Goal: Task Accomplishment & Management: Manage account settings

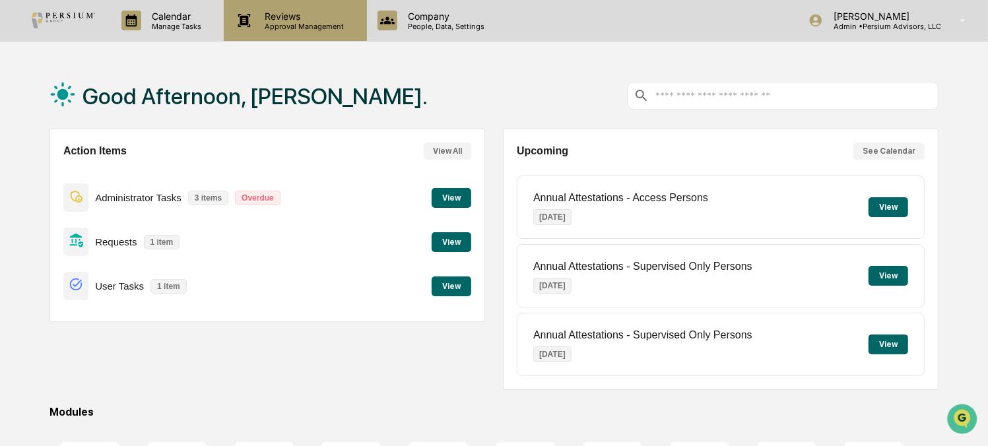
click at [257, 20] on p "Reviews" at bounding box center [303, 16] width 96 height 11
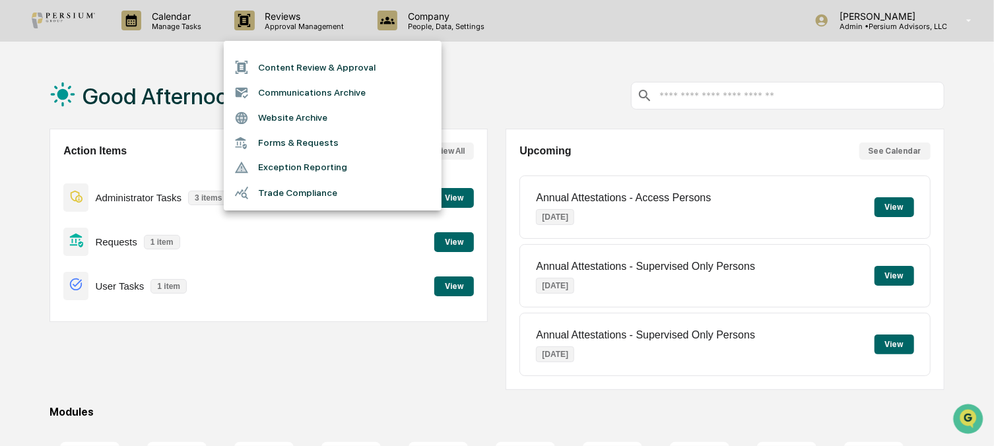
click at [292, 191] on li "Trade Compliance" at bounding box center [333, 192] width 218 height 25
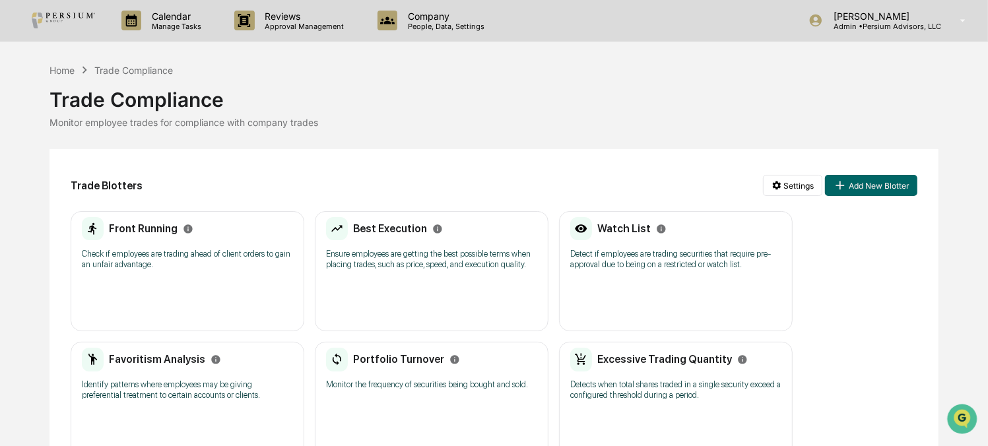
click at [139, 234] on h2 "Front Running" at bounding box center [143, 228] width 69 height 13
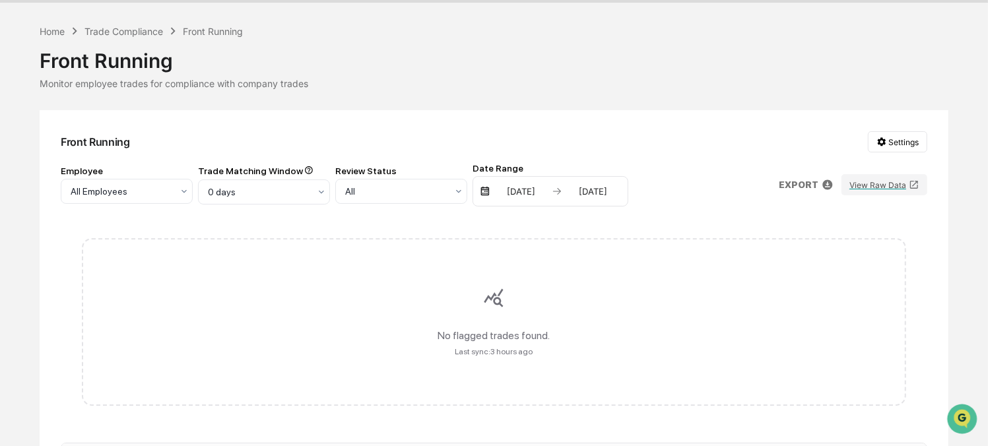
scroll to position [59, 0]
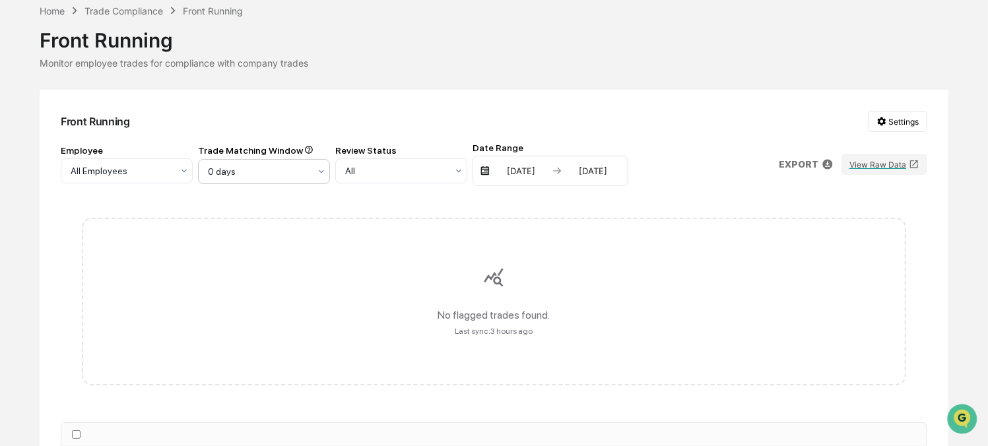
click at [172, 172] on div at bounding box center [122, 170] width 102 height 13
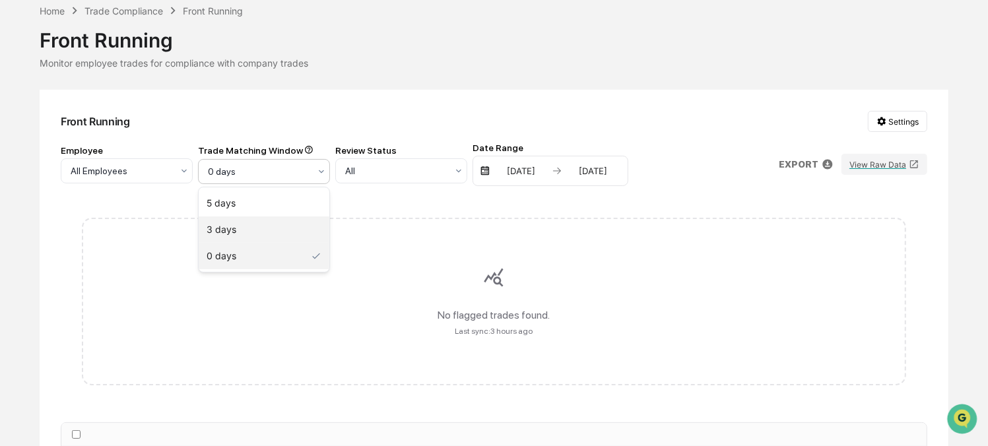
click at [246, 232] on div "3 days" at bounding box center [264, 229] width 131 height 26
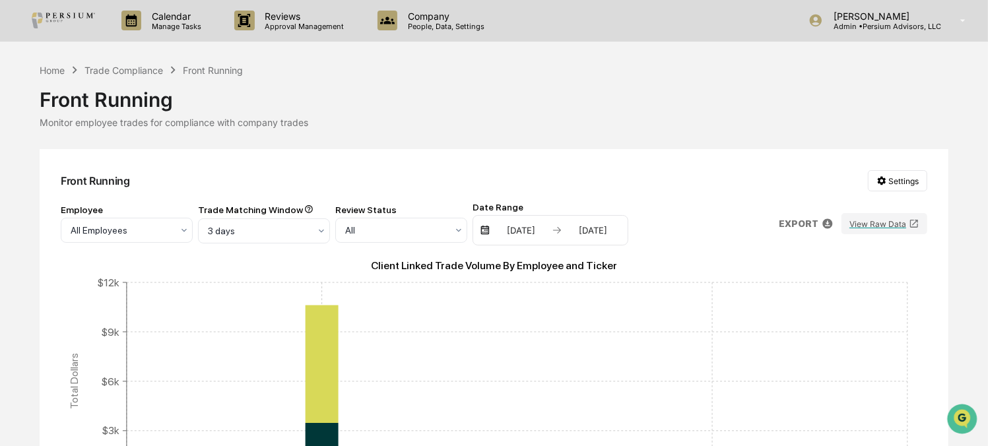
click at [272, 247] on div "Front Running Settings Employee All Employees Trade Matching Window 3 days Revi…" at bounding box center [494, 443] width 908 height 588
click at [172, 236] on div at bounding box center [122, 230] width 102 height 13
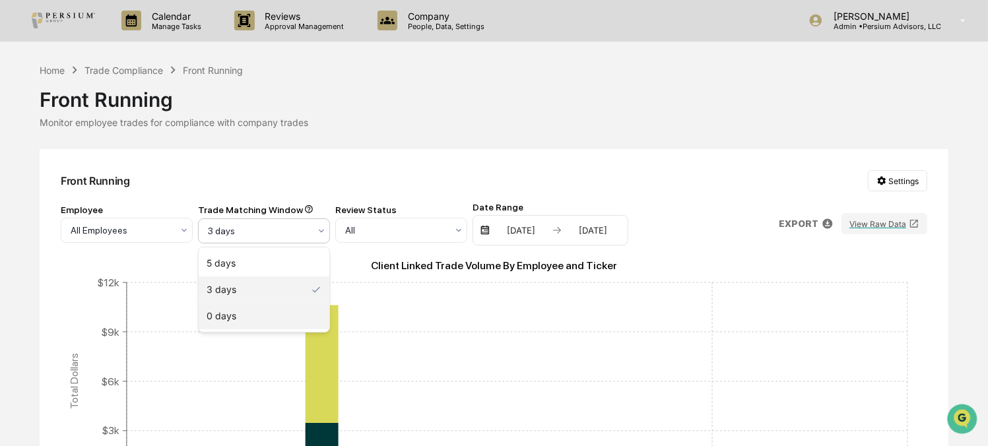
click at [233, 311] on div "0 days" at bounding box center [264, 316] width 131 height 26
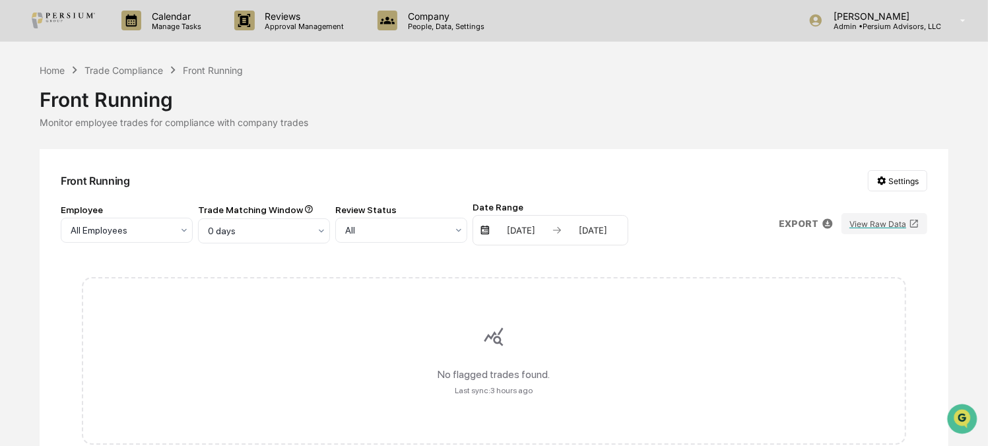
click at [449, 90] on div "Front Running" at bounding box center [494, 94] width 908 height 34
click at [447, 94] on div "Front Running" at bounding box center [494, 94] width 908 height 34
click at [141, 65] on div "Trade Compliance" at bounding box center [123, 70] width 79 height 11
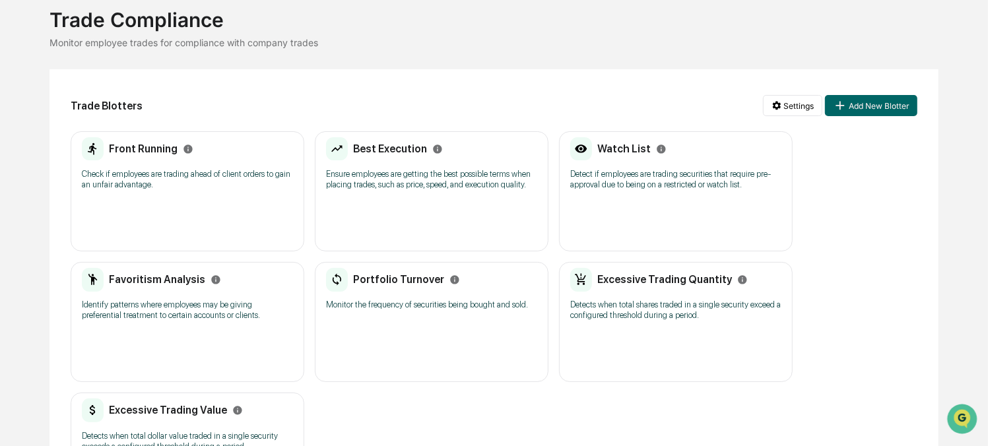
scroll to position [119, 0]
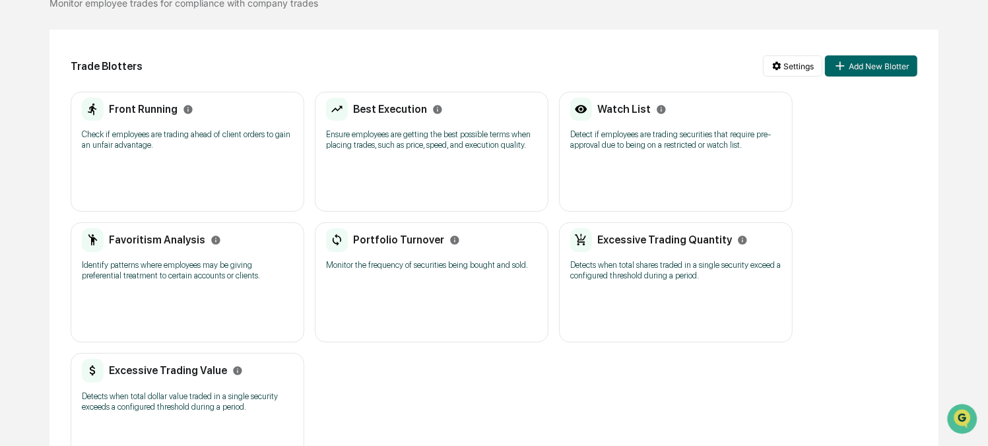
click at [632, 103] on h2 "Watch List" at bounding box center [623, 109] width 53 height 13
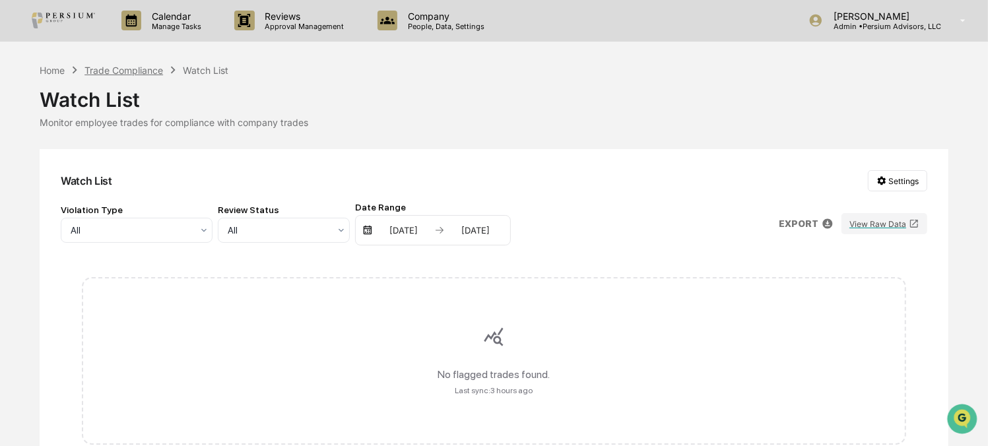
click at [135, 72] on div "Trade Compliance" at bounding box center [123, 70] width 79 height 11
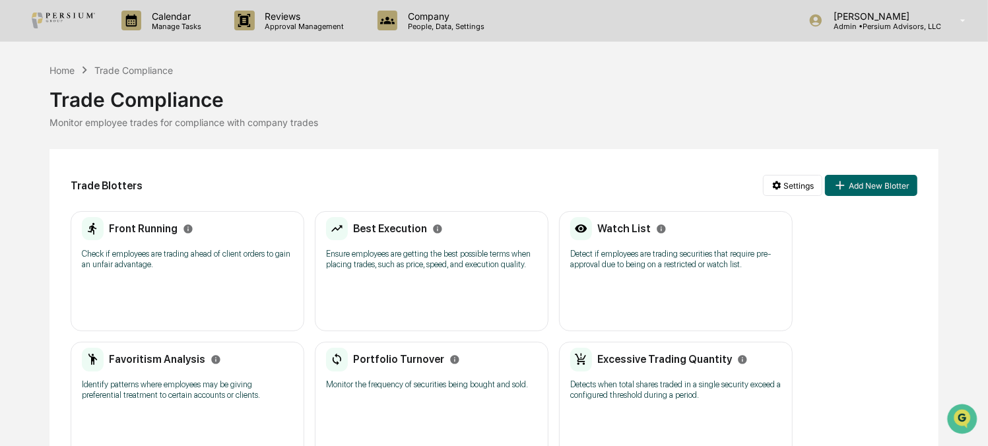
click at [808, 199] on div "Trade Blotters Settings Add New Blotter" at bounding box center [494, 185] width 846 height 30
click at [799, 187] on html "Calendar Manage Tasks Reviews Approval Management Company People, Data, Setting…" at bounding box center [494, 223] width 988 height 446
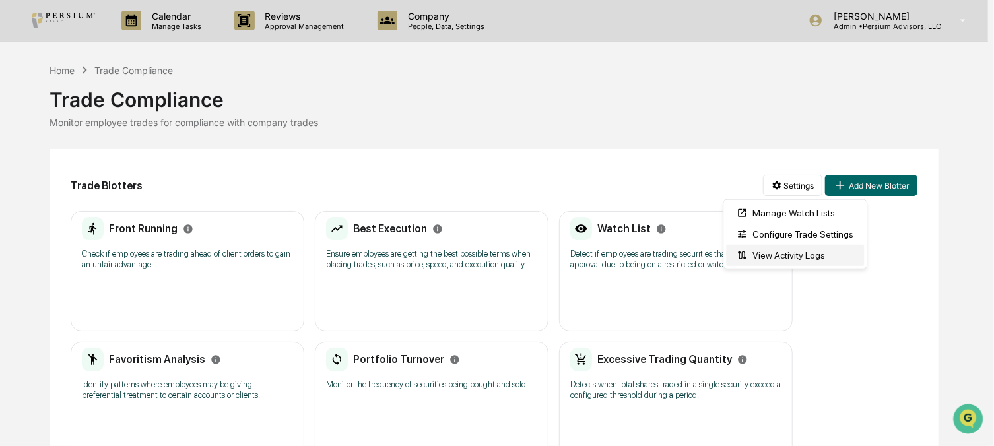
click at [799, 258] on div "View Activity Logs" at bounding box center [795, 255] width 138 height 21
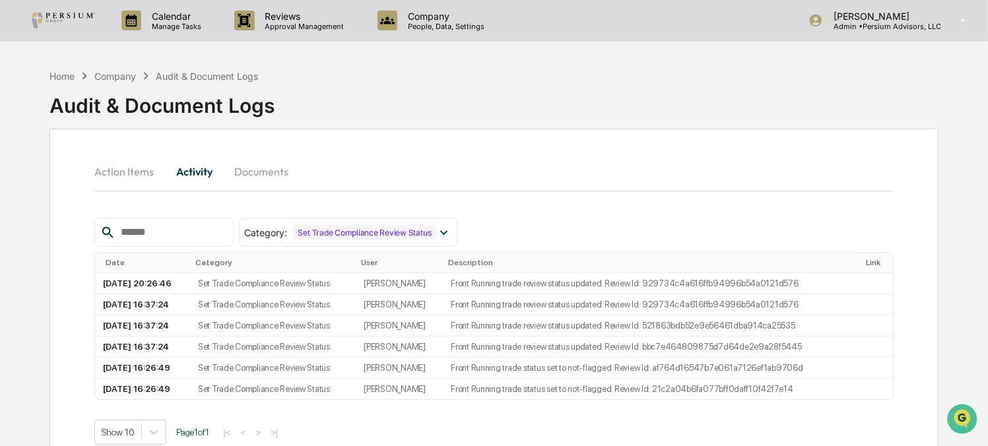
click at [251, 170] on button "Documents" at bounding box center [261, 172] width 75 height 32
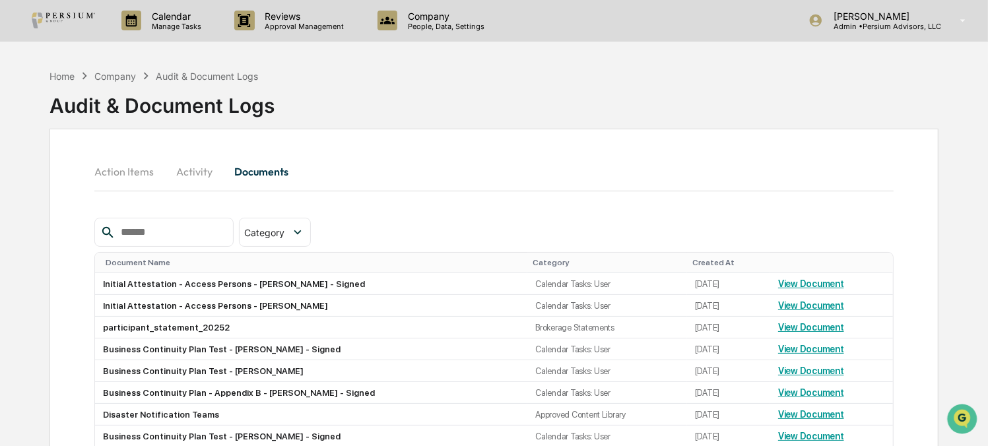
click at [130, 169] on button "Action Items" at bounding box center [129, 172] width 70 height 32
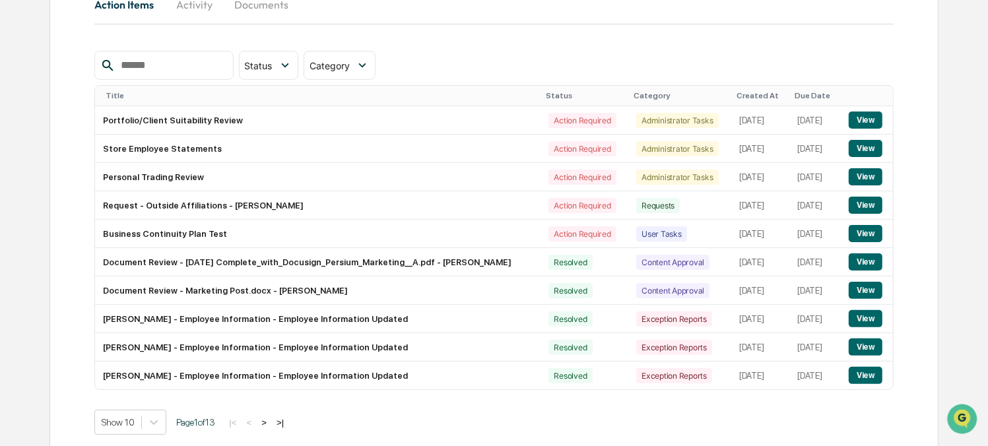
scroll to position [179, 0]
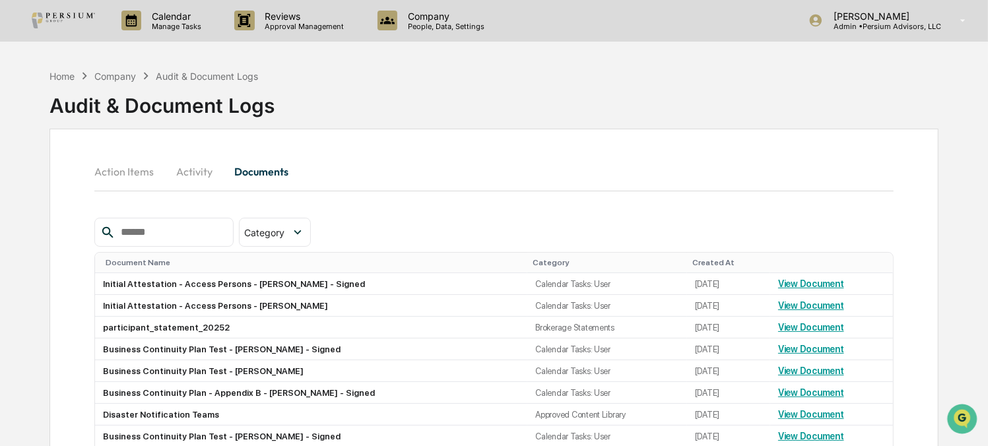
click at [104, 166] on button "Action Items" at bounding box center [129, 172] width 70 height 32
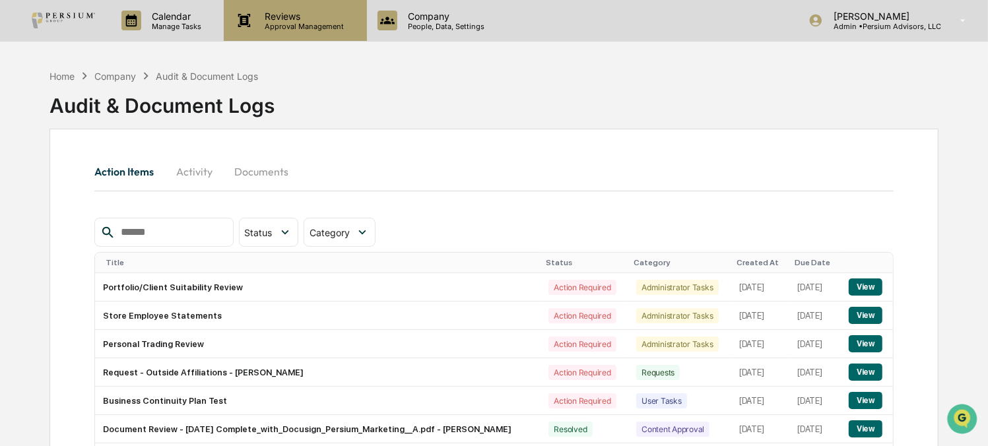
click at [303, 19] on p "Reviews" at bounding box center [303, 16] width 96 height 11
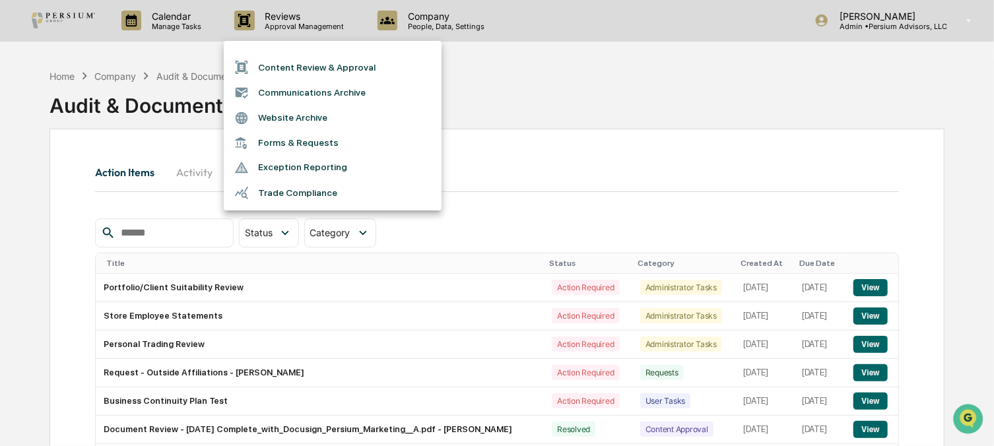
click at [299, 185] on li "Trade Compliance" at bounding box center [333, 192] width 218 height 25
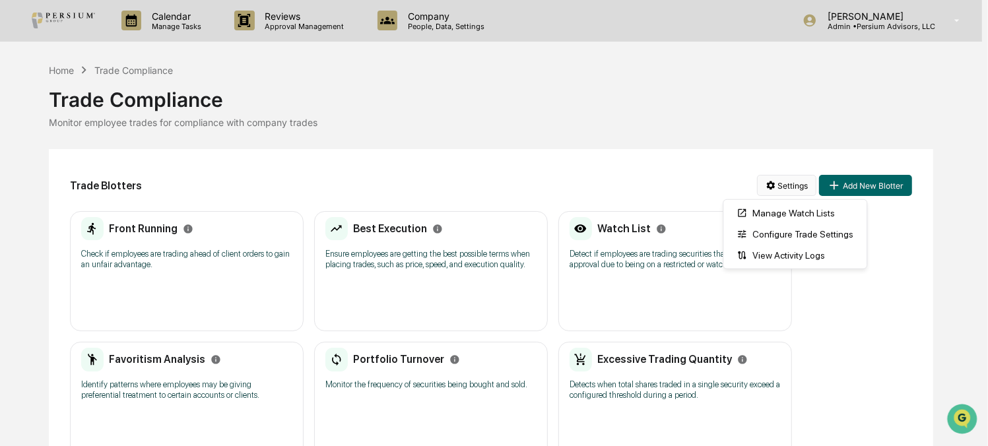
click at [805, 184] on html "Calendar Manage Tasks Reviews Approval Management Company People, Data, Setting…" at bounding box center [494, 223] width 988 height 446
click at [793, 236] on div "Configure Trade Settings" at bounding box center [795, 234] width 138 height 21
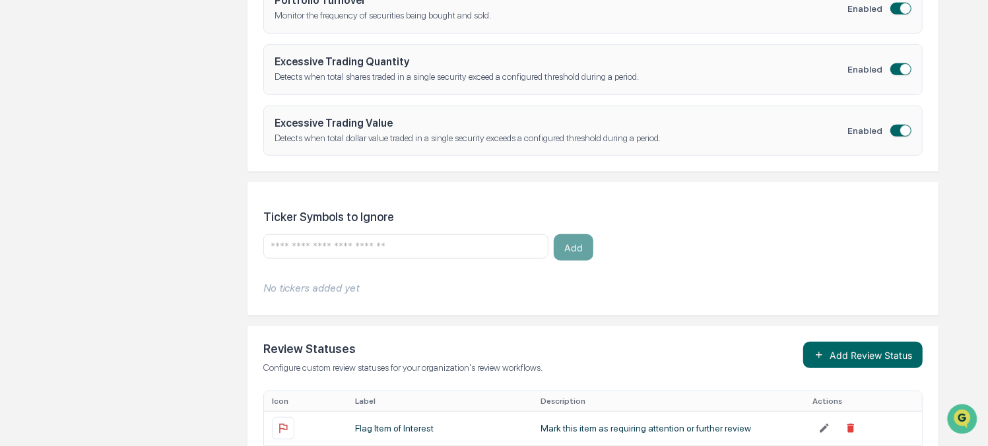
scroll to position [540, 0]
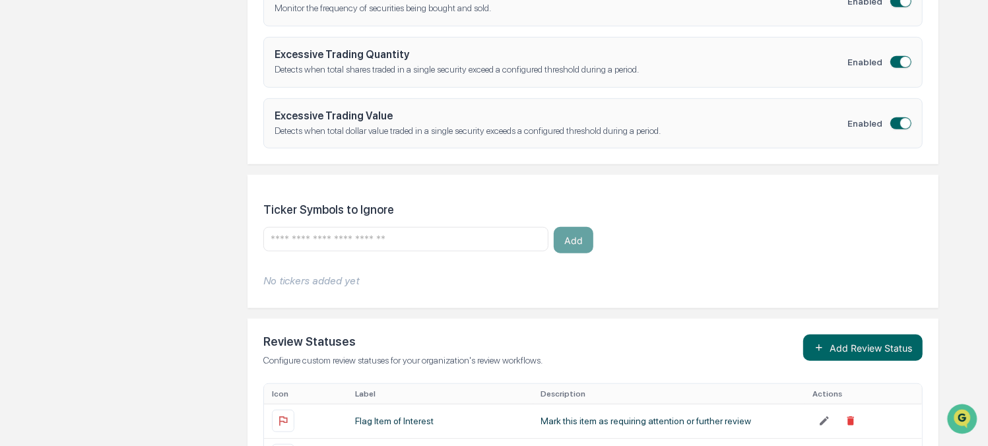
click at [353, 243] on input "text" at bounding box center [405, 239] width 273 height 13
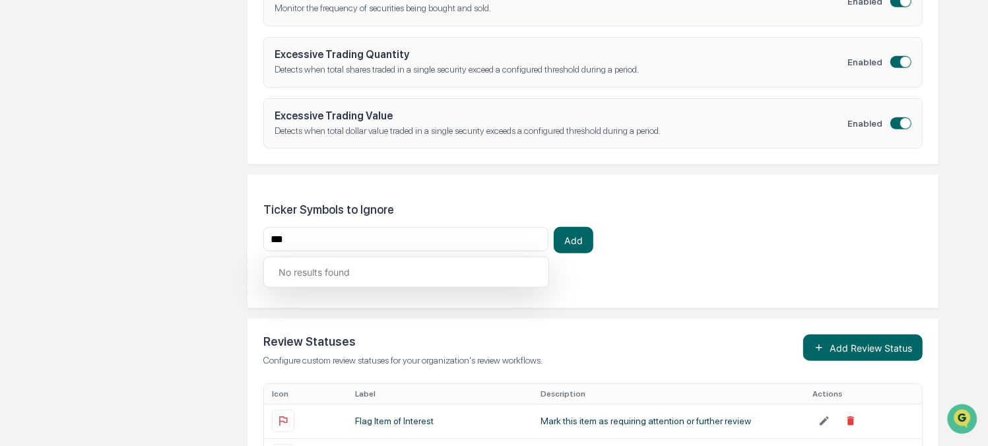
type input "***"
click at [152, 205] on div "Company Info Platform Configuration Admin Calendar Visibility Administrator Tas…" at bounding box center [493, 47] width 889 height 916
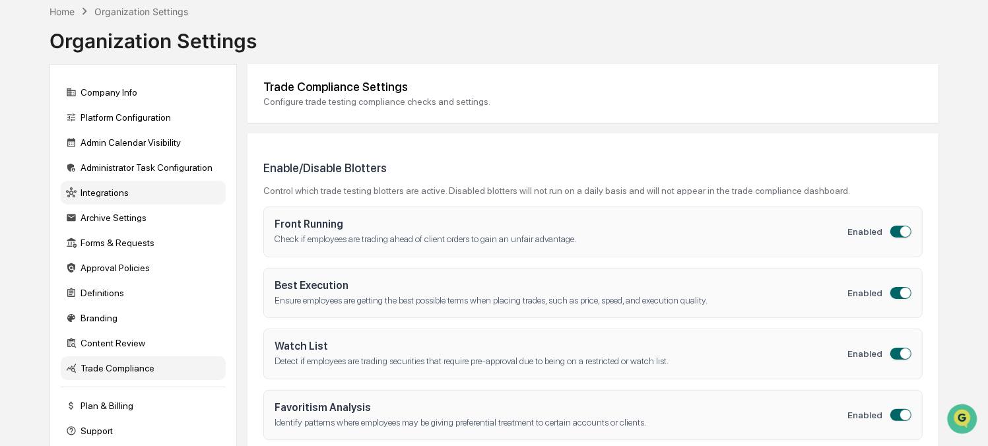
scroll to position [61, 0]
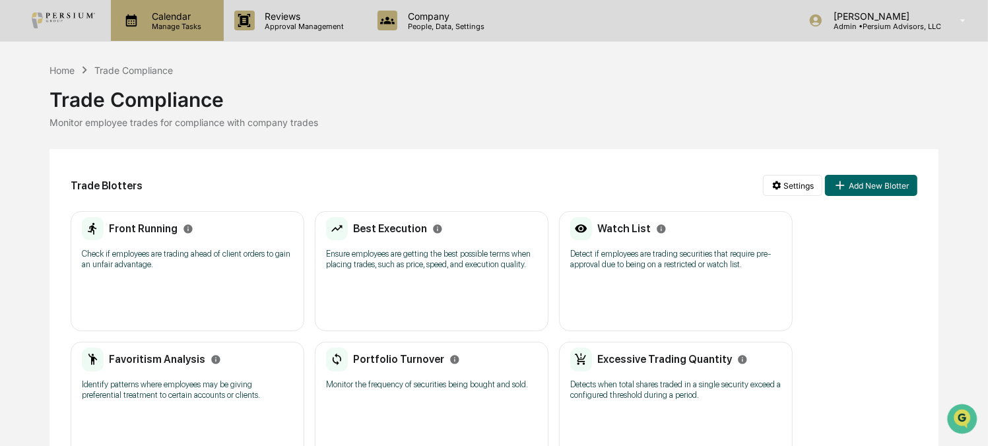
click at [182, 40] on div "Calendar Manage Tasks" at bounding box center [167, 20] width 113 height 41
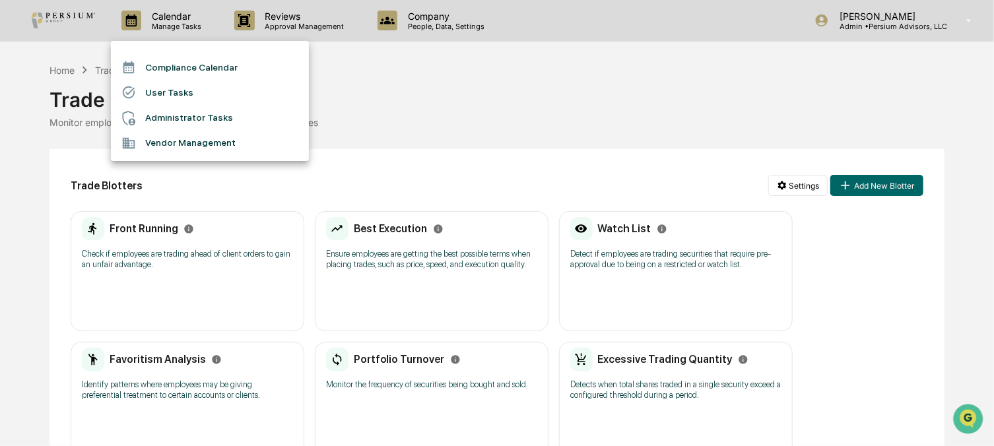
click at [333, 42] on div at bounding box center [497, 223] width 994 height 446
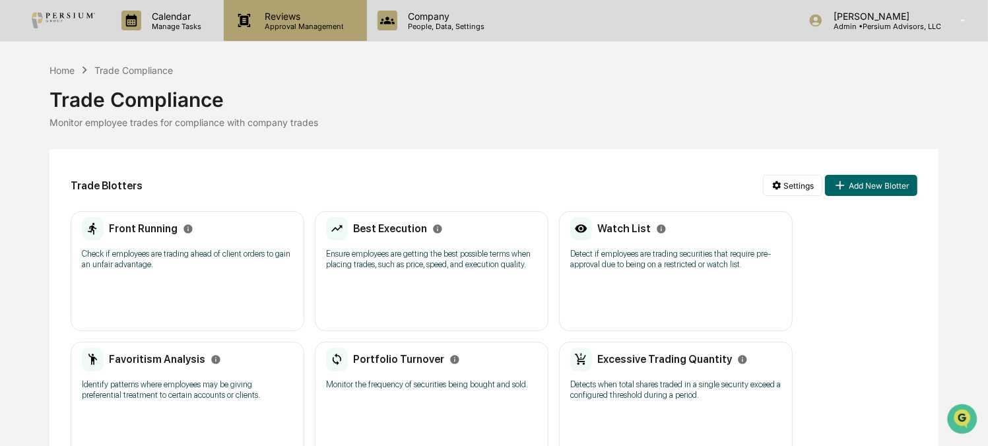
click at [284, 19] on p "Reviews" at bounding box center [303, 16] width 96 height 11
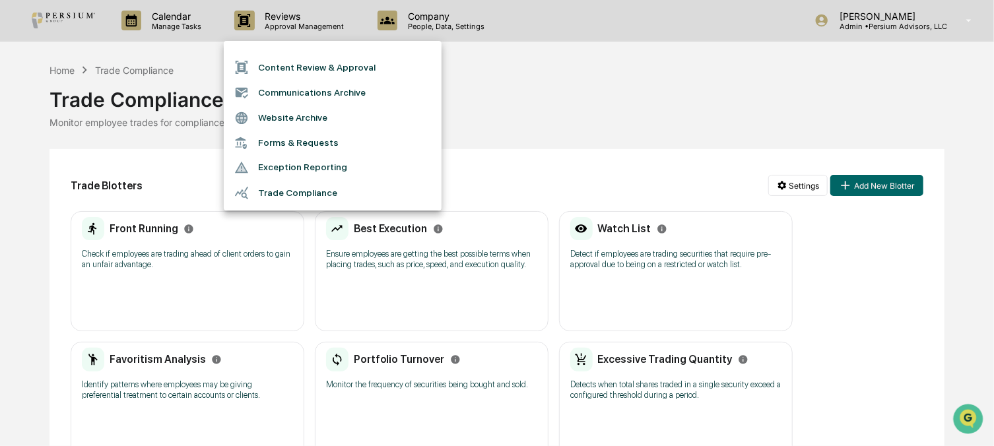
click at [179, 44] on div at bounding box center [497, 223] width 994 height 446
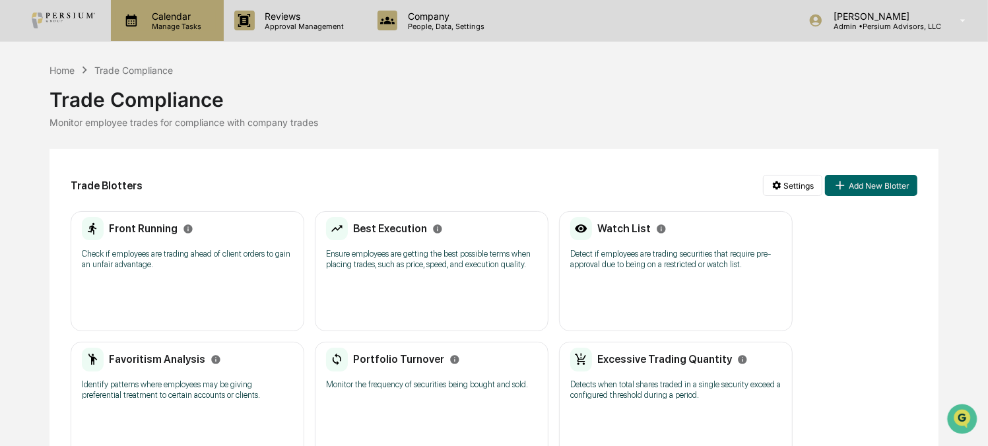
click at [188, 16] on p "Calendar" at bounding box center [174, 16] width 67 height 11
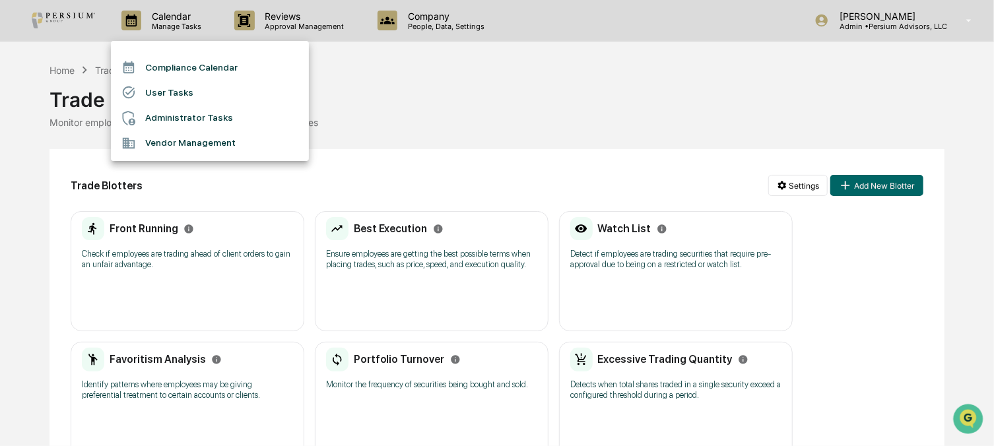
click at [517, 81] on div at bounding box center [497, 223] width 994 height 446
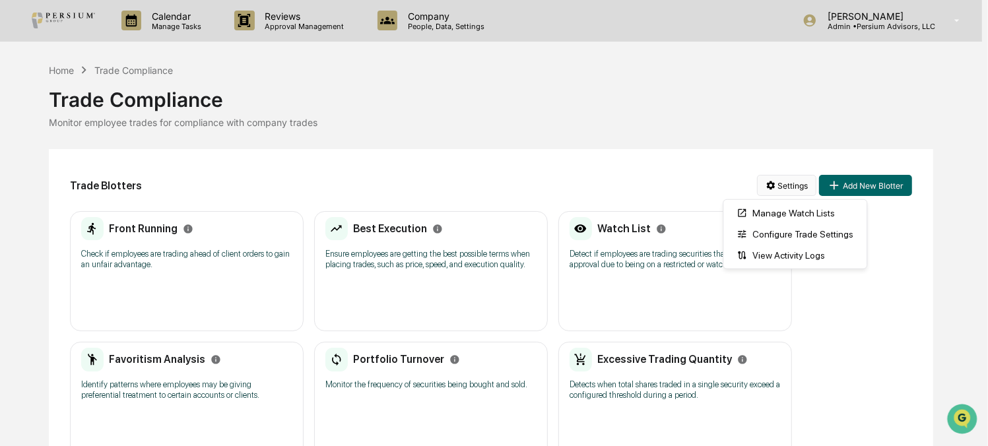
click at [788, 184] on html "Calendar Manage Tasks Reviews Approval Management Company People, Data, Setting…" at bounding box center [494, 223] width 988 height 446
click at [648, 136] on html "Calendar Manage Tasks Reviews Approval Management Company People, Data, Setting…" at bounding box center [497, 223] width 994 height 446
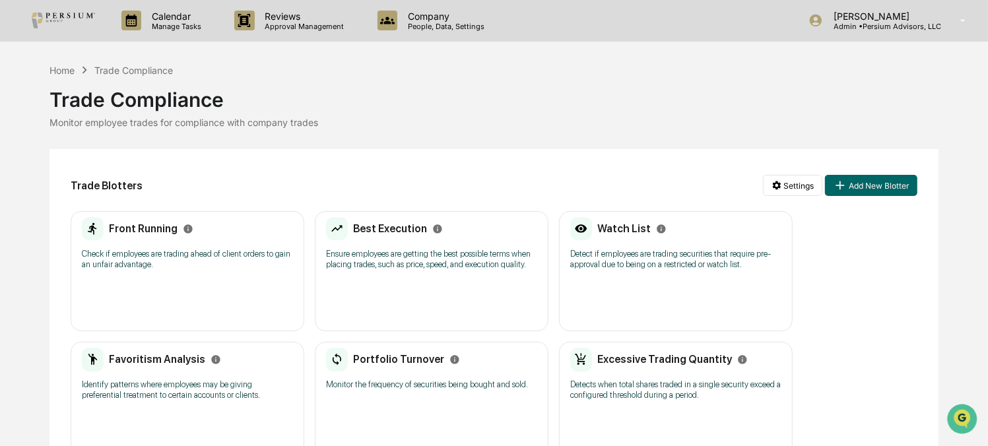
click at [109, 224] on h2 "Front Running" at bounding box center [143, 228] width 69 height 13
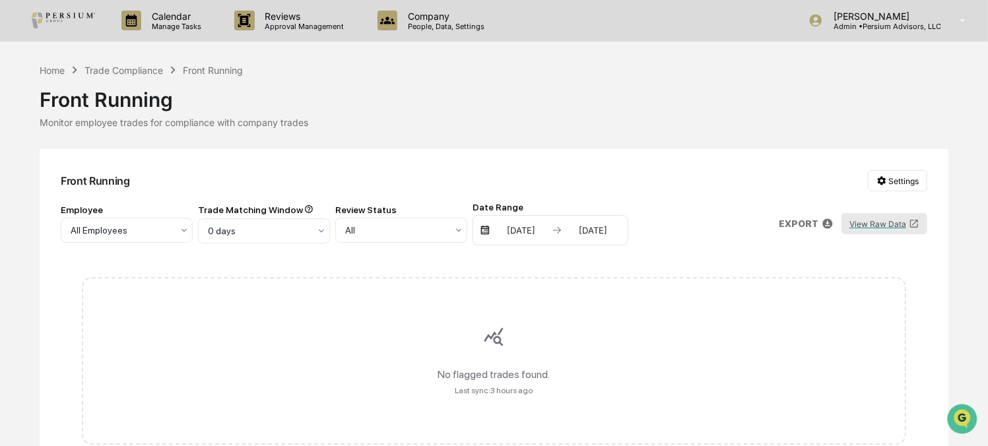
click at [885, 224] on button "View Raw Data" at bounding box center [884, 223] width 86 height 21
click at [895, 216] on button "View Raw Data" at bounding box center [884, 223] width 86 height 21
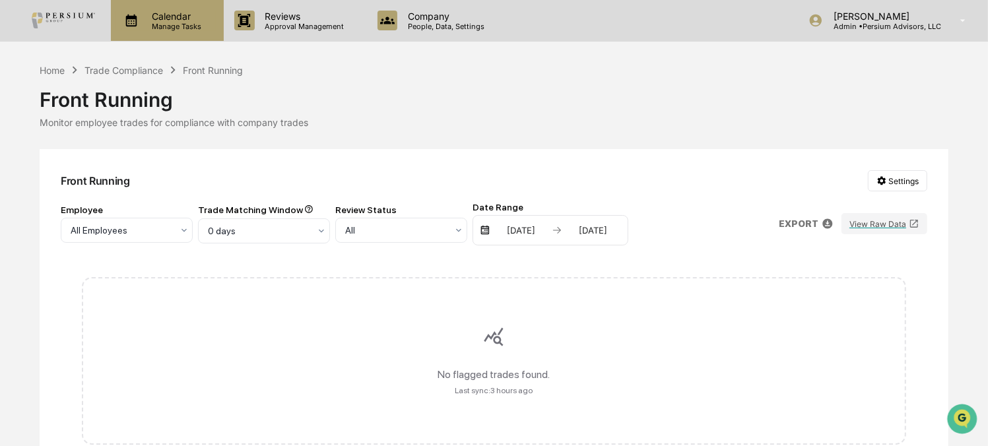
click at [166, 22] on p "Manage Tasks" at bounding box center [174, 26] width 67 height 9
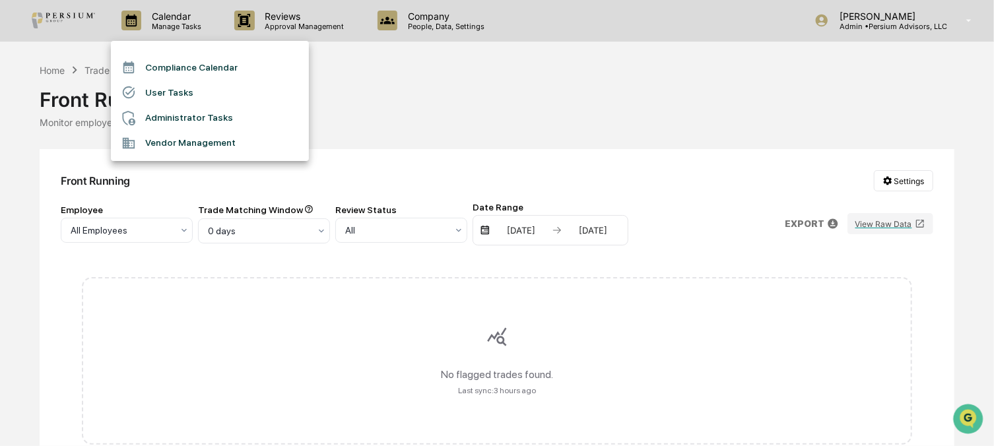
click at [455, 119] on div at bounding box center [497, 223] width 994 height 446
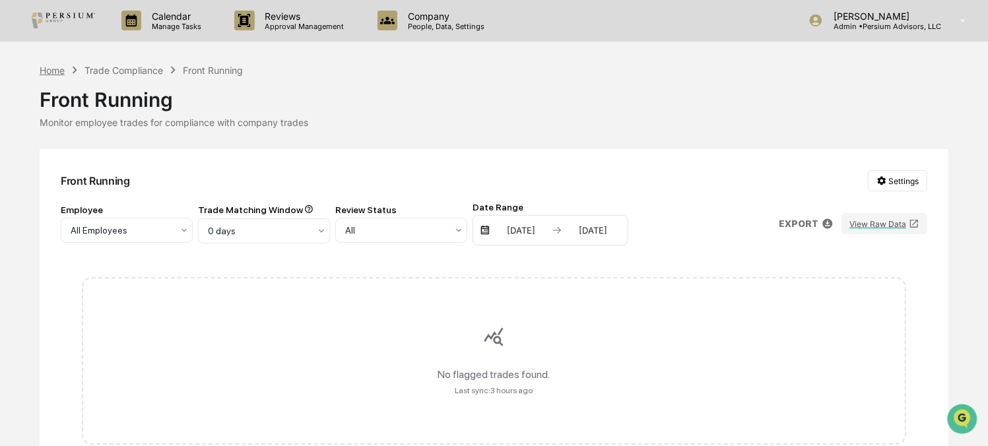
click at [61, 70] on div "Home" at bounding box center [52, 70] width 25 height 11
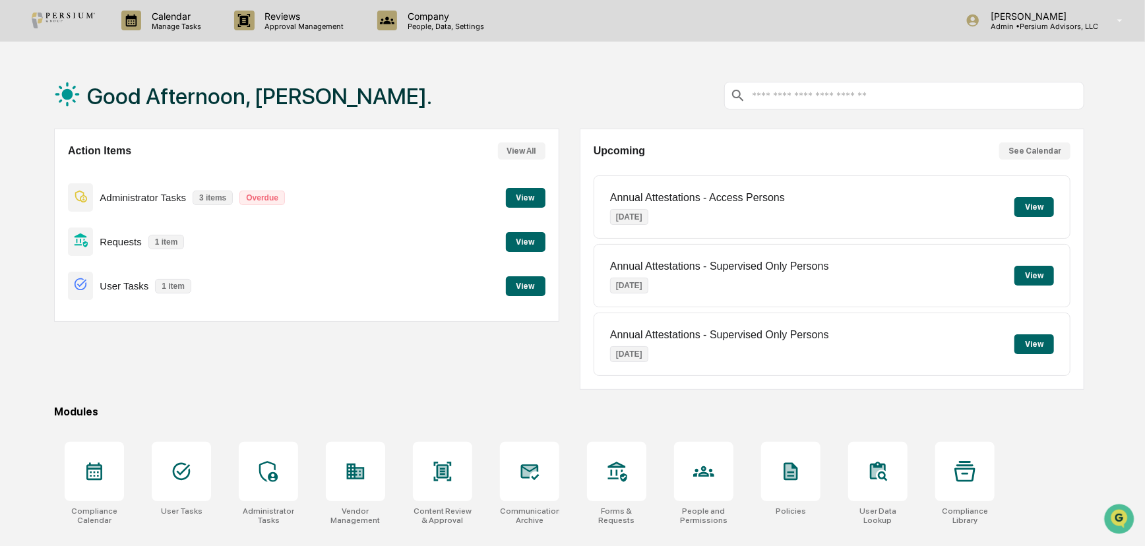
click at [462, 97] on div "Good Afternoon, [PERSON_NAME]." at bounding box center [569, 96] width 1030 height 66
click at [441, 80] on div "Good Afternoon, [PERSON_NAME]." at bounding box center [569, 96] width 1030 height 66
click at [442, 90] on div "Good Afternoon, [PERSON_NAME]." at bounding box center [569, 96] width 1030 height 66
click at [429, 93] on div "Good Afternoon, [PERSON_NAME]." at bounding box center [569, 96] width 1030 height 66
click at [174, 14] on p "Calendar" at bounding box center [174, 16] width 67 height 11
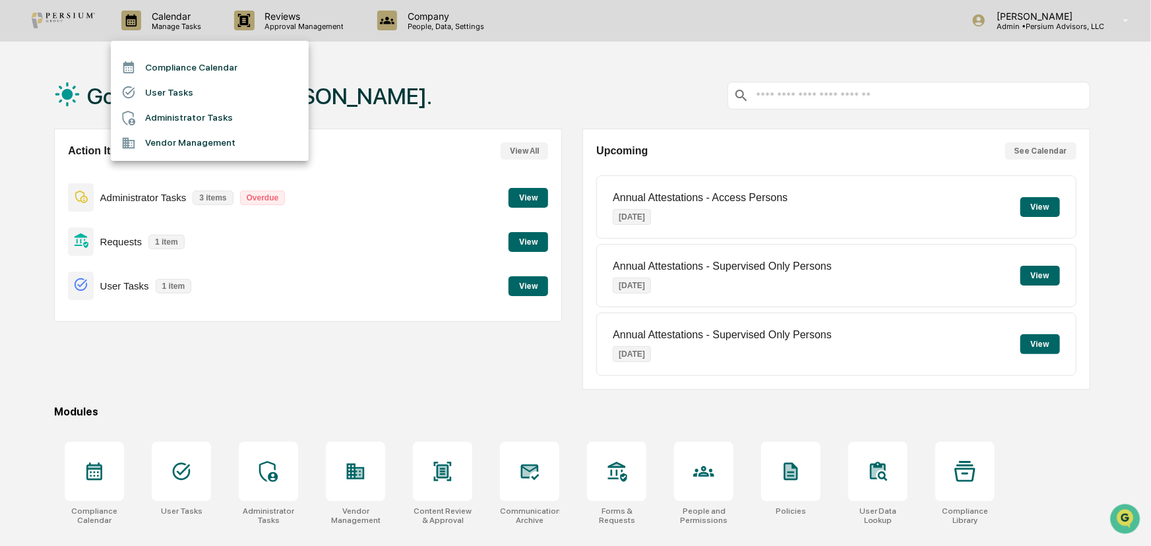
click at [397, 47] on div at bounding box center [575, 273] width 1151 height 546
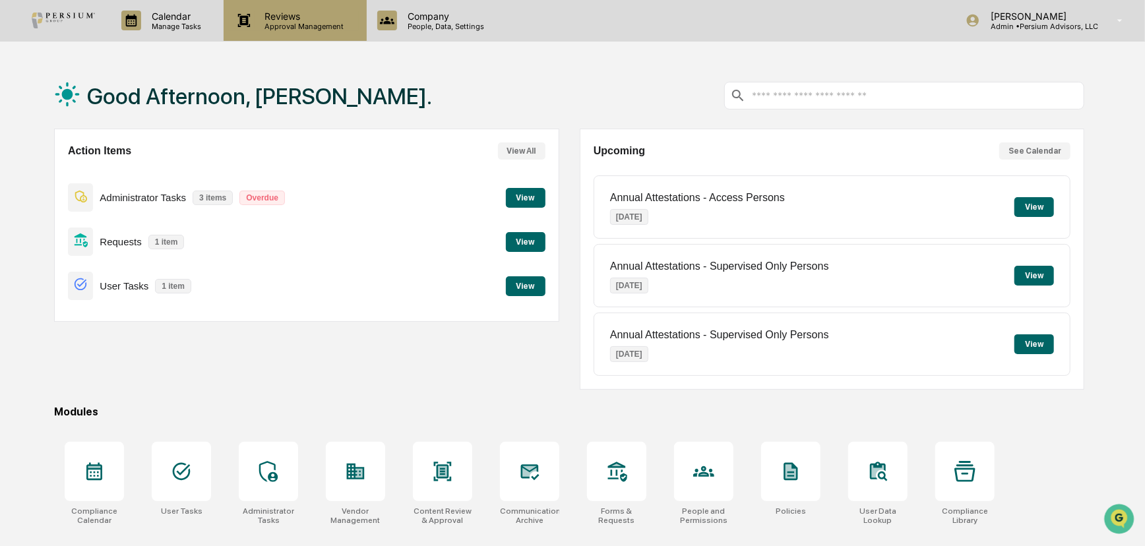
click at [324, 19] on p "Reviews" at bounding box center [303, 16] width 96 height 11
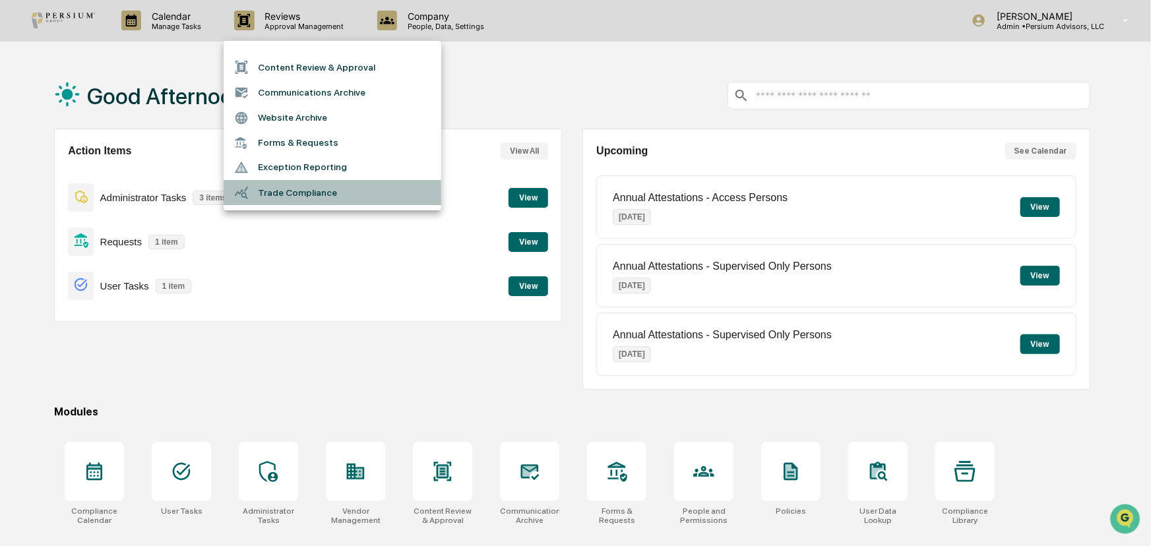
click at [310, 193] on li "Trade Compliance" at bounding box center [333, 192] width 218 height 25
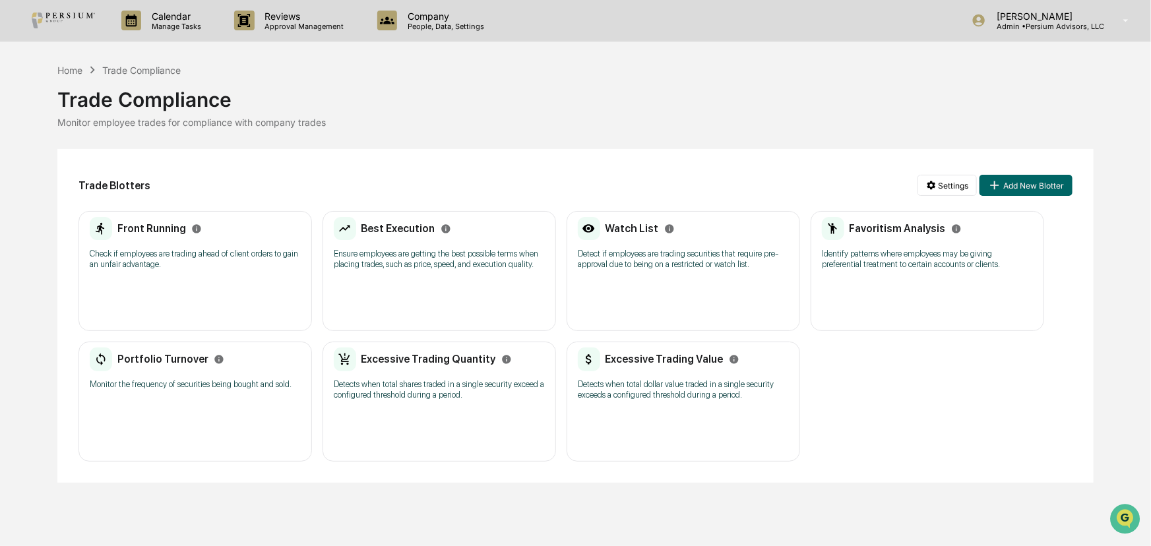
click at [156, 228] on h2 "Front Running" at bounding box center [151, 228] width 69 height 13
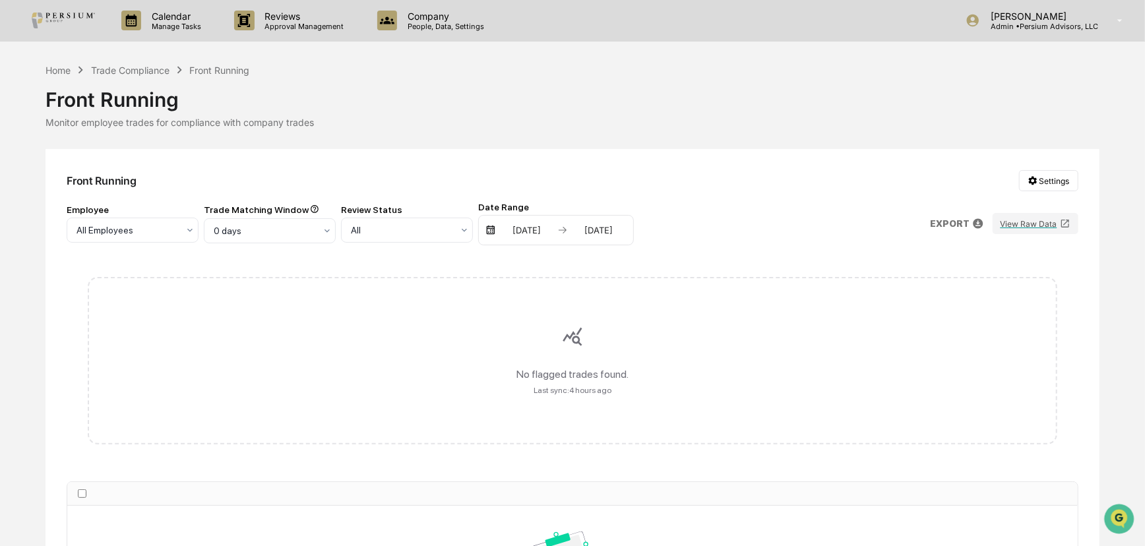
click at [549, 139] on div "Home Trade Compliance Front Running Front Running Monitor employee trades for c…" at bounding box center [573, 395] width 1054 height 664
click at [292, 238] on div "0 days" at bounding box center [264, 231] width 115 height 18
click at [343, 161] on div "Front Running Settings Employee All Employees Trade Matching Window 0 days Revi…" at bounding box center [573, 438] width 1054 height 578
click at [323, 231] on icon at bounding box center [327, 231] width 11 height 11
click at [277, 276] on div "3 days" at bounding box center [270, 289] width 131 height 26
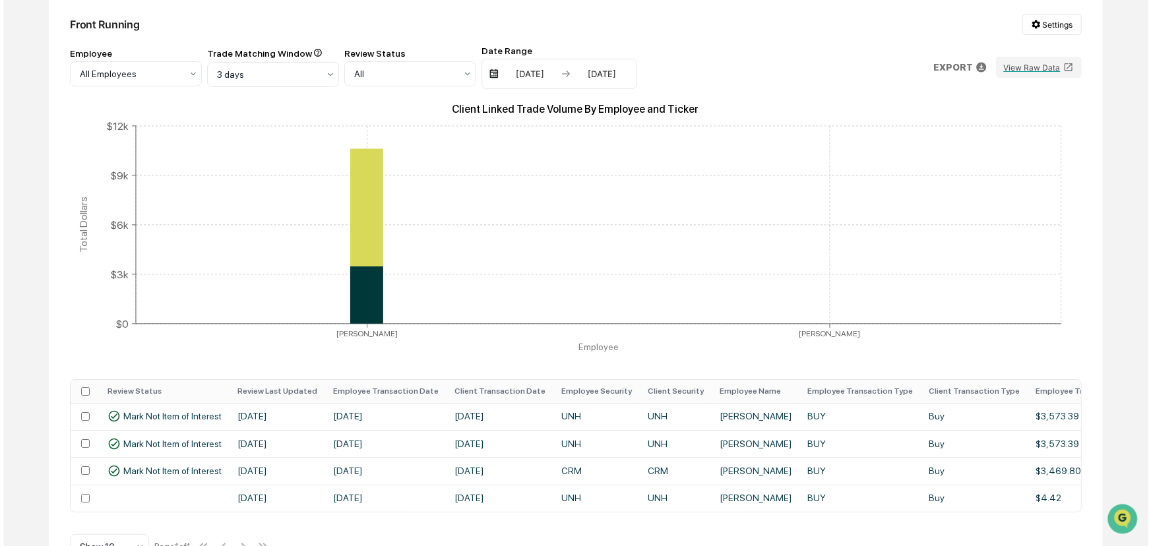
scroll to position [198, 0]
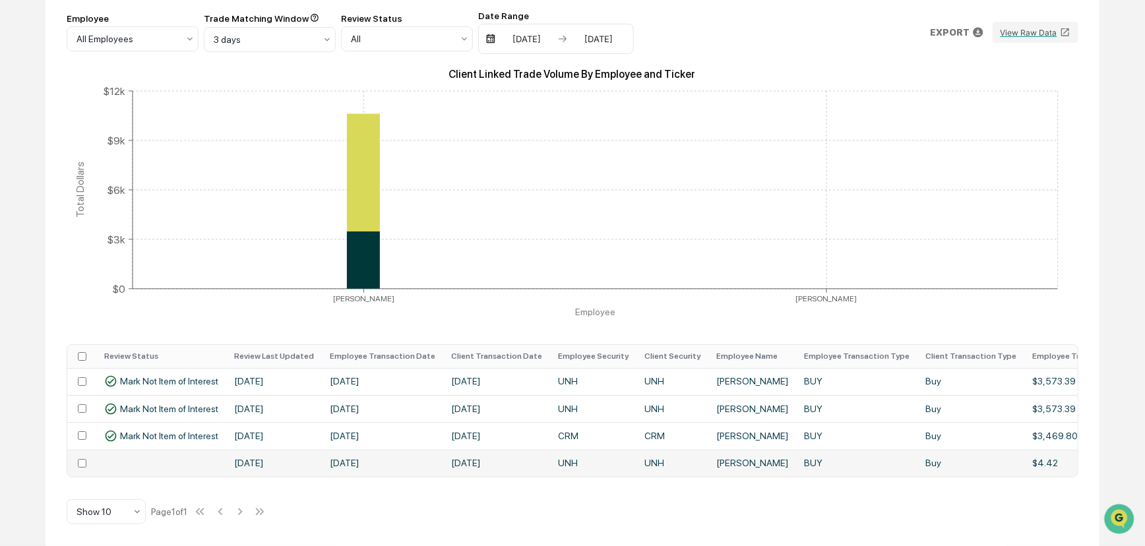
click at [353, 445] on td "[DATE]" at bounding box center [382, 463] width 121 height 27
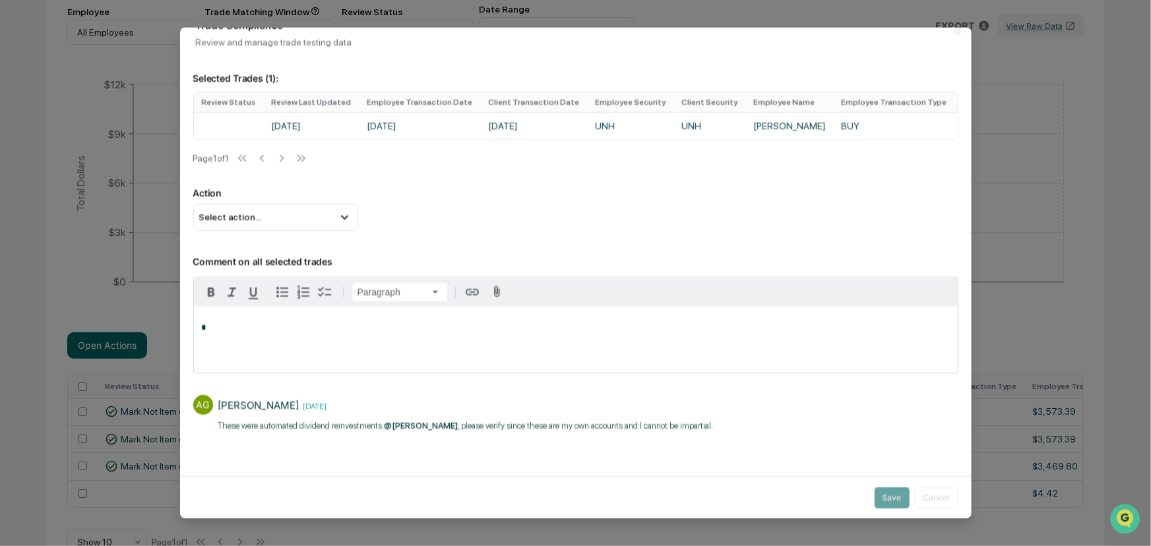
scroll to position [36, 0]
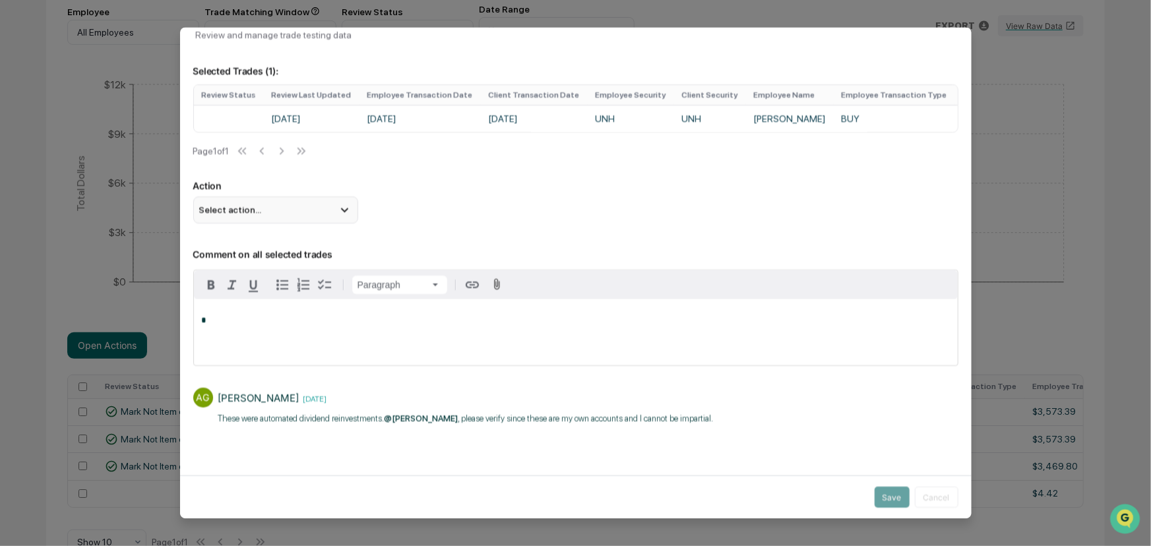
click at [336, 203] on div "Select action..." at bounding box center [275, 210] width 165 height 26
click at [419, 234] on p "Comment on all selected trades" at bounding box center [575, 246] width 765 height 27
click at [342, 315] on div "*" at bounding box center [576, 333] width 764 height 66
click at [346, 425] on p "​These were automated dividend reinvestments. @[PERSON_NAME] , please verify si…" at bounding box center [465, 418] width 495 height 13
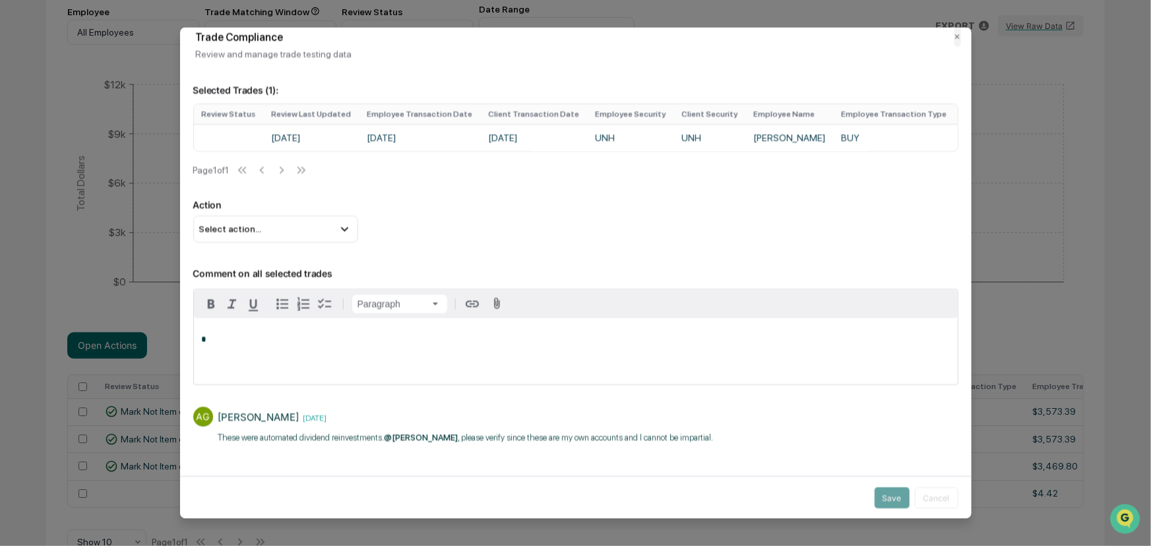
scroll to position [0, 0]
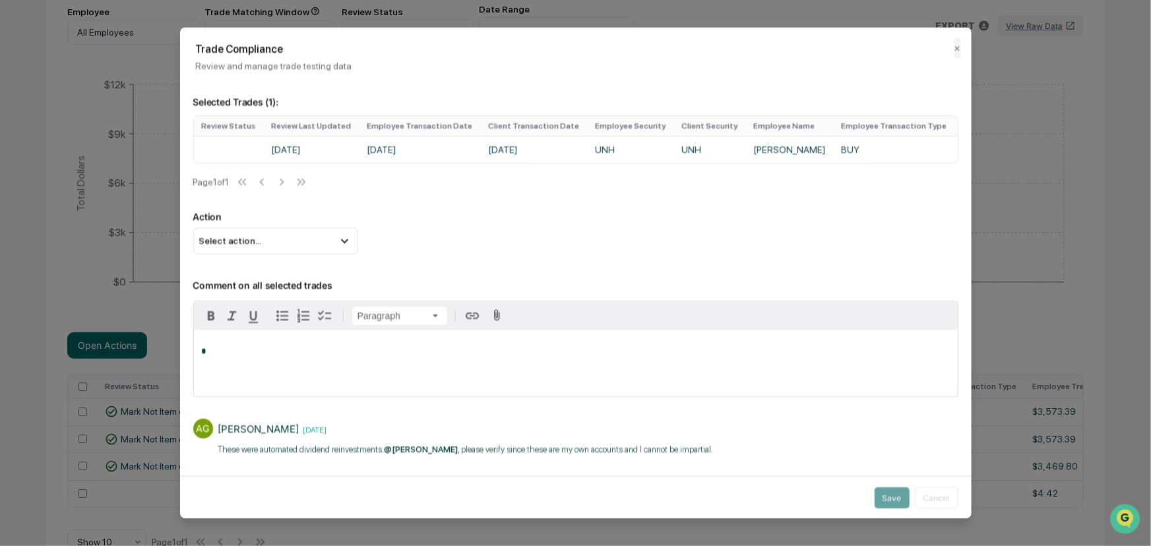
click at [489, 223] on p "Action" at bounding box center [575, 217] width 765 height 11
click at [955, 48] on button "✕" at bounding box center [958, 48] width 7 height 21
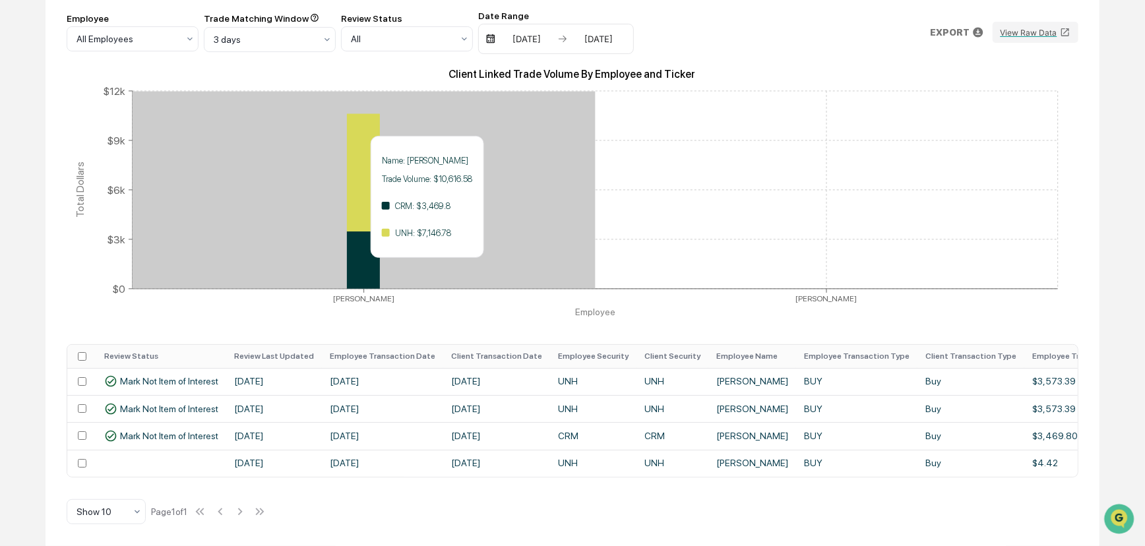
scroll to position [198, 0]
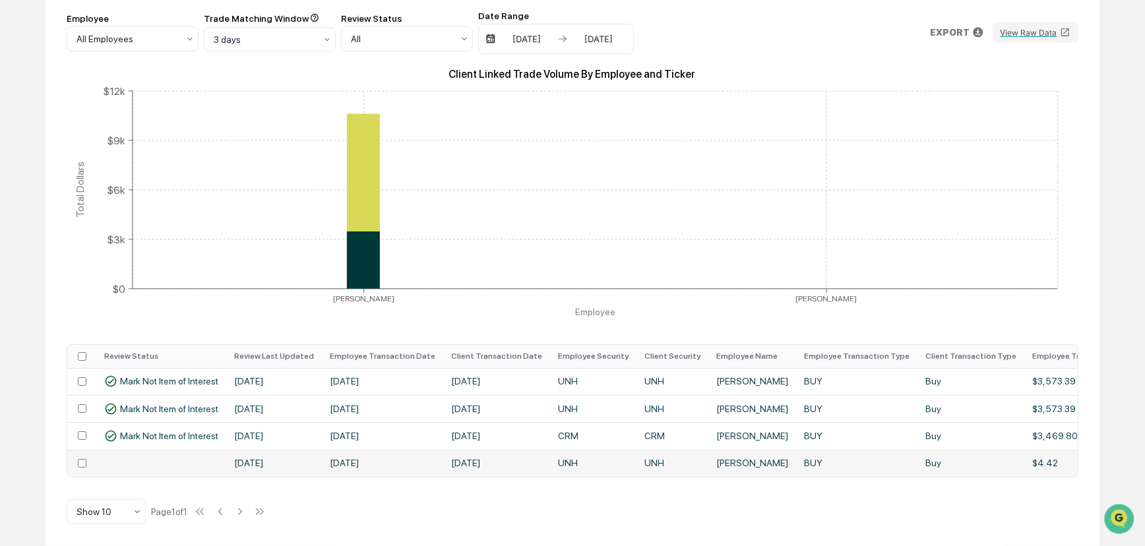
click at [262, 445] on td "[DATE]" at bounding box center [274, 463] width 96 height 27
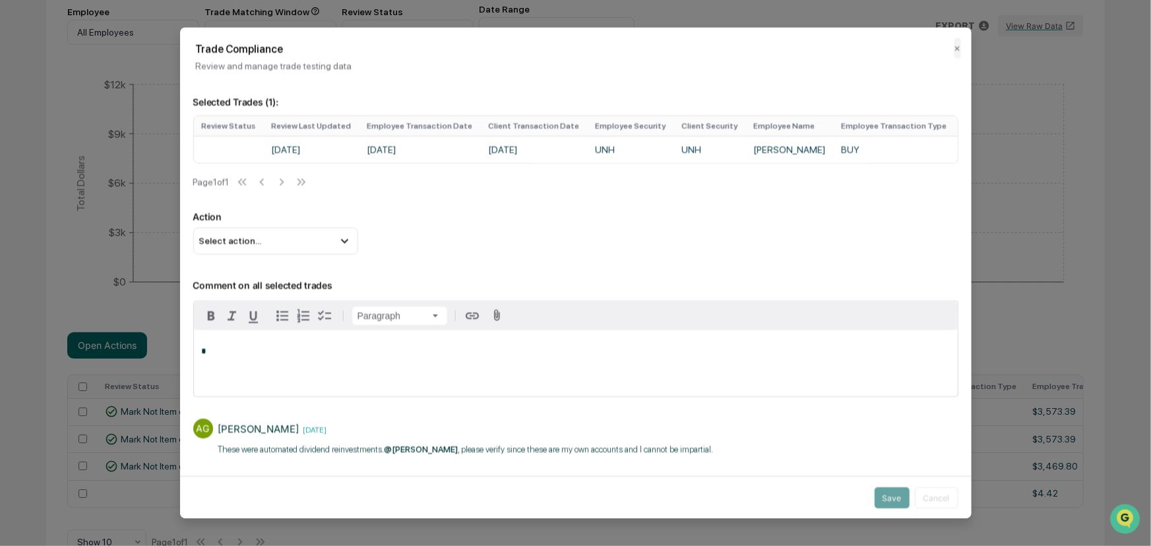
click at [424, 445] on span "@[PERSON_NAME]" at bounding box center [422, 450] width 74 height 10
click at [396, 445] on span "@[PERSON_NAME]" at bounding box center [422, 450] width 74 height 10
click at [390, 445] on span "@[PERSON_NAME]" at bounding box center [422, 450] width 74 height 10
drag, startPoint x: 384, startPoint y: 456, endPoint x: 449, endPoint y: 453, distance: 64.7
click at [449, 445] on p "​These were automated dividend reinvestments. @[PERSON_NAME] , please verify si…" at bounding box center [465, 449] width 495 height 13
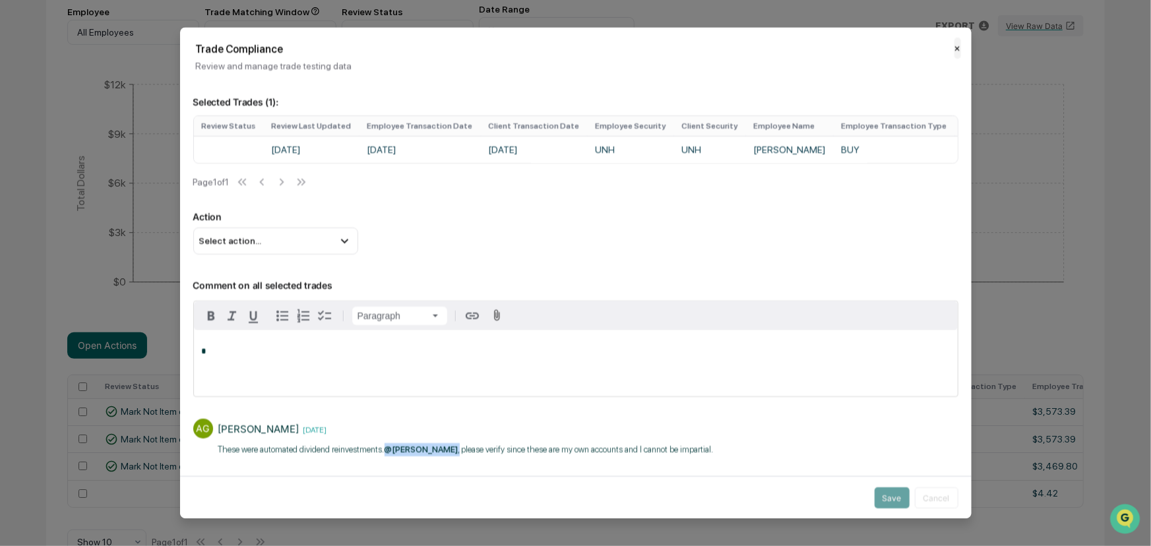
click at [955, 53] on button "✕" at bounding box center [958, 48] width 7 height 21
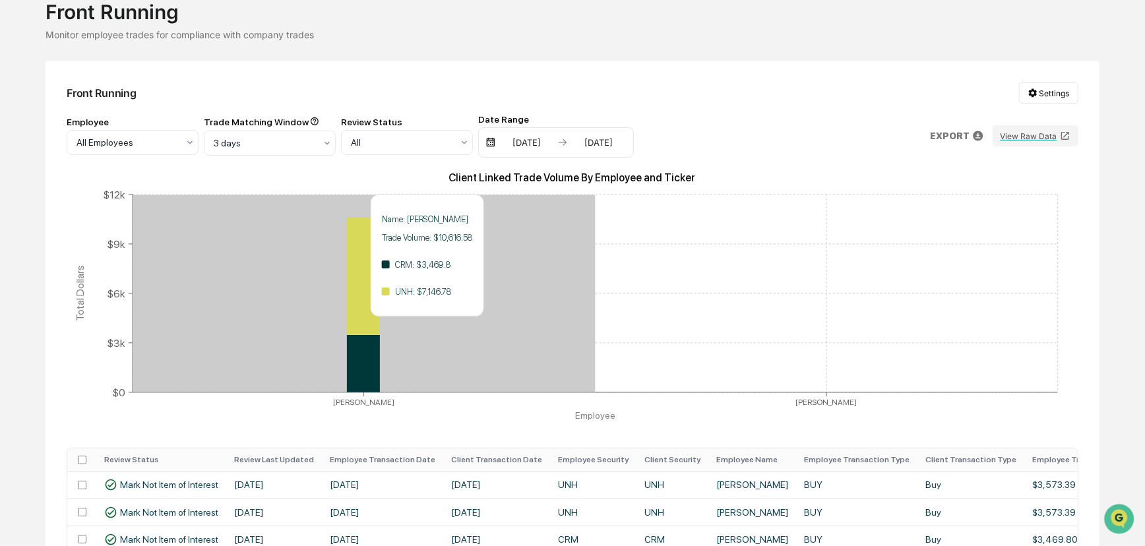
scroll to position [0, 0]
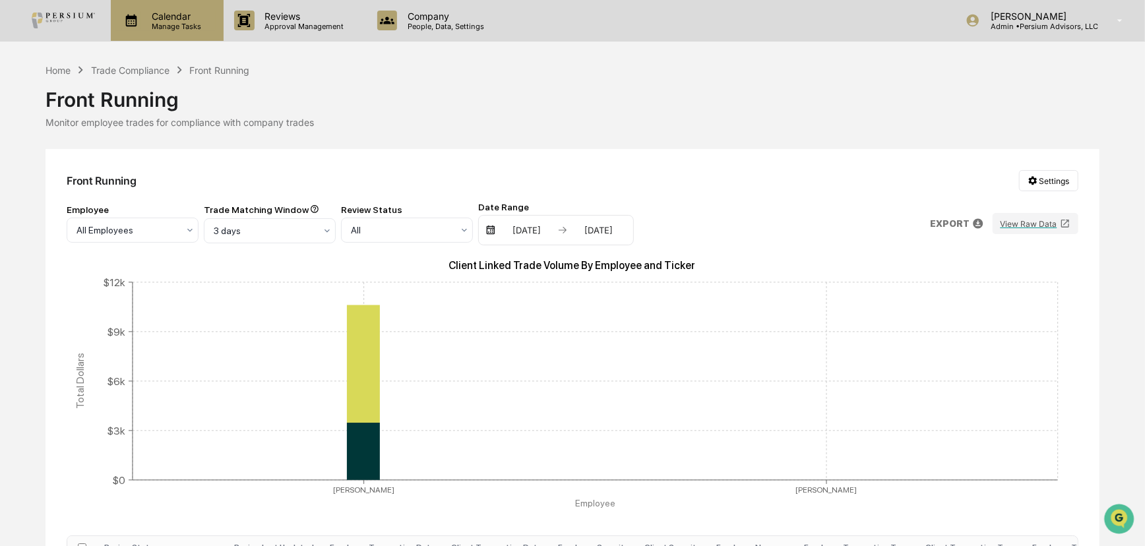
click at [189, 20] on p "Calendar" at bounding box center [174, 16] width 67 height 11
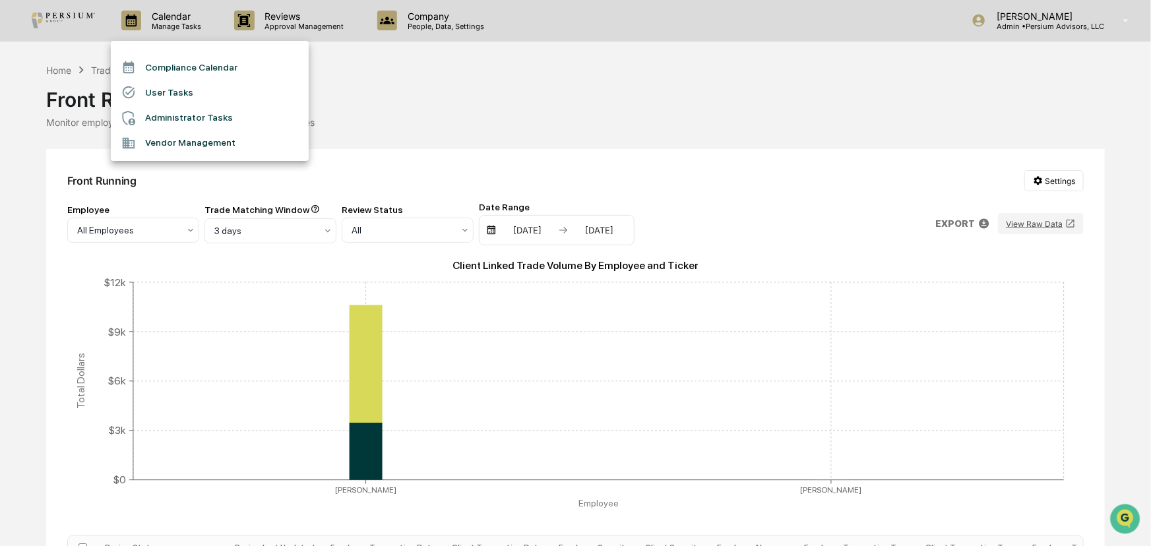
click at [567, 87] on div at bounding box center [575, 273] width 1151 height 546
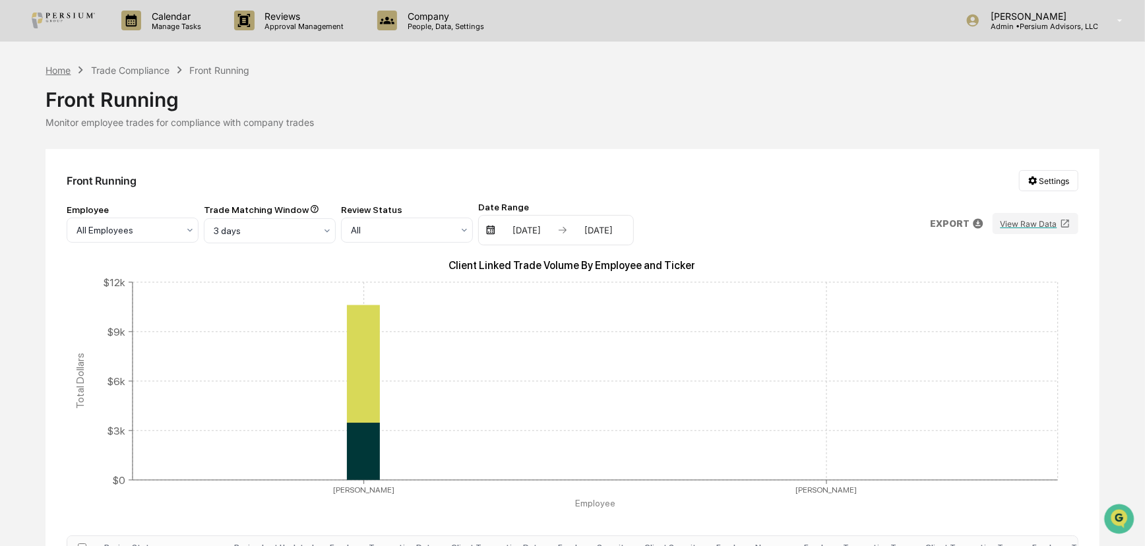
click at [57, 71] on div "Home" at bounding box center [58, 70] width 25 height 11
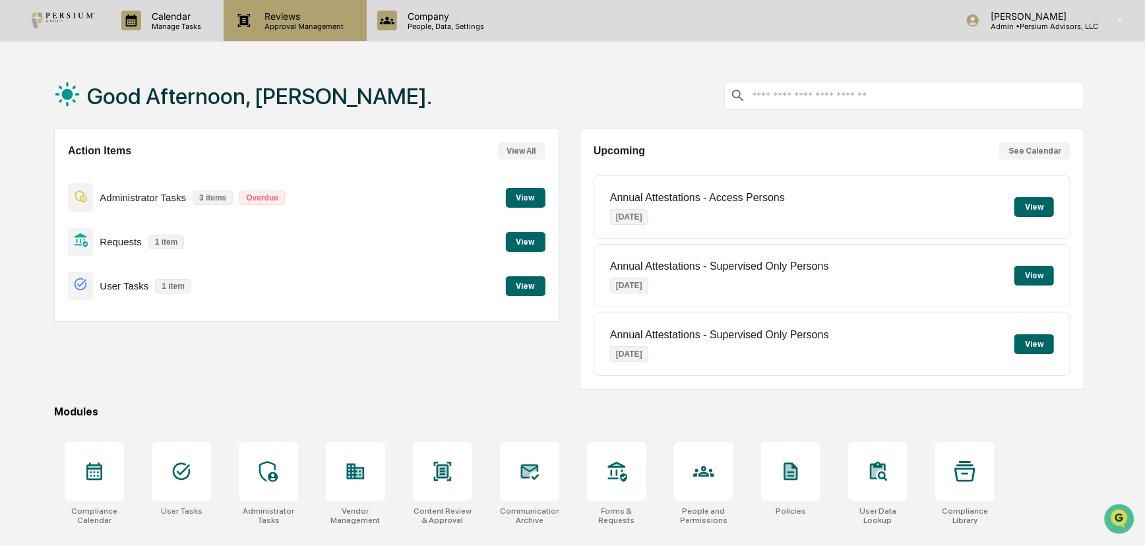
click at [294, 22] on p "Approval Management" at bounding box center [303, 26] width 96 height 9
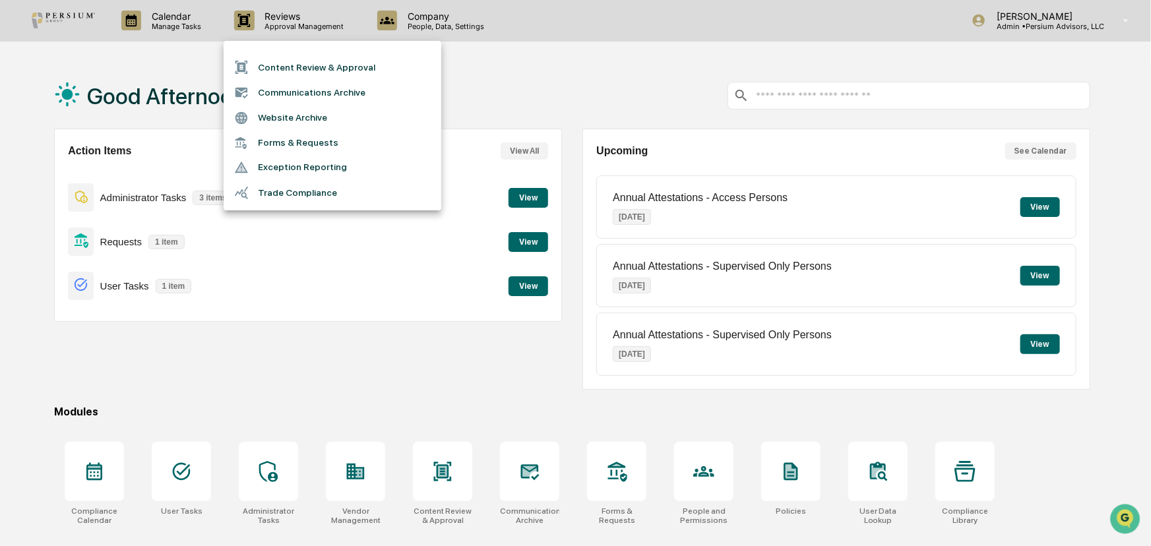
click at [292, 191] on li "Trade Compliance" at bounding box center [333, 192] width 218 height 25
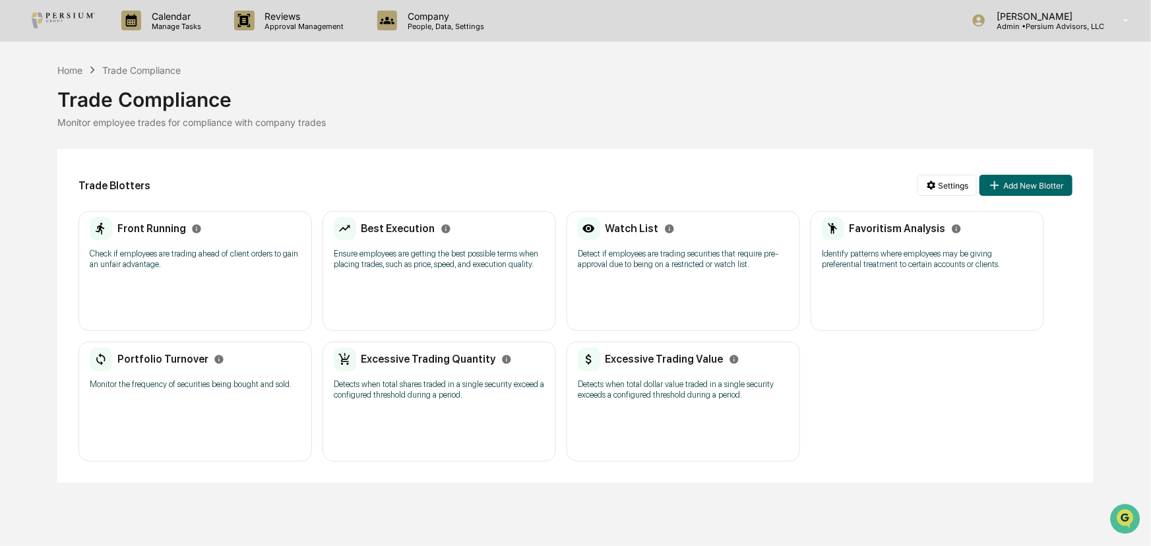
click at [161, 228] on h2 "Front Running" at bounding box center [151, 228] width 69 height 13
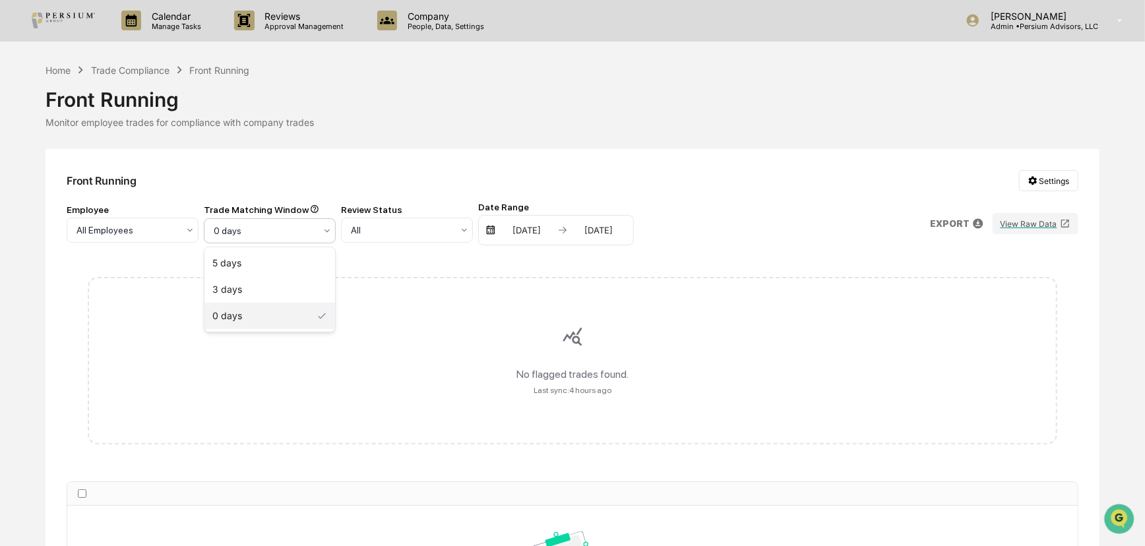
click at [293, 228] on div at bounding box center [265, 230] width 102 height 13
click at [263, 248] on div "5 days 3 days 0 days" at bounding box center [270, 289] width 131 height 84
click at [263, 259] on div "5 days" at bounding box center [270, 263] width 131 height 26
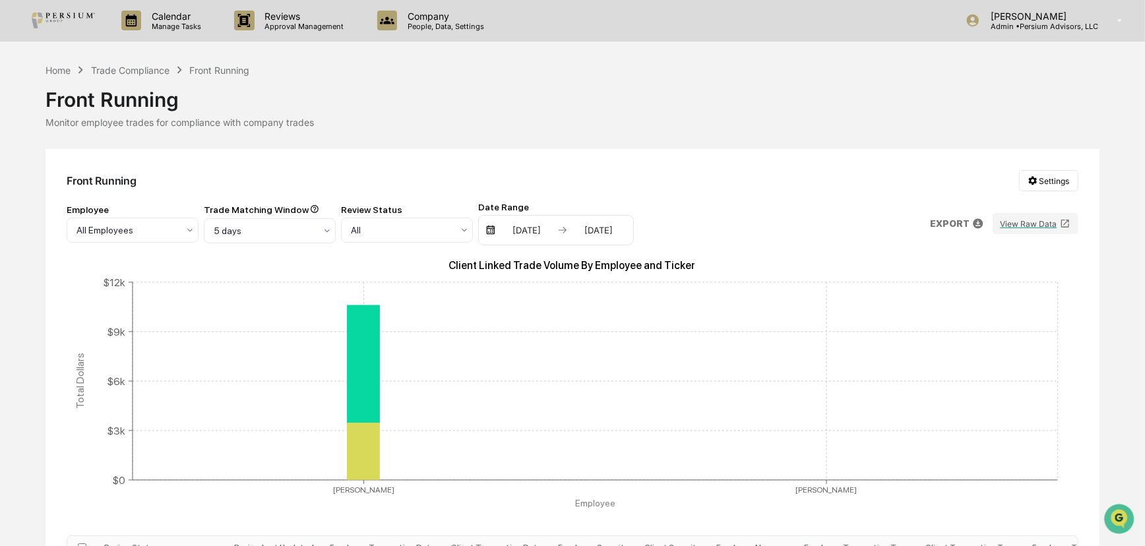
click at [321, 173] on div "Front Running Settings" at bounding box center [572, 180] width 1011 height 21
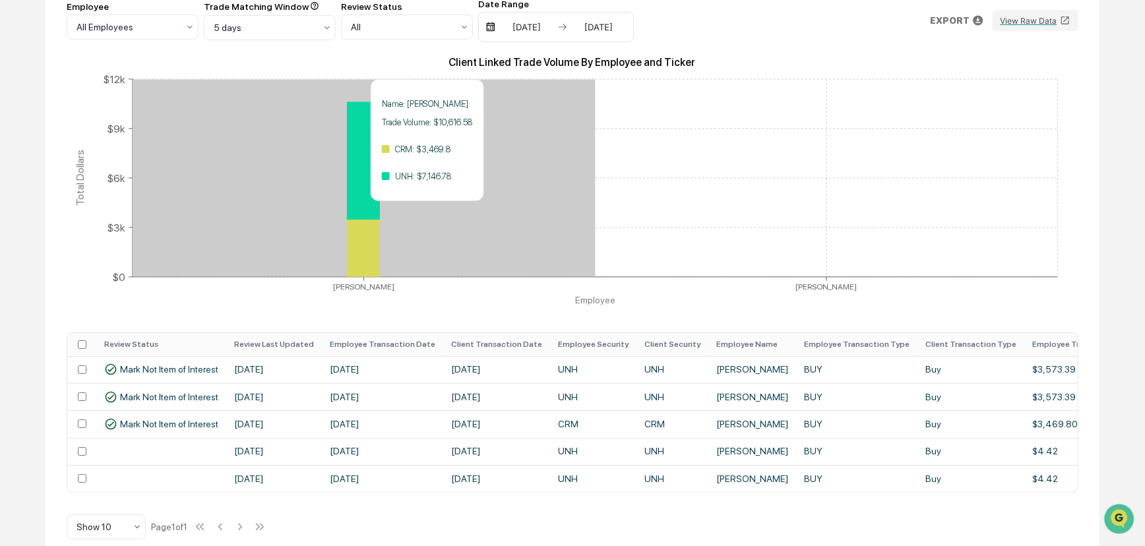
scroll to position [226, 0]
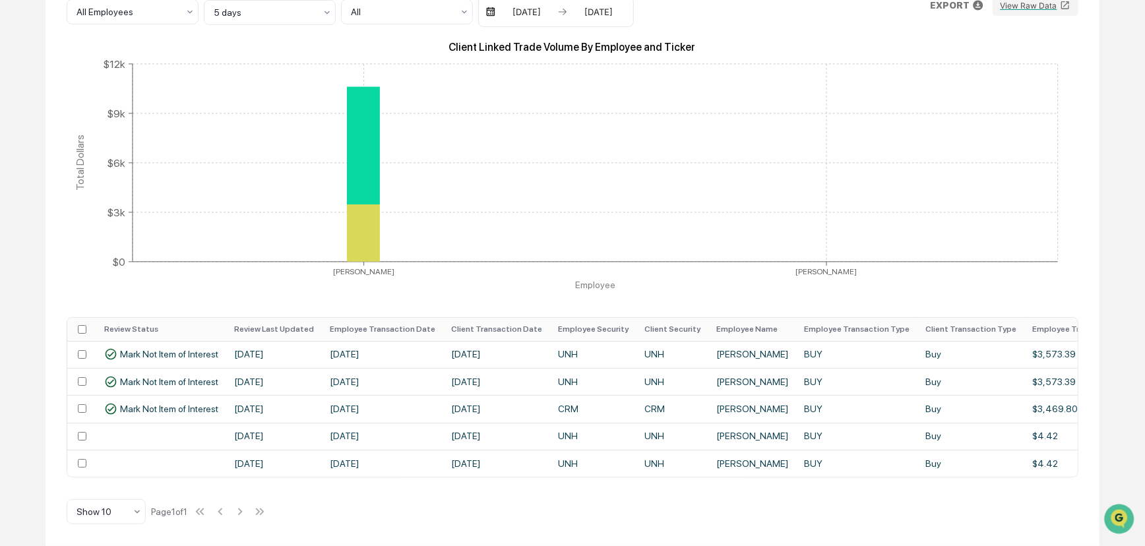
drag, startPoint x: 633, startPoint y: 471, endPoint x: 734, endPoint y: 476, distance: 100.4
click at [734, 445] on div "Review Status Review Last Updated Employee Transaction Date Client Transaction …" at bounding box center [572, 397] width 1011 height 160
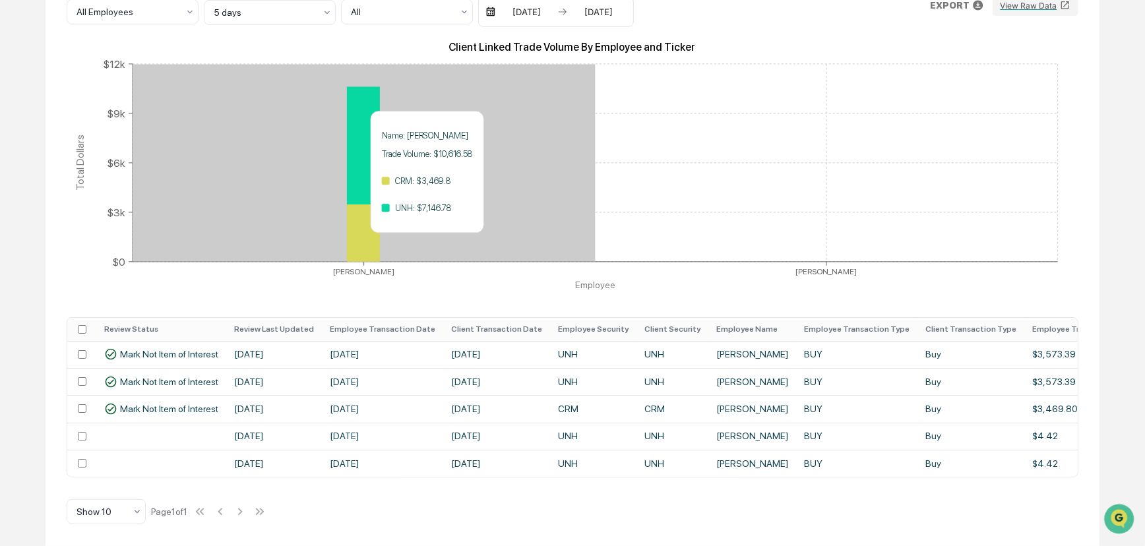
scroll to position [0, 0]
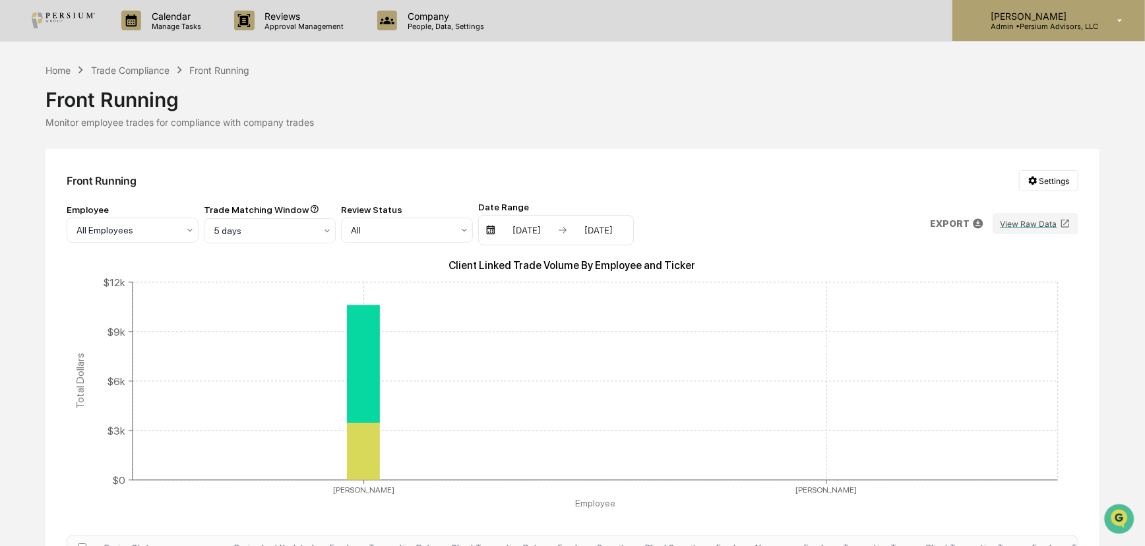
click at [987, 30] on p "Admin • Persium Advisors, LLC" at bounding box center [1039, 26] width 118 height 9
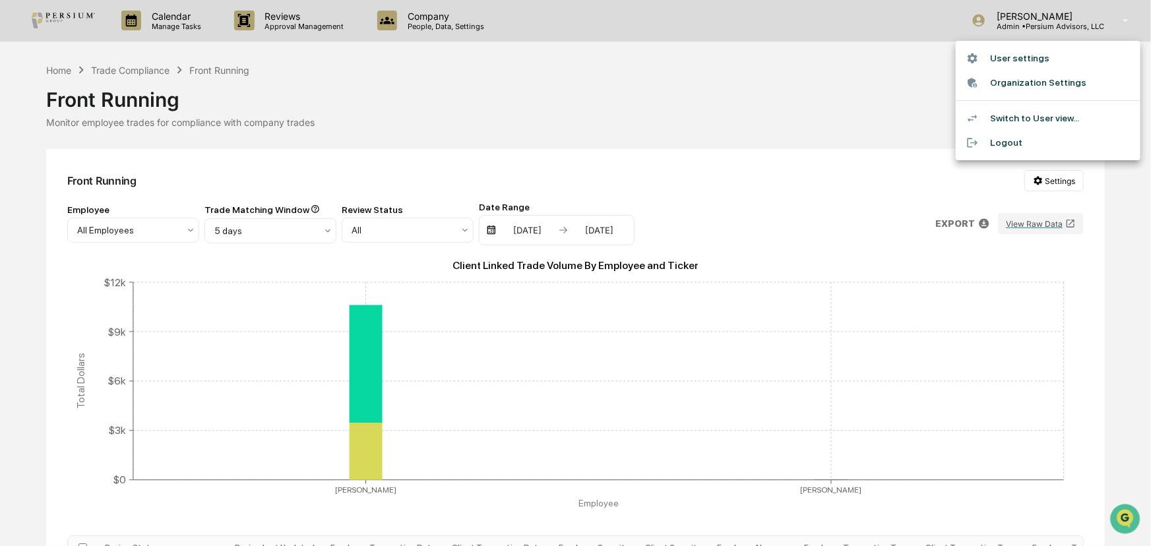
click at [842, 115] on div at bounding box center [575, 273] width 1151 height 546
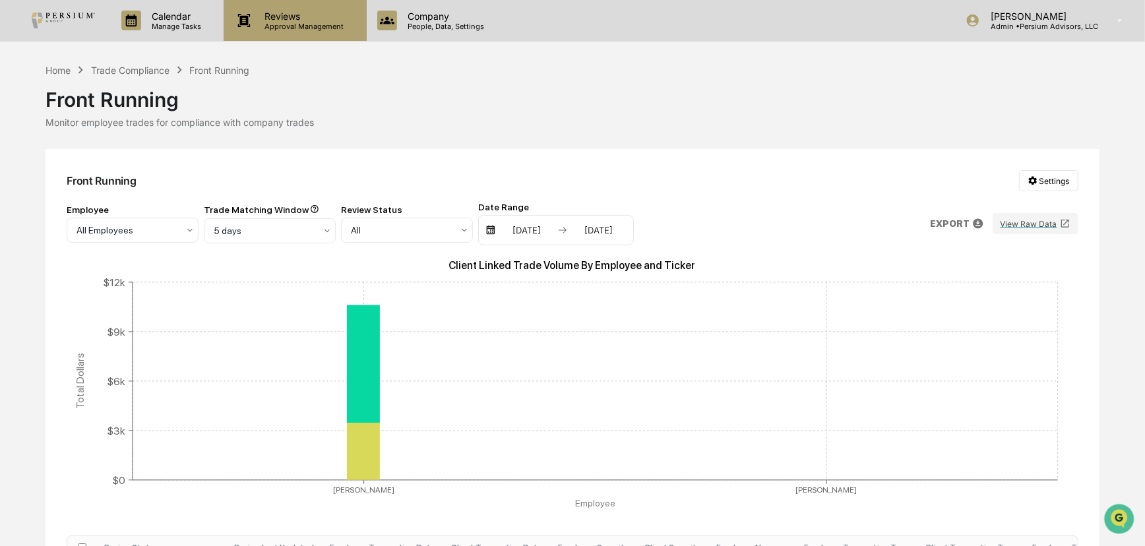
click at [350, 30] on div "Reviews Approval Management" at bounding box center [293, 21] width 129 height 20
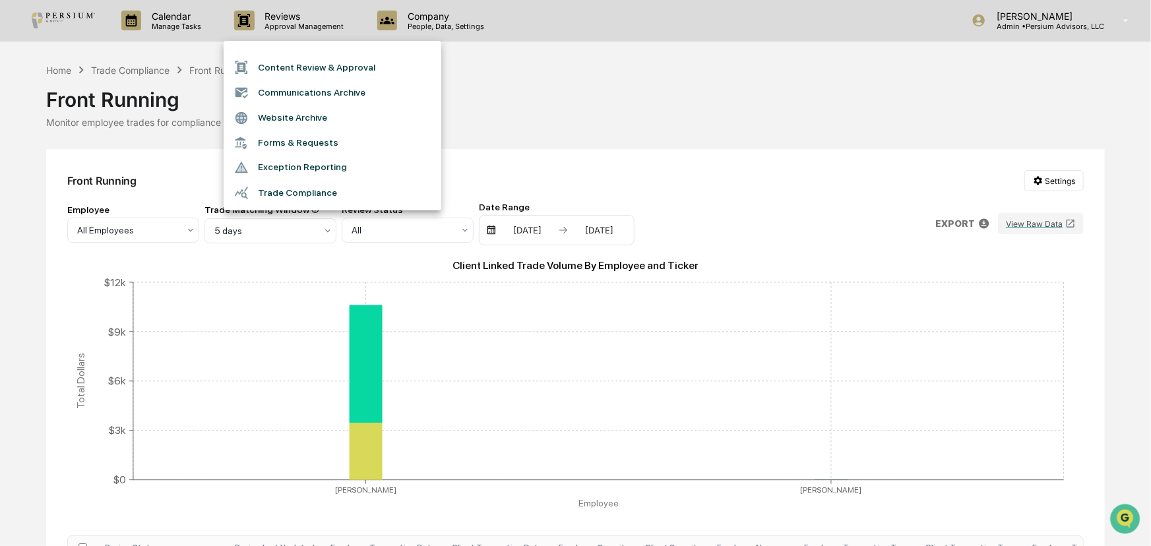
click at [619, 145] on div at bounding box center [575, 273] width 1151 height 546
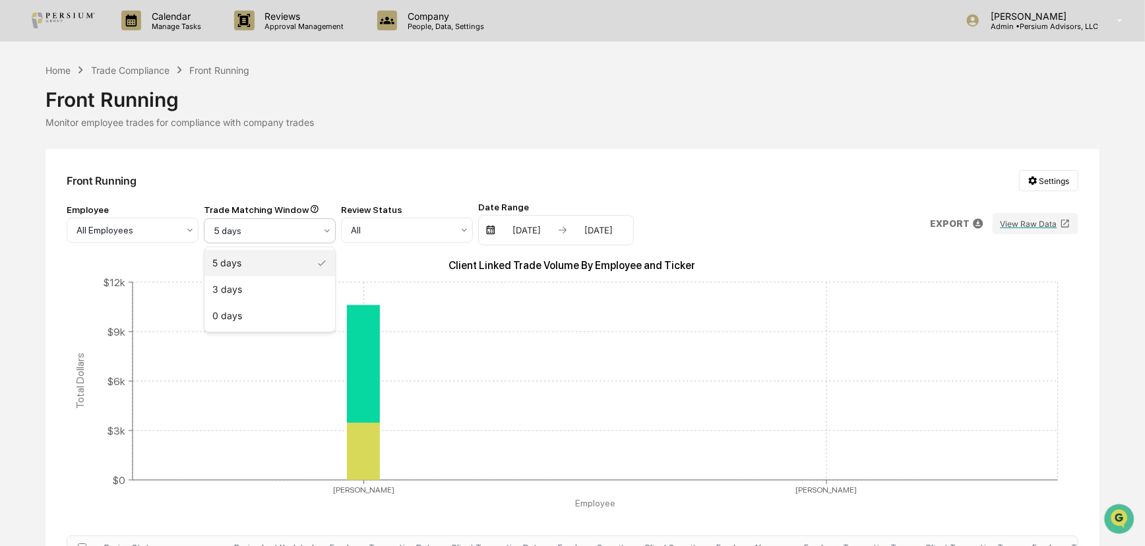
click at [309, 230] on div at bounding box center [265, 230] width 102 height 13
click at [287, 115] on div "Front Running Monitor employee trades for compliance with company trades" at bounding box center [573, 102] width 1054 height 51
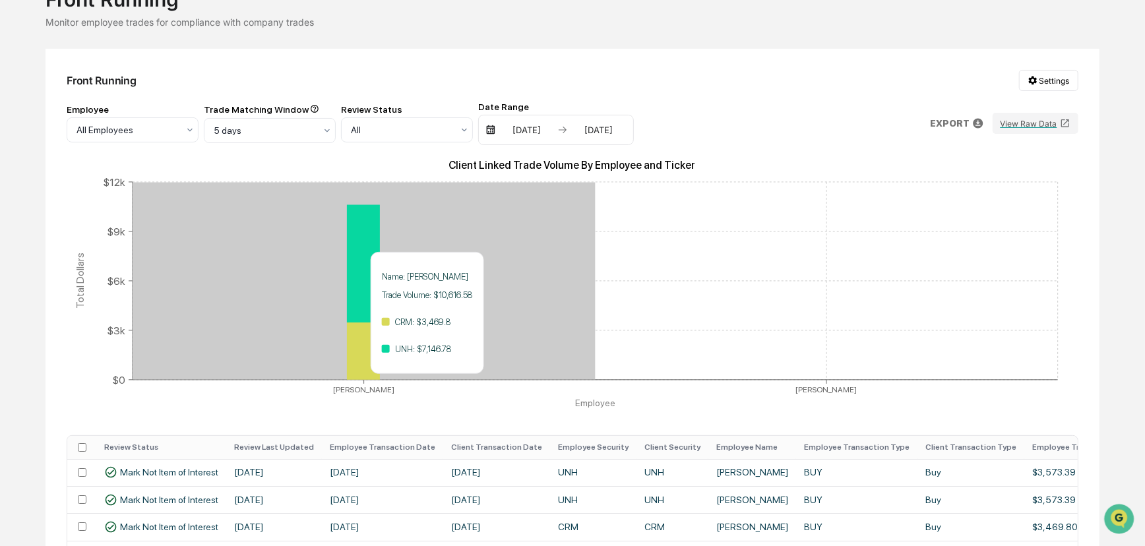
scroll to position [119, 0]
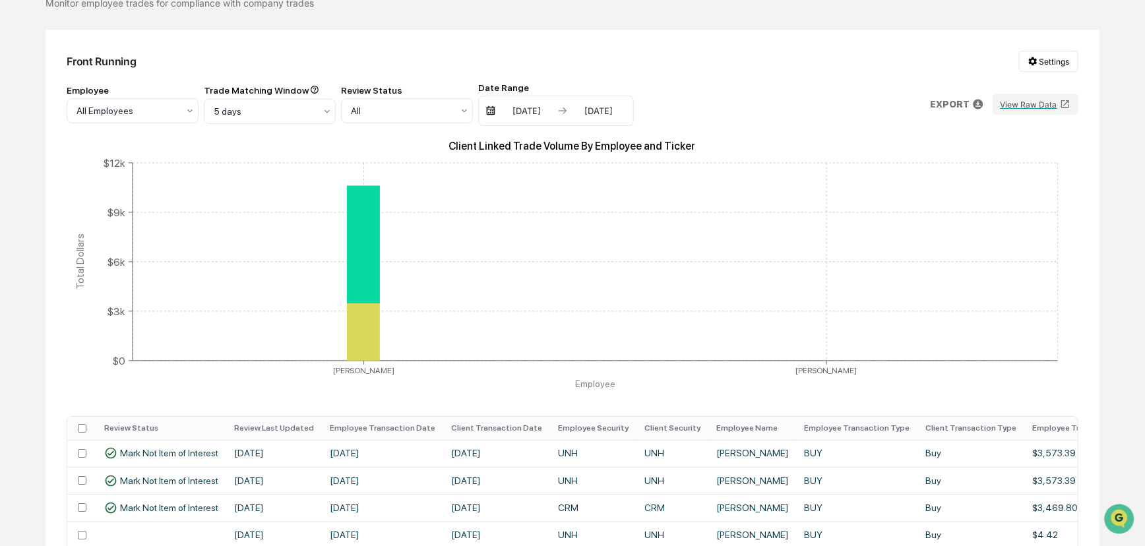
click at [497, 377] on icon "Client Linked Trade Volume By Employee and Ticker [PERSON_NAME] [PERSON_NAME] E…" at bounding box center [572, 269] width 1011 height 264
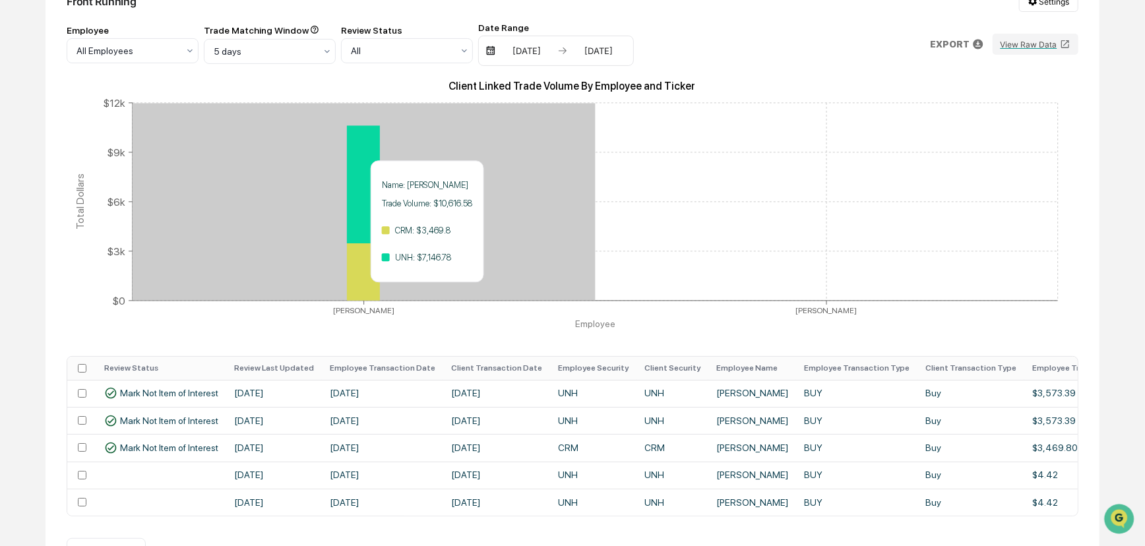
scroll to position [59, 0]
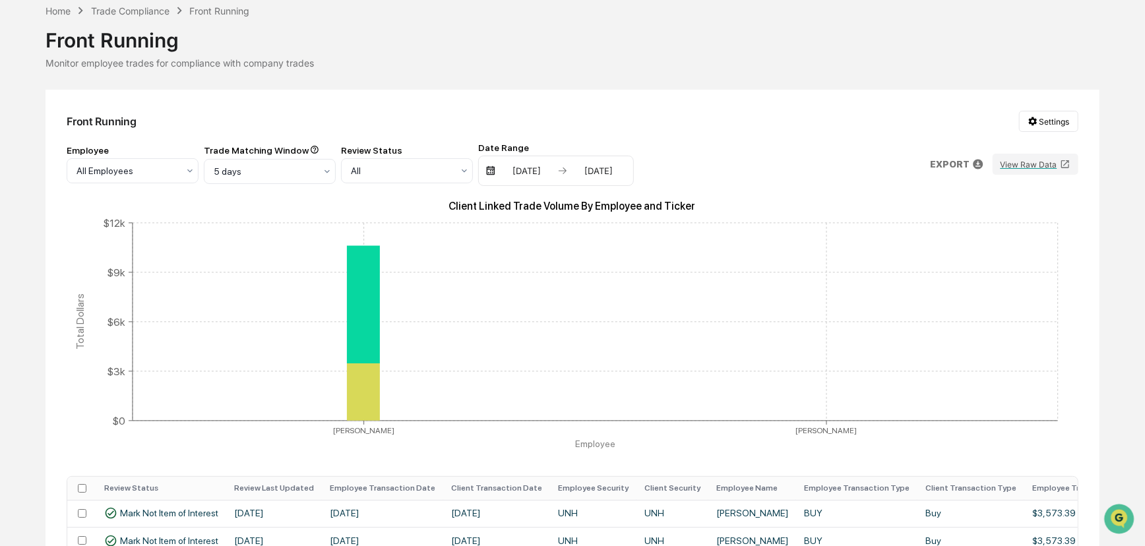
drag, startPoint x: 291, startPoint y: 141, endPoint x: 294, endPoint y: 160, distance: 19.3
click at [291, 142] on div "Front Running Settings Employee All Employees Trade Matching Window 5 days Revi…" at bounding box center [573, 398] width 1054 height 616
click at [178, 168] on div at bounding box center [128, 170] width 102 height 13
click at [361, 125] on div "Front Running Settings" at bounding box center [572, 121] width 1011 height 21
click at [352, 104] on div "Front Running Settings Employee All Employees Trade Matching Window 5 days Revi…" at bounding box center [573, 398] width 1054 height 616
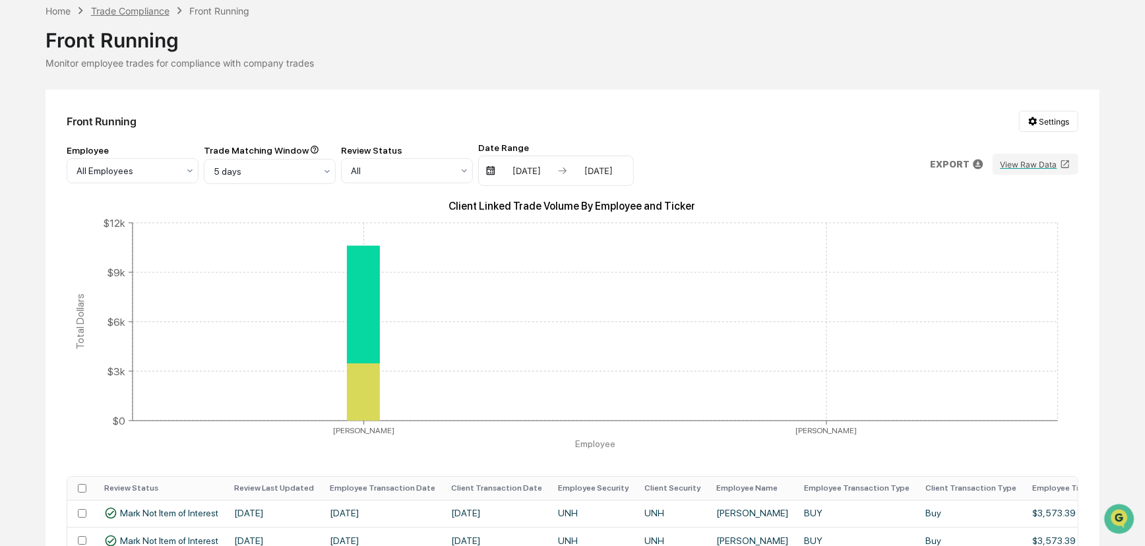
click at [137, 12] on div "Trade Compliance" at bounding box center [130, 10] width 79 height 11
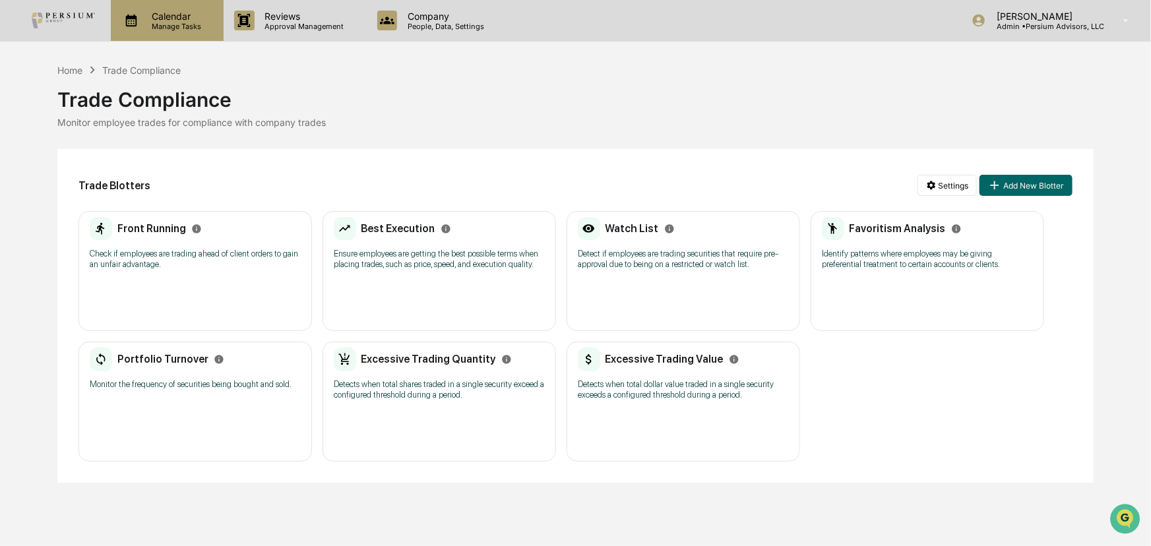
click at [170, 20] on p "Calendar" at bounding box center [174, 16] width 67 height 11
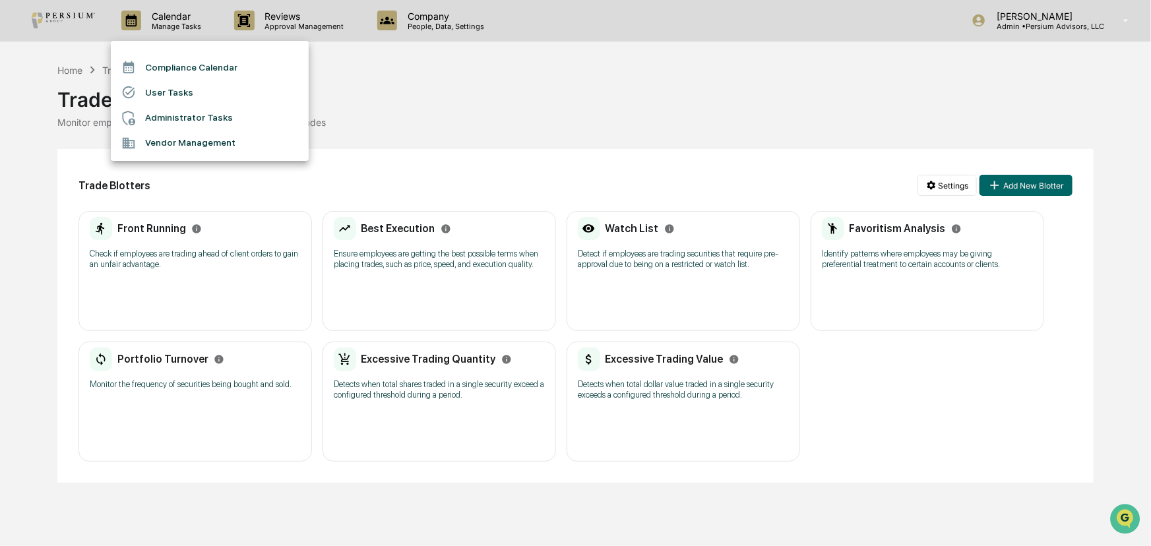
click at [184, 113] on li "Administrator Tasks" at bounding box center [210, 118] width 198 height 25
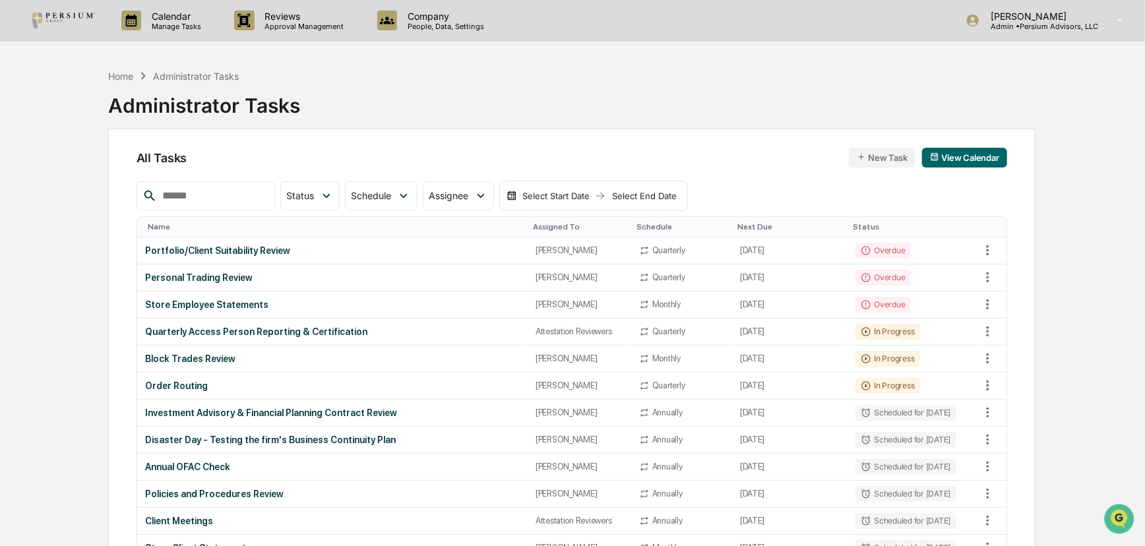
click at [237, 188] on input "text" at bounding box center [213, 195] width 112 height 17
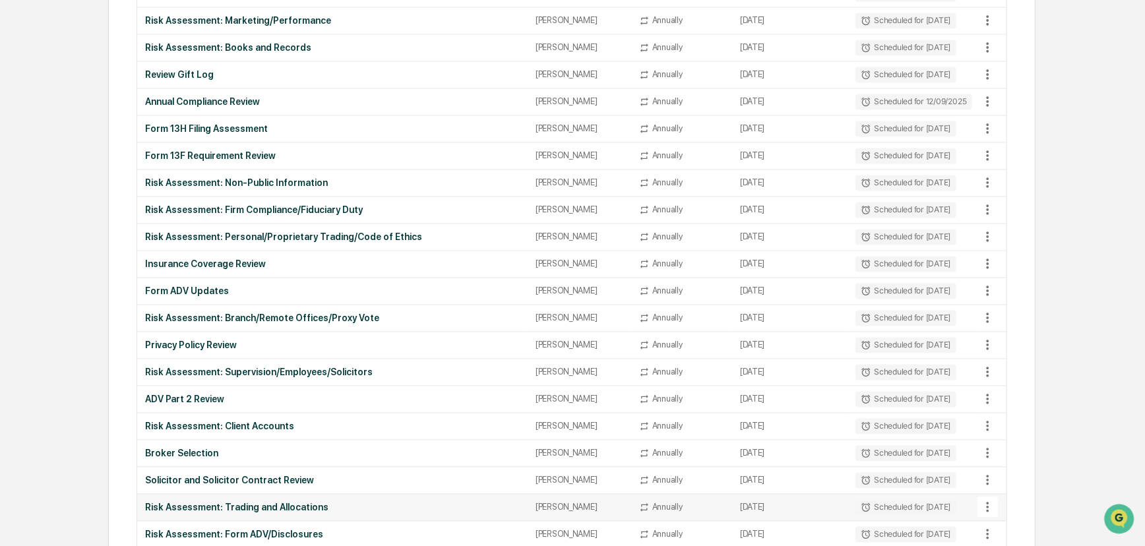
scroll to position [1804, 0]
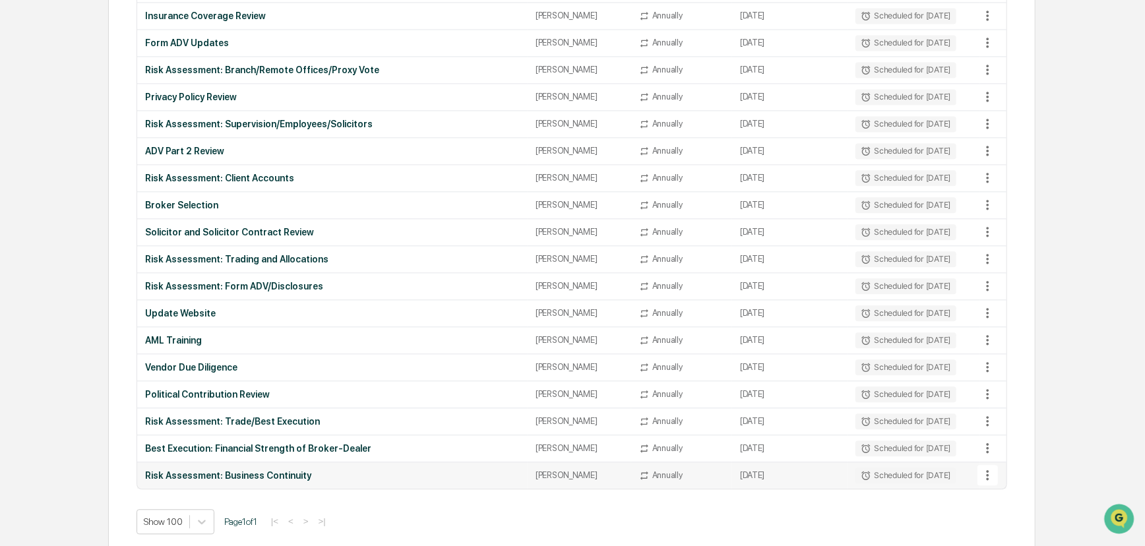
click at [268, 445] on div "Risk Assessment: Business Continuity" at bounding box center [332, 475] width 375 height 11
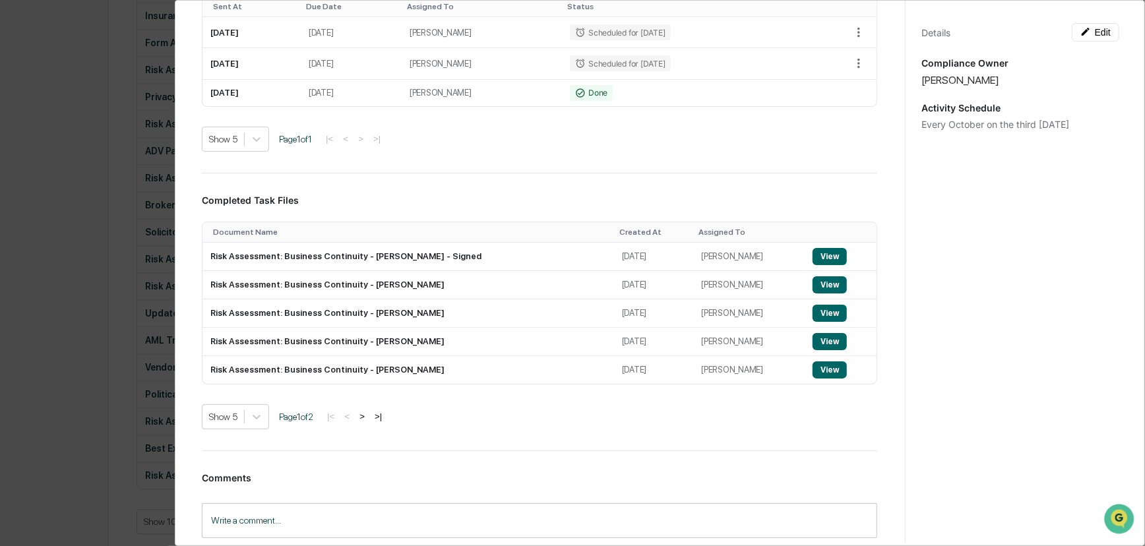
scroll to position [300, 0]
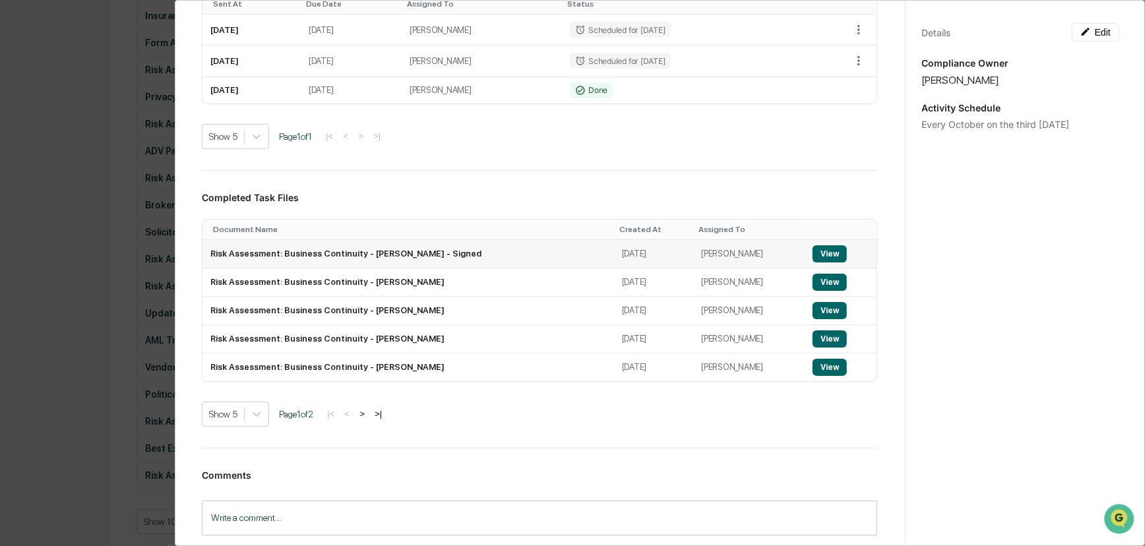
click at [813, 261] on button "View" at bounding box center [830, 253] width 34 height 17
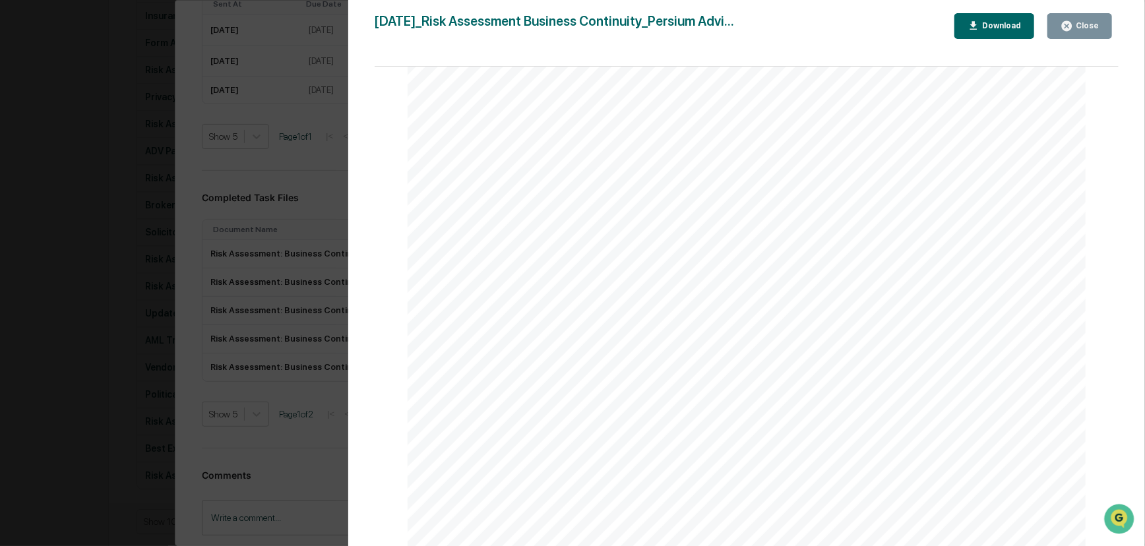
scroll to position [7316, 0]
click at [206, 222] on div "Version History [DATE] 03:05 PM [PERSON_NAME] [DATE]_Risk Assessment Business C…" at bounding box center [572, 273] width 1145 height 546
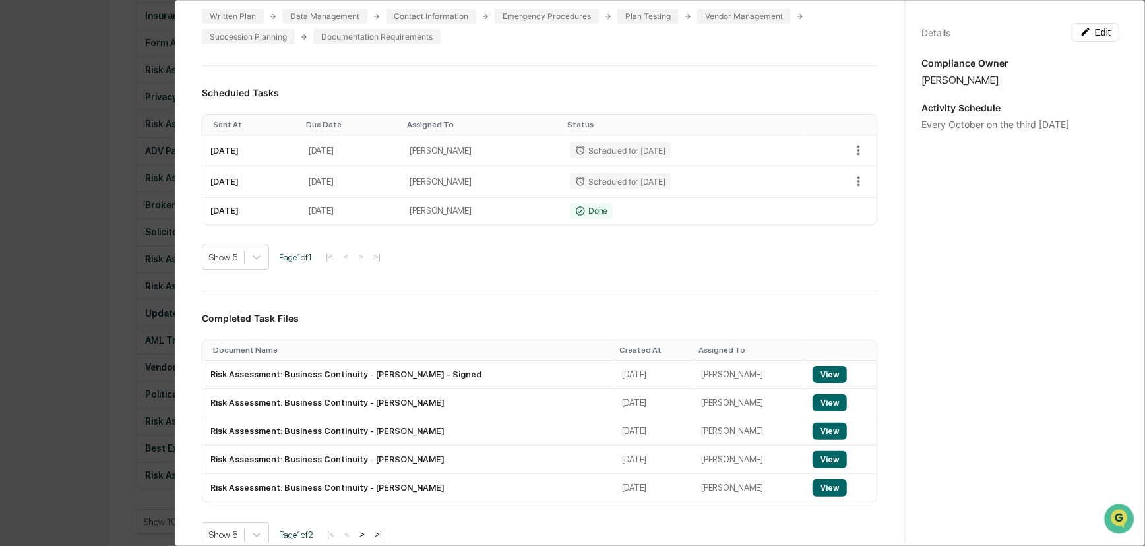
scroll to position [179, 0]
click at [36, 329] on div "Administrator Activity List Risk Assessment: Business Continuity Start Task Spa…" at bounding box center [572, 273] width 1145 height 546
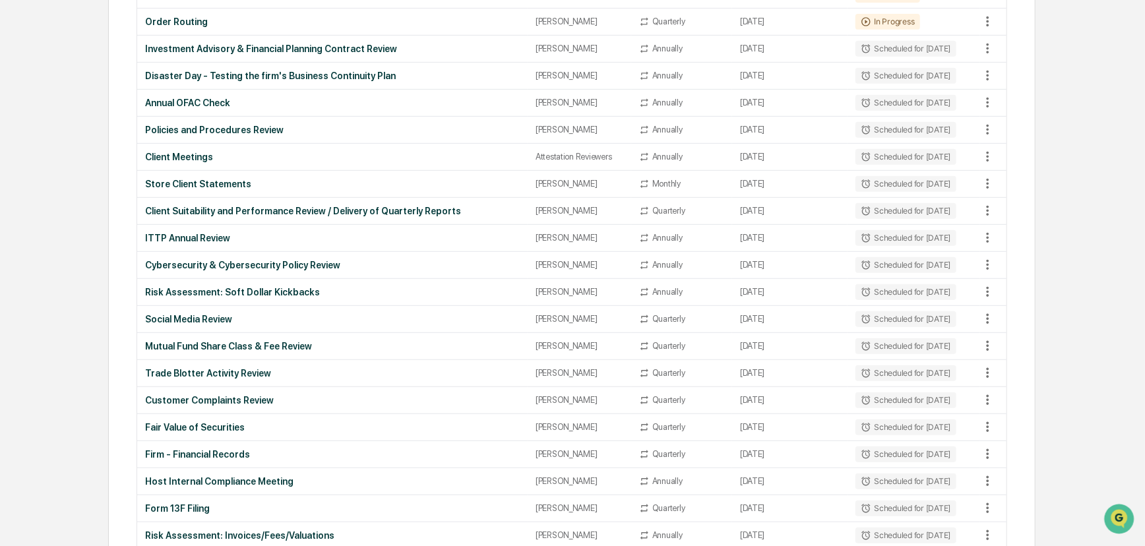
scroll to position [0, 0]
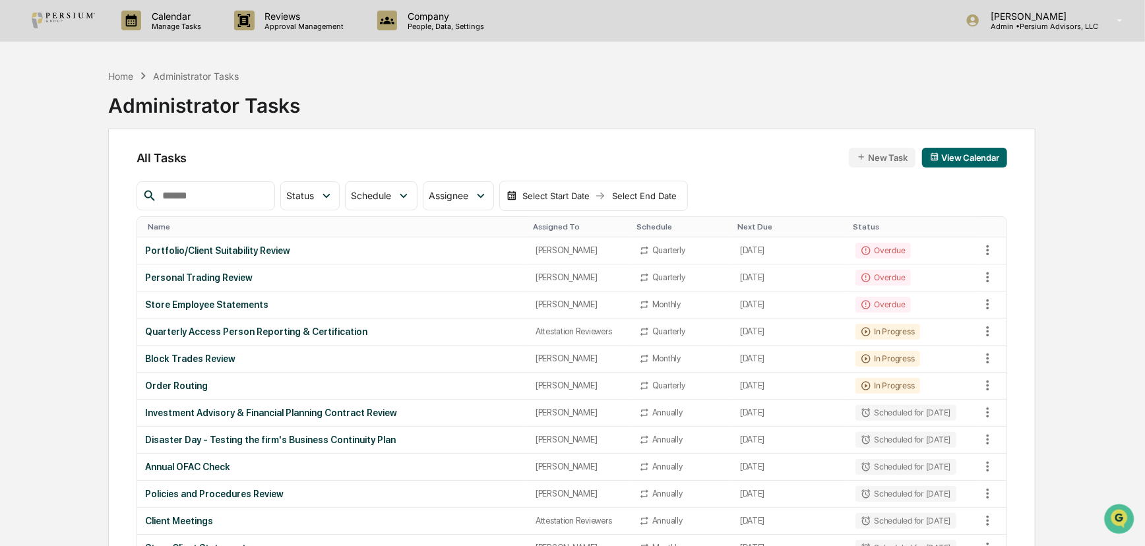
click at [171, 232] on th "Name" at bounding box center [332, 227] width 391 height 20
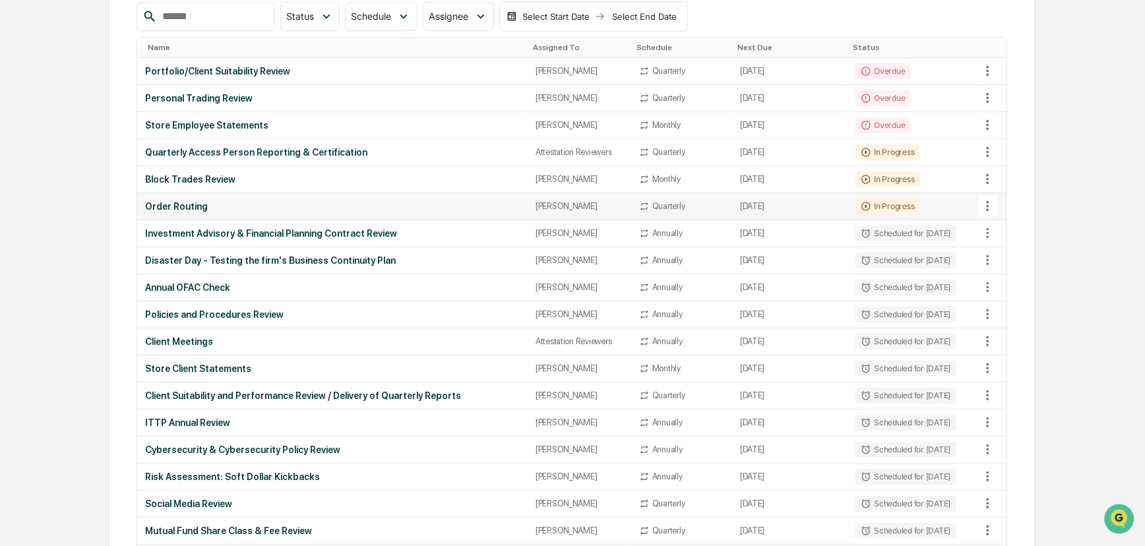
scroll to position [420, 0]
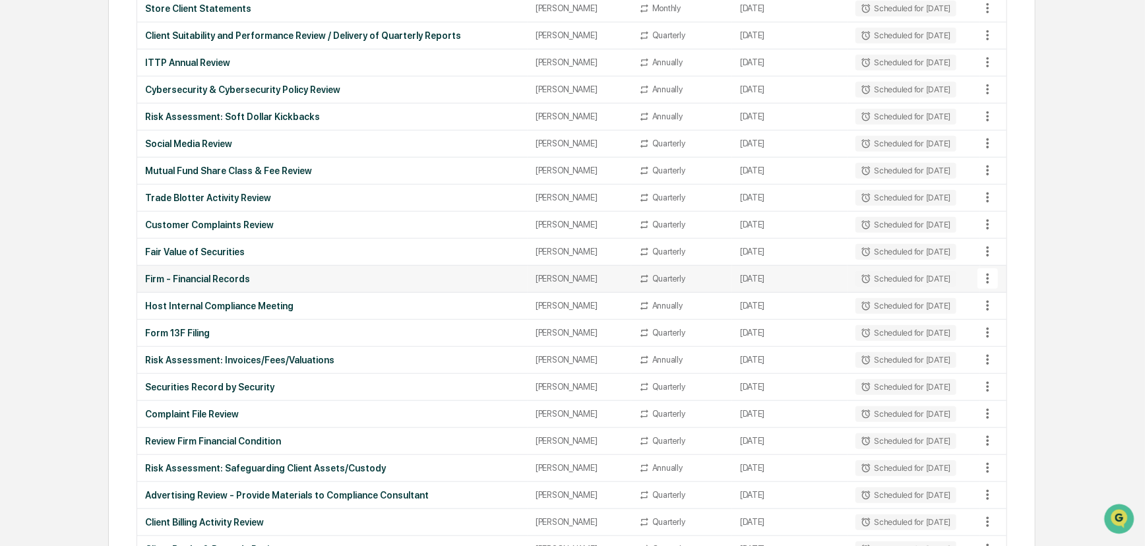
scroll to position [0, 0]
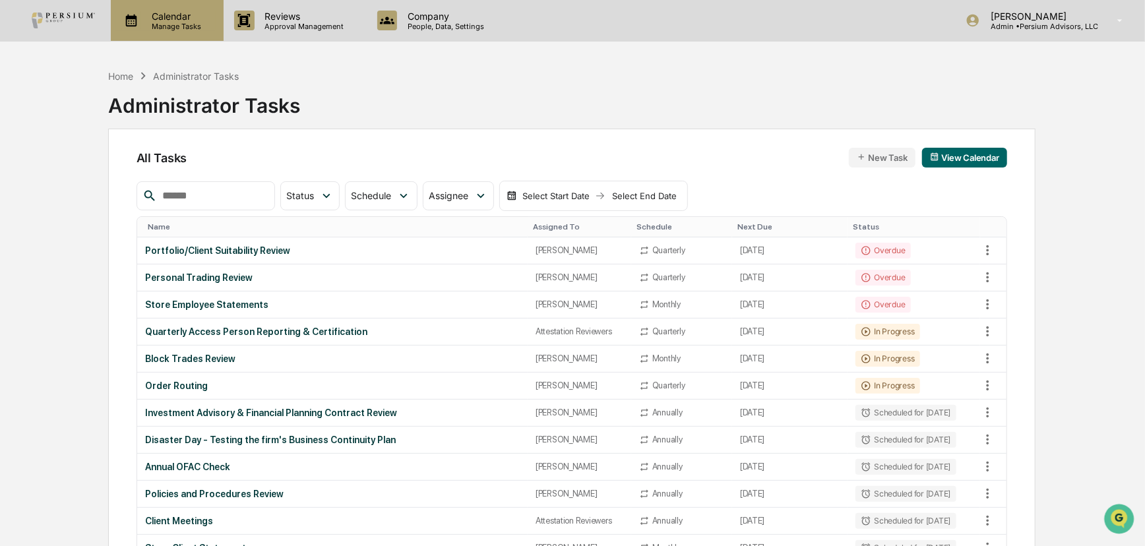
click at [164, 24] on p "Manage Tasks" at bounding box center [174, 26] width 67 height 9
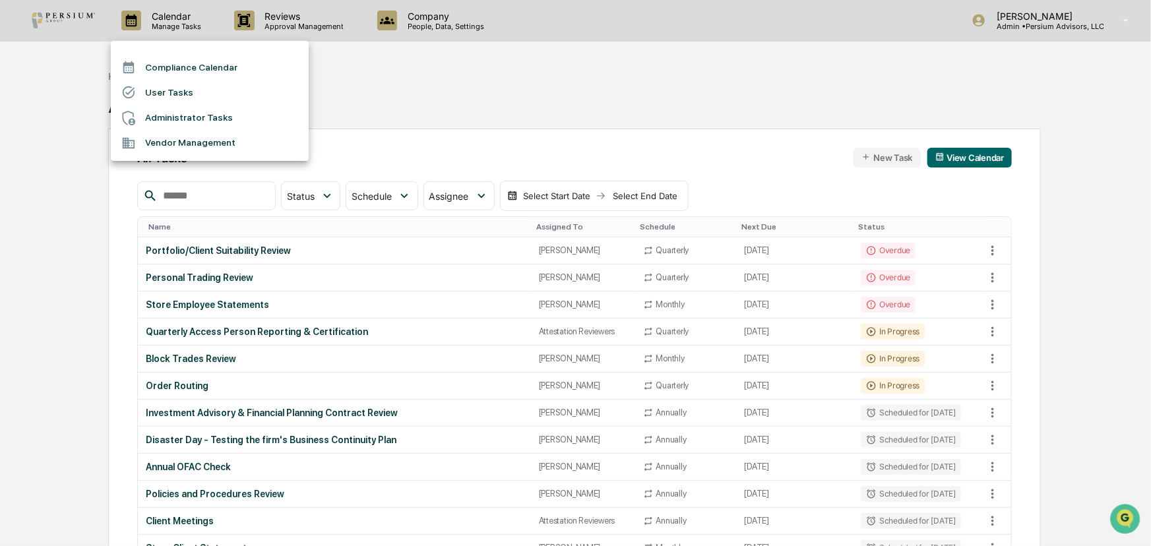
click at [179, 92] on li "User Tasks" at bounding box center [210, 92] width 198 height 25
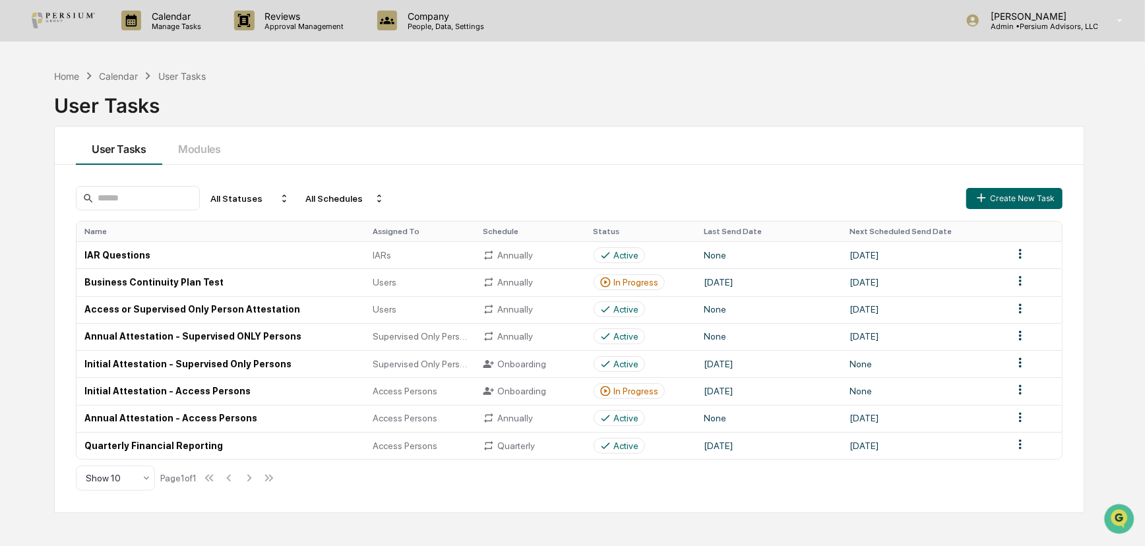
click at [691, 134] on div "User Tasks Modules" at bounding box center [569, 146] width 1029 height 38
click at [633, 396] on div "In Progress" at bounding box center [636, 391] width 45 height 11
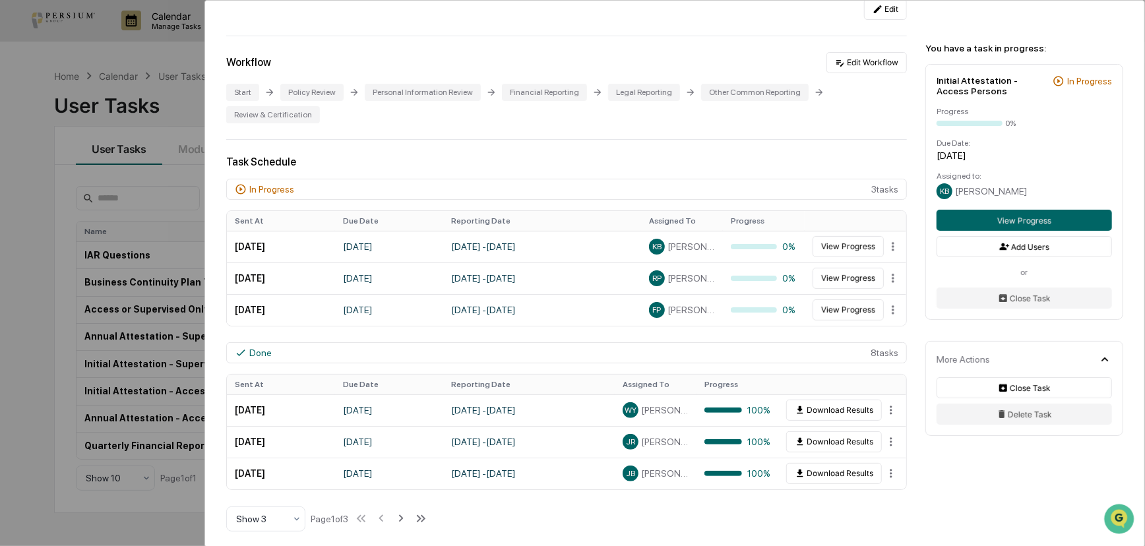
scroll to position [239, 0]
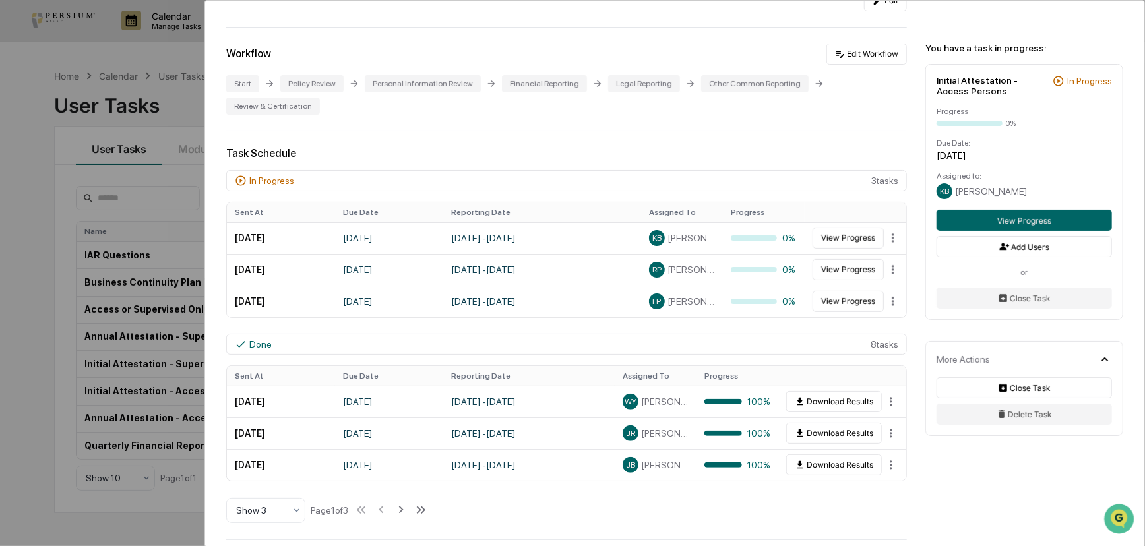
click at [42, 237] on div "User Tasks Initial Attestation - Access Persons Initial Attestation - Access Pe…" at bounding box center [572, 273] width 1145 height 546
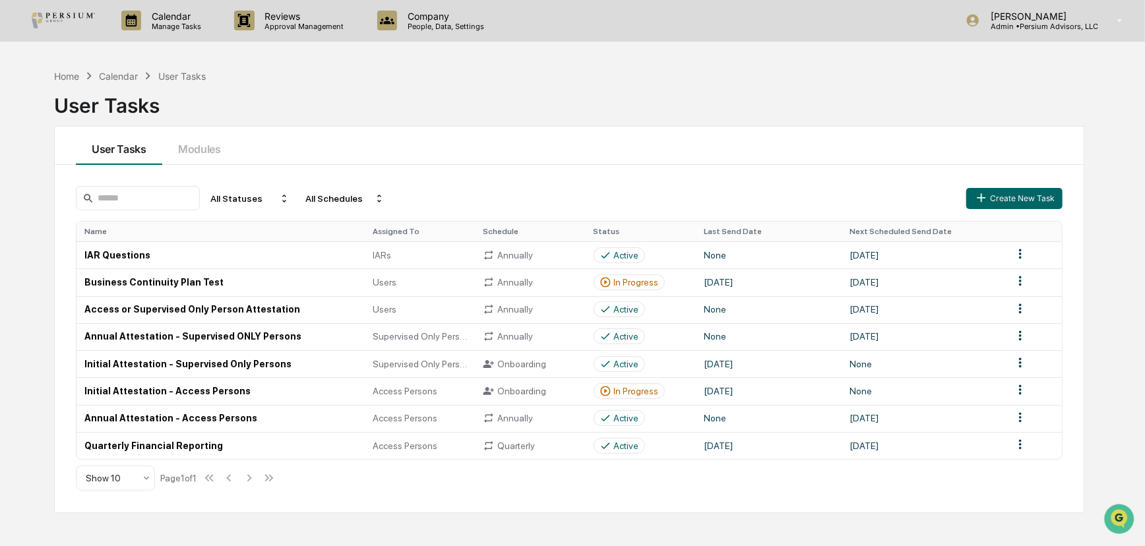
click at [465, 123] on div "Home Calendar User Tasks User Tasks User Tasks Modules All Statuses All Schedul…" at bounding box center [569, 336] width 1070 height 546
click at [440, 20] on p "Company" at bounding box center [444, 16] width 94 height 11
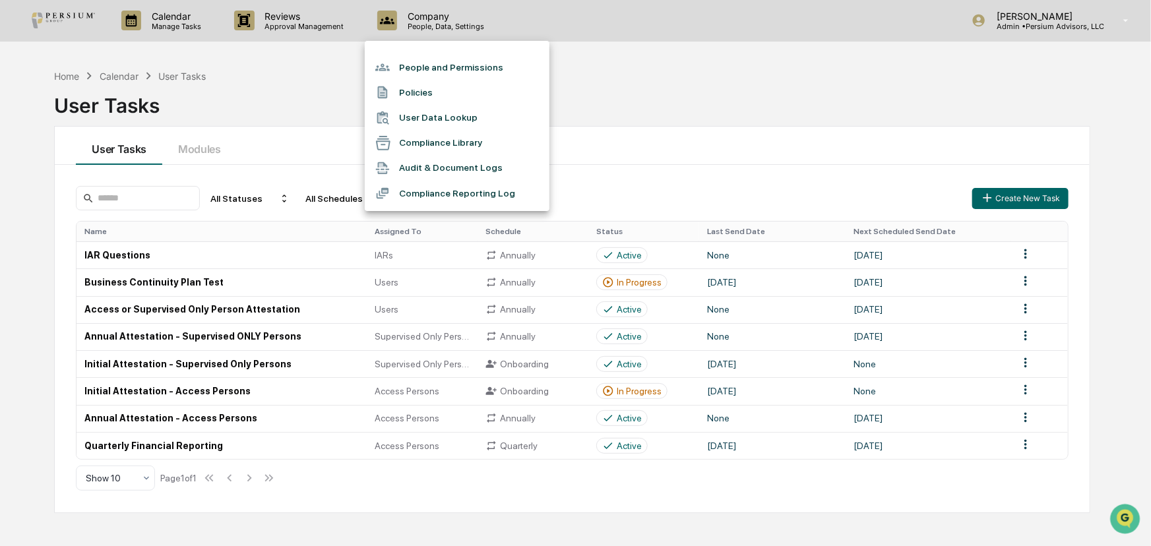
click at [315, 98] on div at bounding box center [575, 273] width 1151 height 546
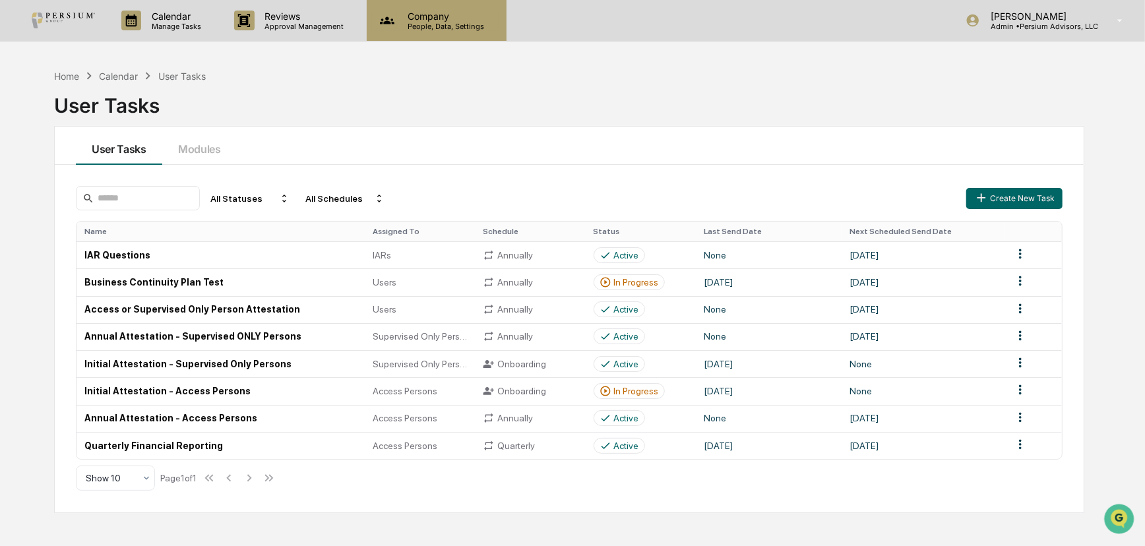
click at [458, 19] on p "Company" at bounding box center [444, 16] width 94 height 11
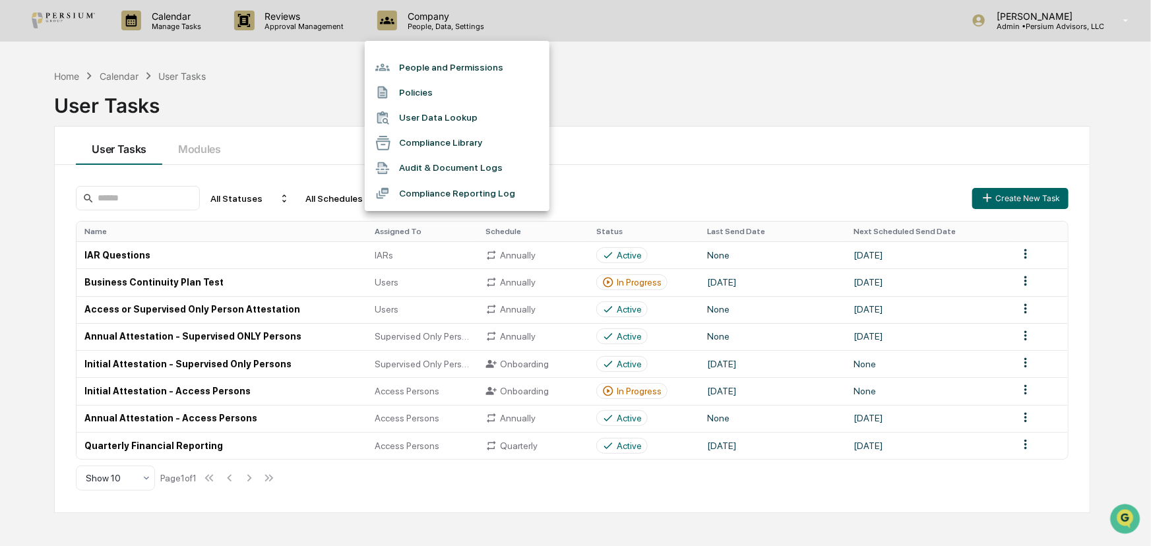
click at [458, 145] on li "Compliance Library" at bounding box center [457, 143] width 185 height 25
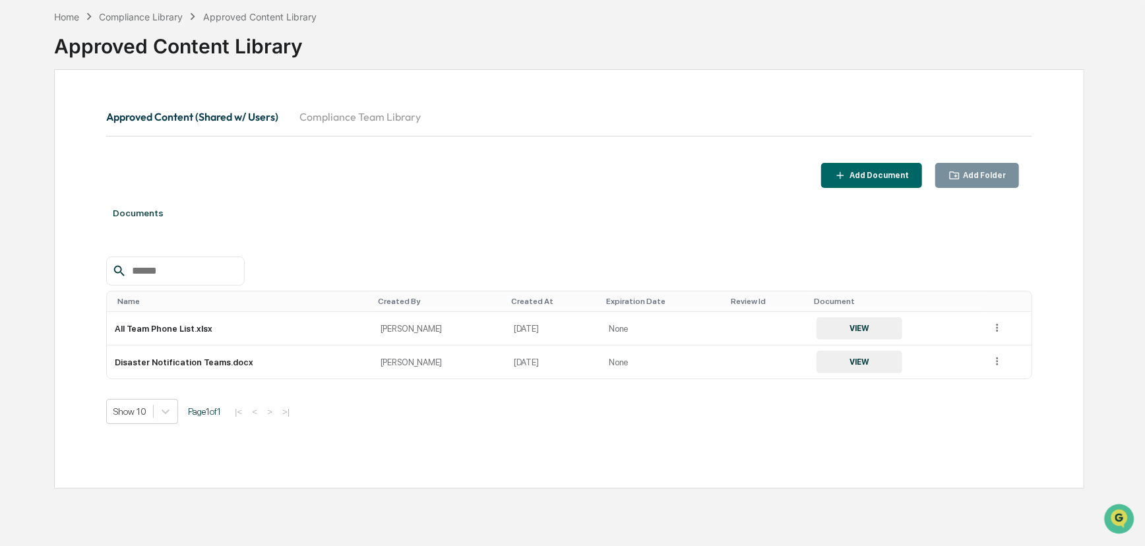
scroll to position [62, 0]
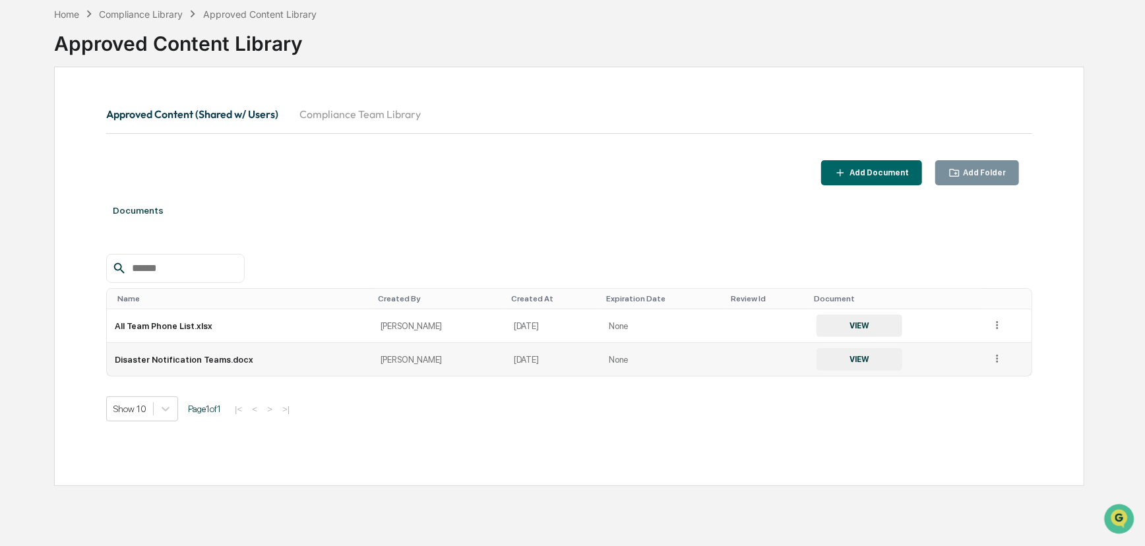
click at [831, 358] on button "VIEW" at bounding box center [860, 359] width 86 height 22
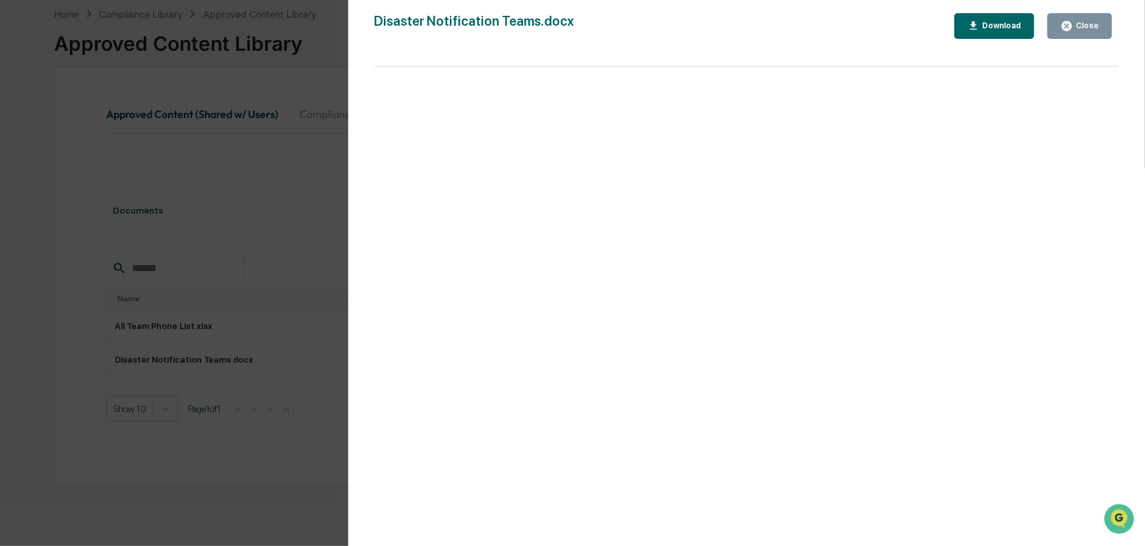
click at [251, 167] on div "Version History [DATE] 05:37 PM [PERSON_NAME] Disaster Notification Teams.docx …" at bounding box center [572, 273] width 1145 height 546
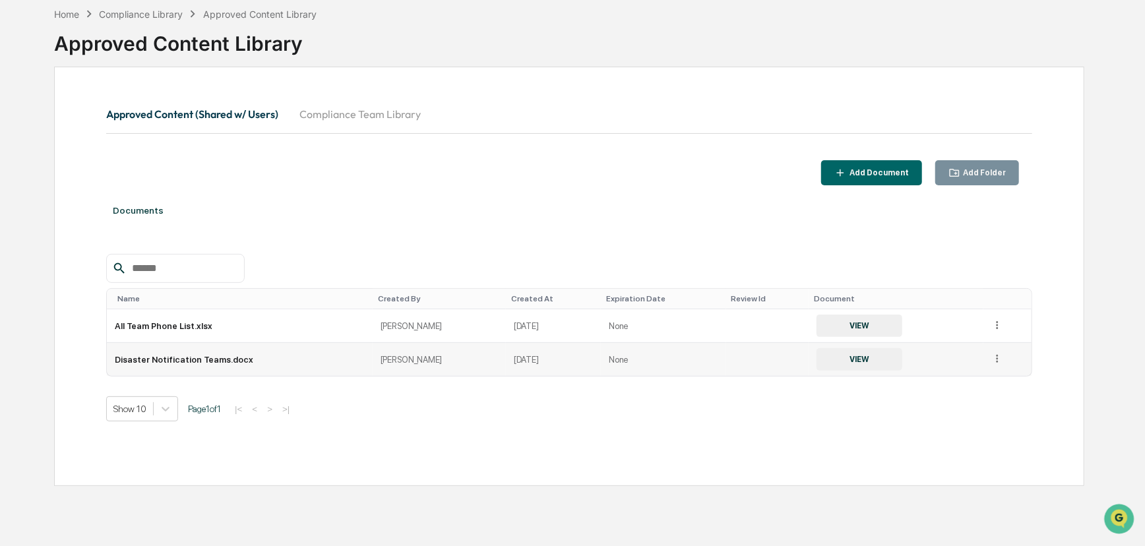
click at [183, 352] on td "Disaster Notification Teams.docx" at bounding box center [239, 359] width 265 height 33
click at [139, 329] on td "All Team Phone List.xlsx" at bounding box center [239, 326] width 265 height 34
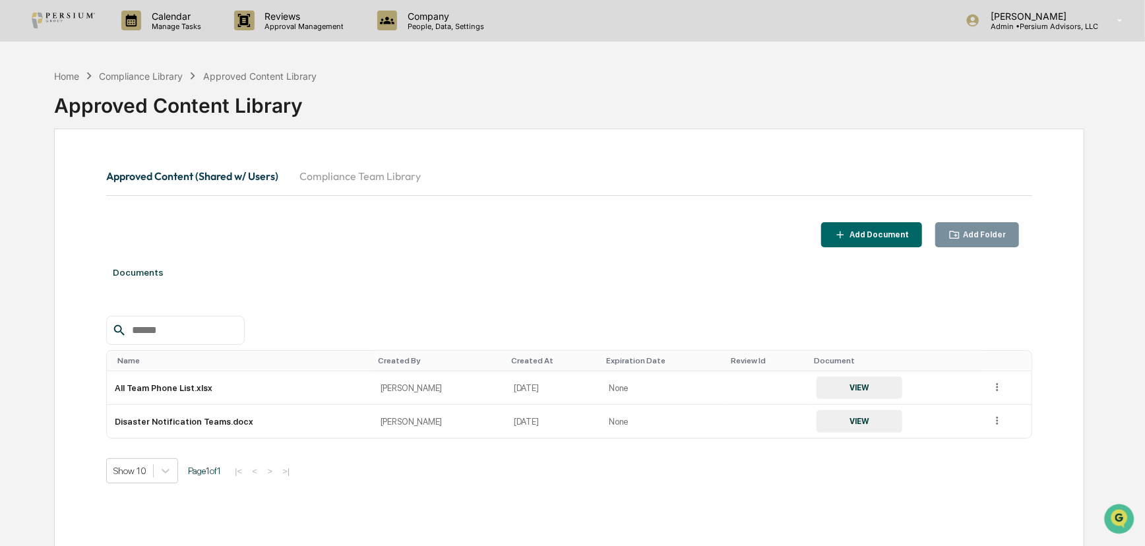
scroll to position [0, 0]
click at [111, 75] on div "Compliance Library" at bounding box center [141, 76] width 84 height 11
click at [136, 80] on div "Compliance Library" at bounding box center [141, 76] width 84 height 11
click at [169, 30] on p "Manage Tasks" at bounding box center [174, 26] width 67 height 9
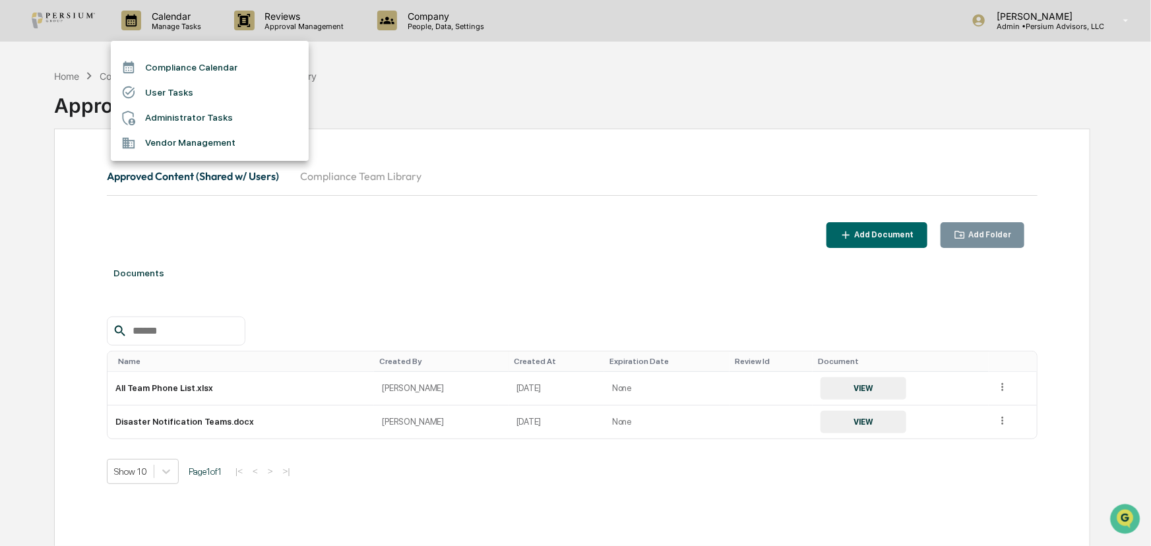
click at [177, 100] on li "User Tasks" at bounding box center [210, 92] width 198 height 25
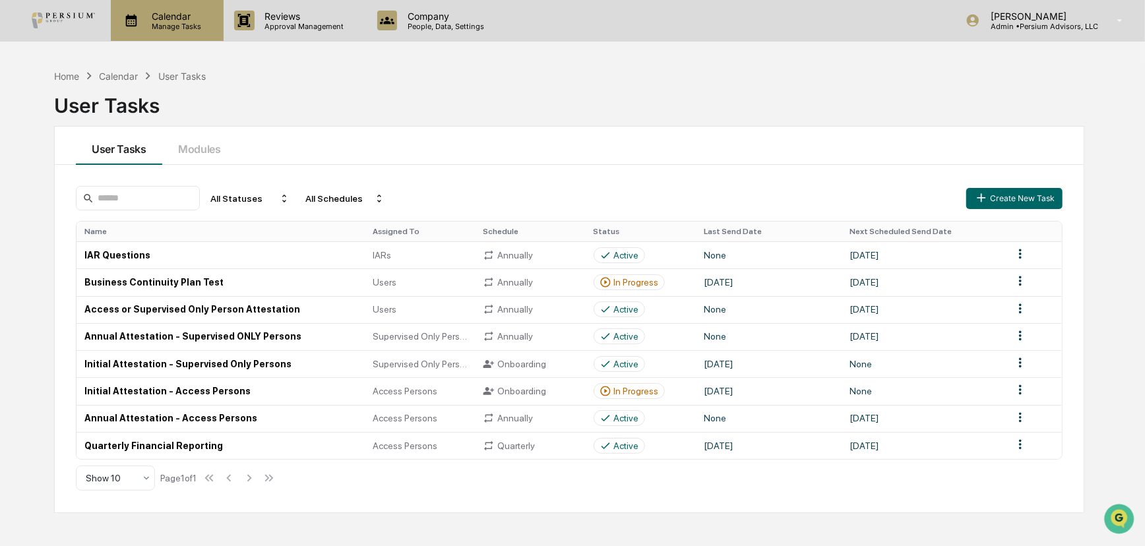
click at [179, 35] on div "Calendar Manage Tasks" at bounding box center [167, 20] width 113 height 41
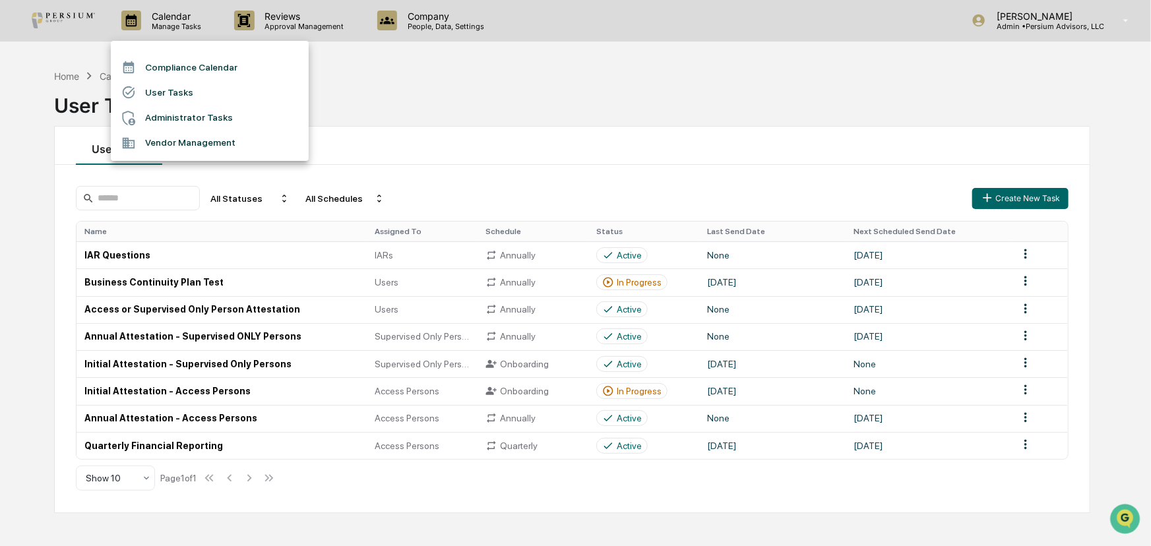
click at [987, 47] on div at bounding box center [575, 273] width 1151 height 546
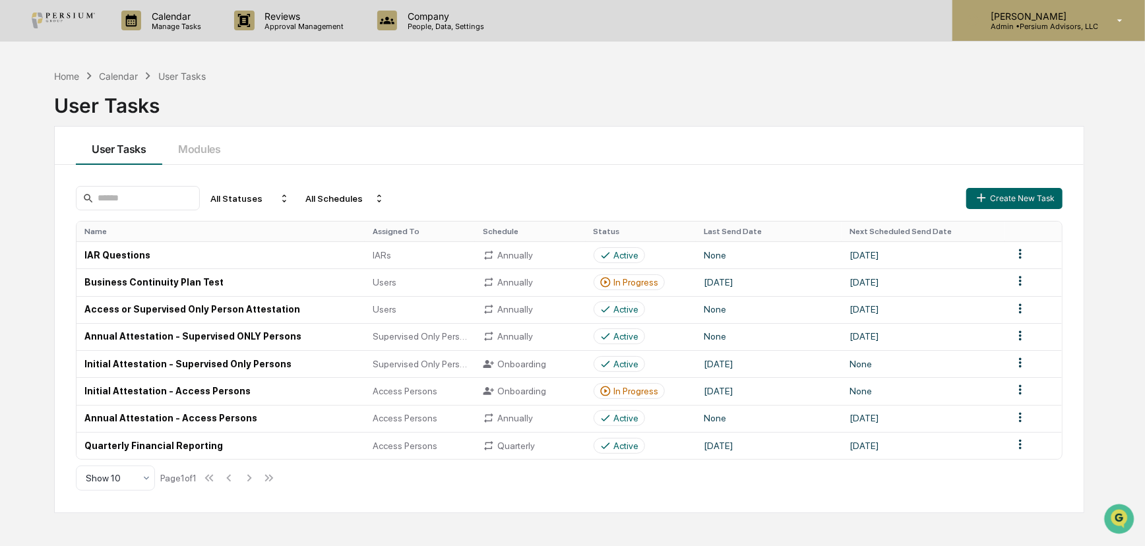
click at [987, 25] on p "Admin • Persium Advisors, LLC" at bounding box center [1039, 26] width 118 height 9
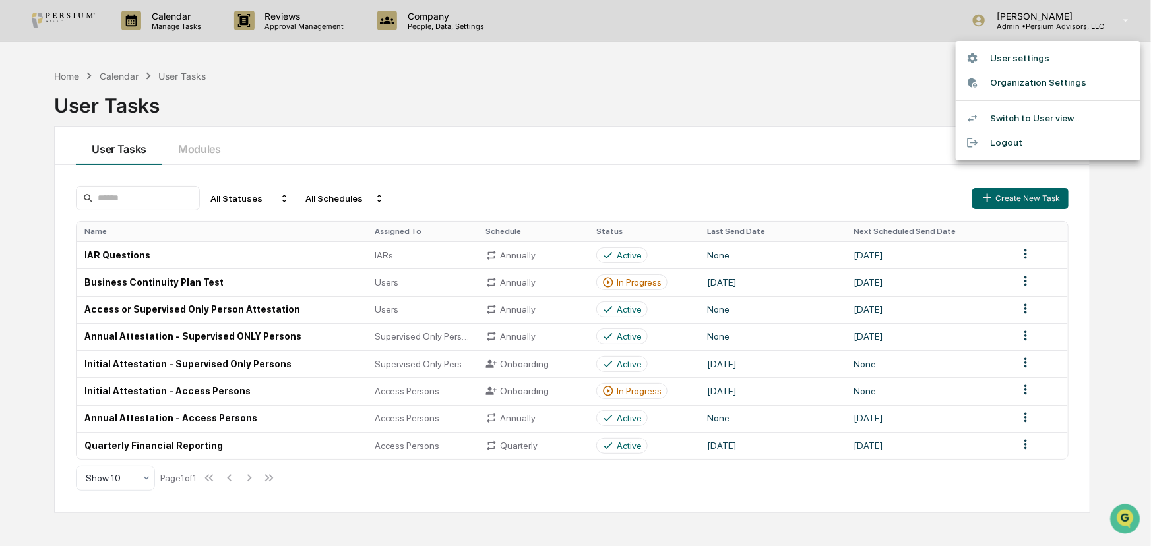
click at [987, 117] on li "Switch to User view..." at bounding box center [1048, 118] width 185 height 24
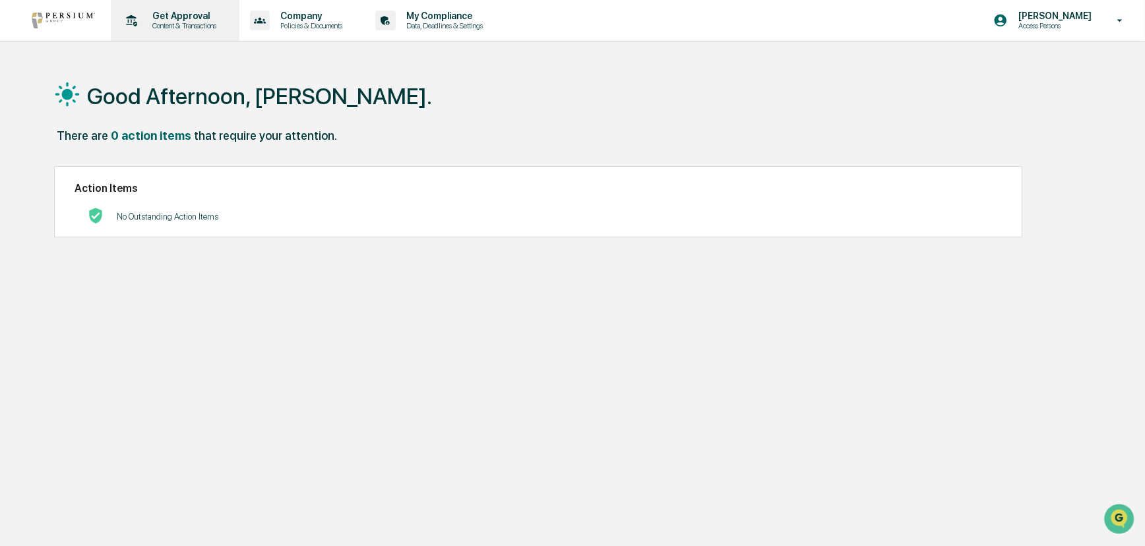
click at [165, 21] on p "Content & Transactions" at bounding box center [183, 25] width 82 height 9
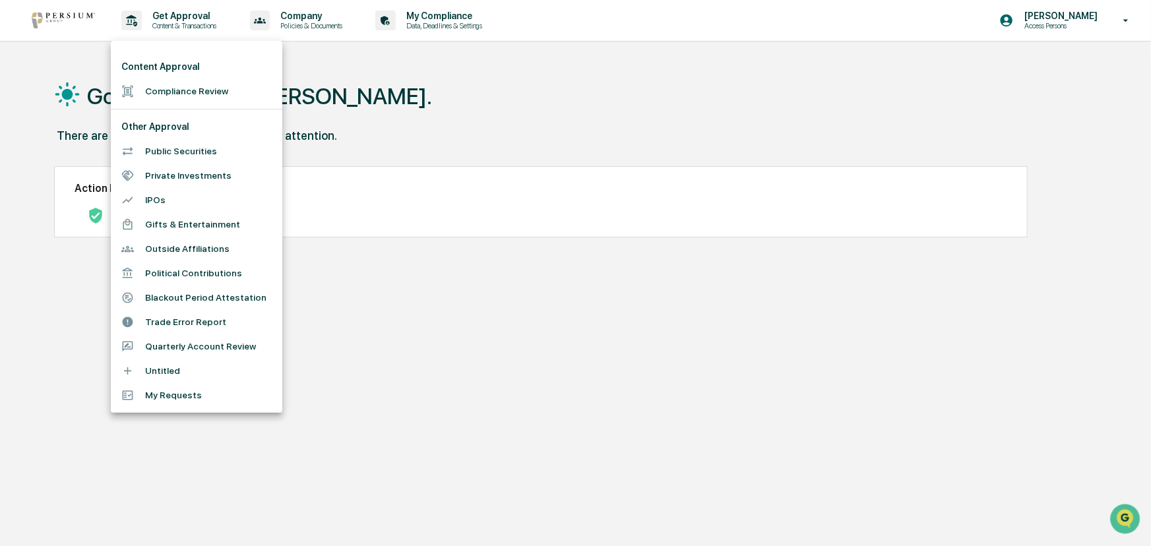
click at [418, 92] on div at bounding box center [575, 273] width 1151 height 546
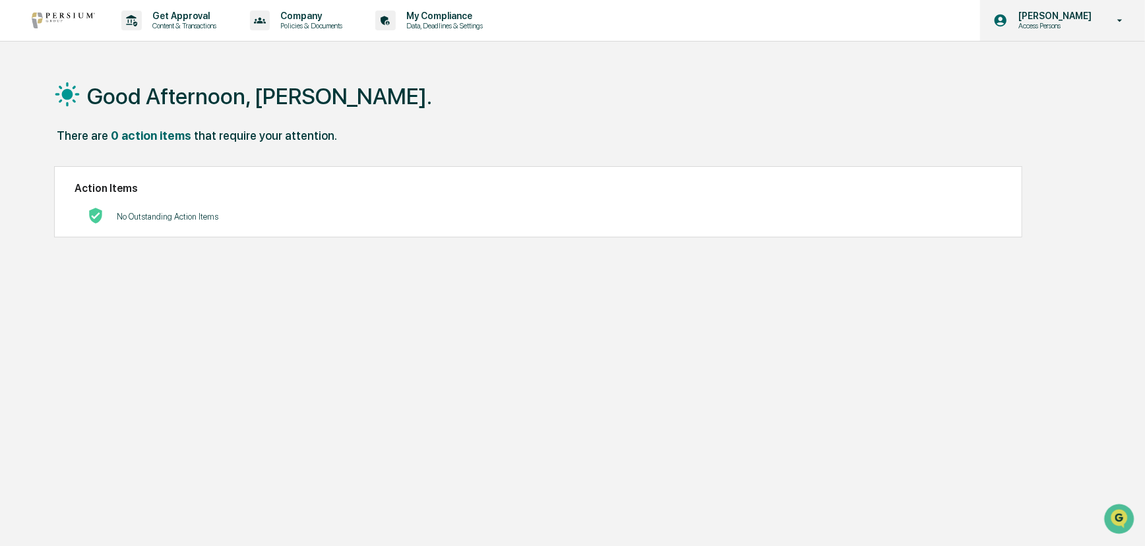
click at [987, 15] on p "[PERSON_NAME]" at bounding box center [1053, 16] width 90 height 11
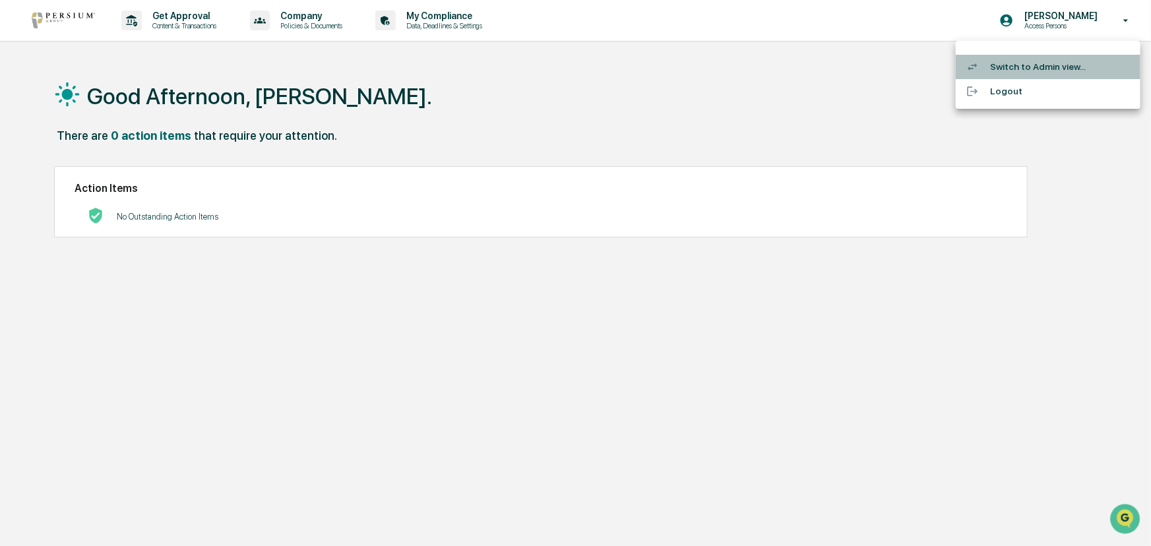
click at [987, 65] on li "Switch to Admin view..." at bounding box center [1048, 67] width 185 height 24
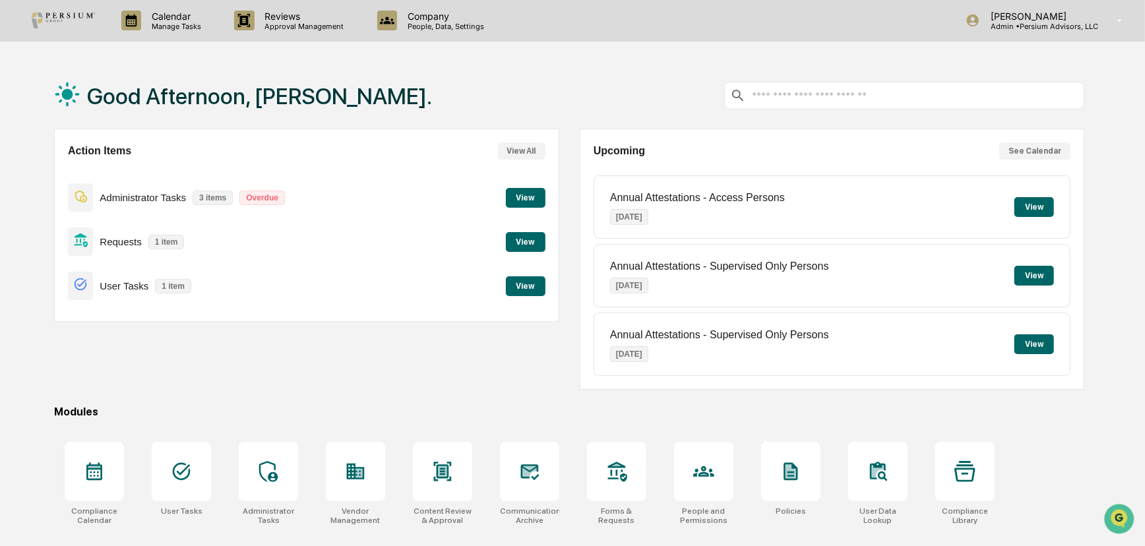
click at [525, 239] on button "View" at bounding box center [526, 242] width 40 height 20
click at [525, 198] on button "View" at bounding box center [526, 198] width 40 height 20
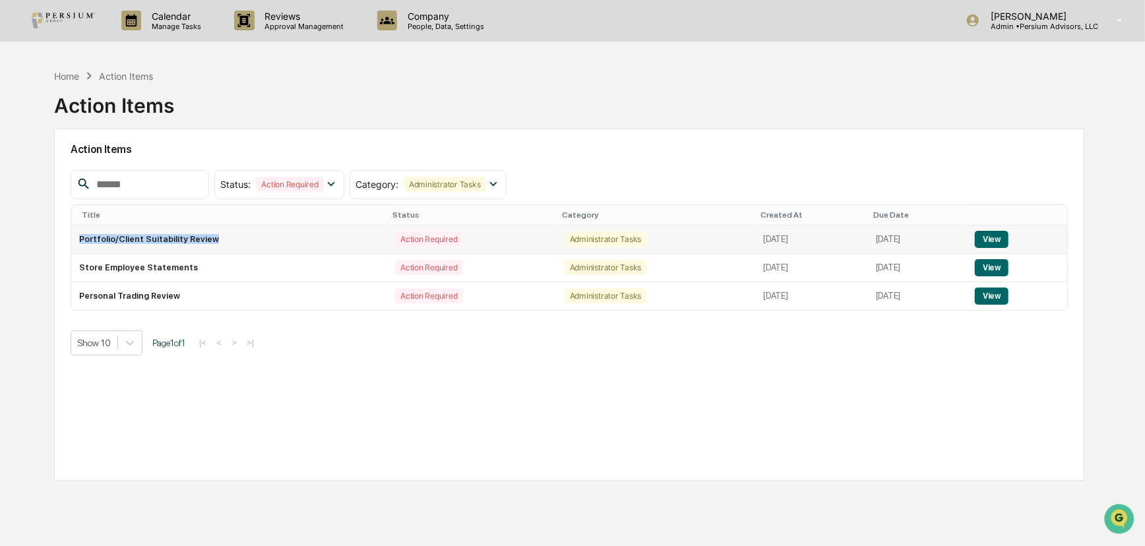
drag, startPoint x: 75, startPoint y: 239, endPoint x: 218, endPoint y: 239, distance: 143.2
click at [218, 239] on td "Portfolio/Client Suitability Review" at bounding box center [229, 240] width 316 height 28
click at [206, 240] on td "Portfolio/Client Suitability Review" at bounding box center [229, 240] width 316 height 28
drag, startPoint x: 207, startPoint y: 243, endPoint x: 79, endPoint y: 239, distance: 128.7
click at [79, 239] on td "Portfolio/Client Suitability Review" at bounding box center [229, 240] width 316 height 28
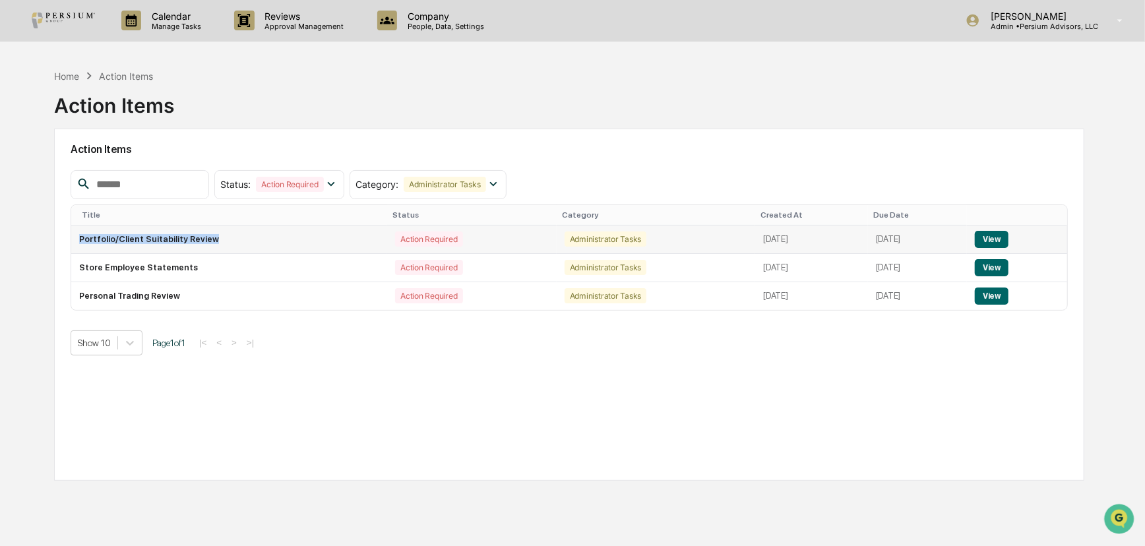
click at [98, 239] on td "Portfolio/Client Suitability Review" at bounding box center [229, 240] width 316 height 28
click at [257, 117] on div "Home Action Items Action Items" at bounding box center [569, 96] width 1030 height 66
click at [136, 240] on td "Portfolio/Client Suitability Review" at bounding box center [229, 240] width 316 height 28
click at [498, 89] on div "Home Action Items Action Items" at bounding box center [569, 96] width 1030 height 66
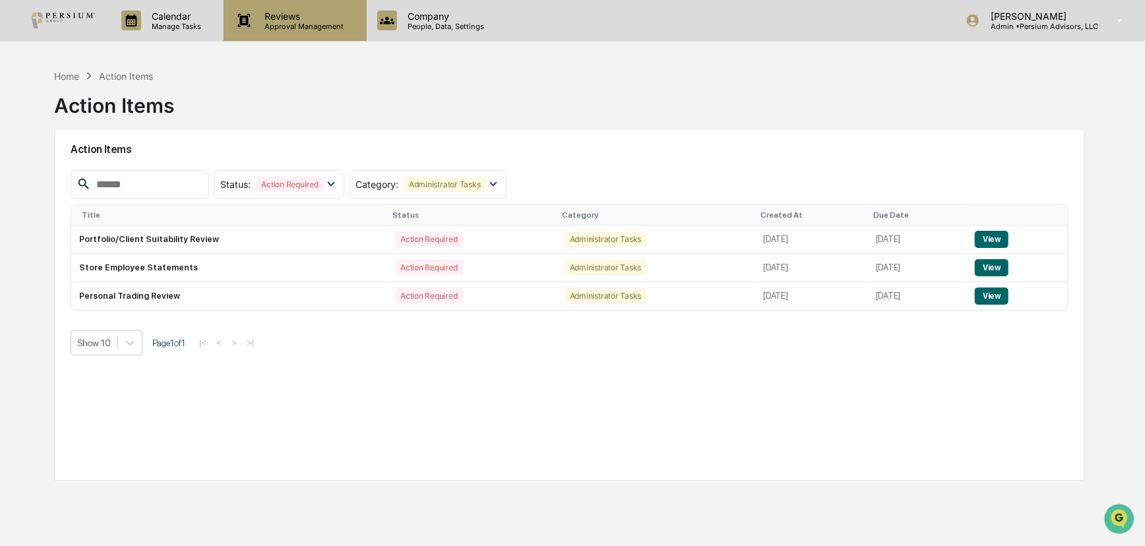
click at [309, 33] on div "Reviews Approval Management" at bounding box center [295, 20] width 142 height 41
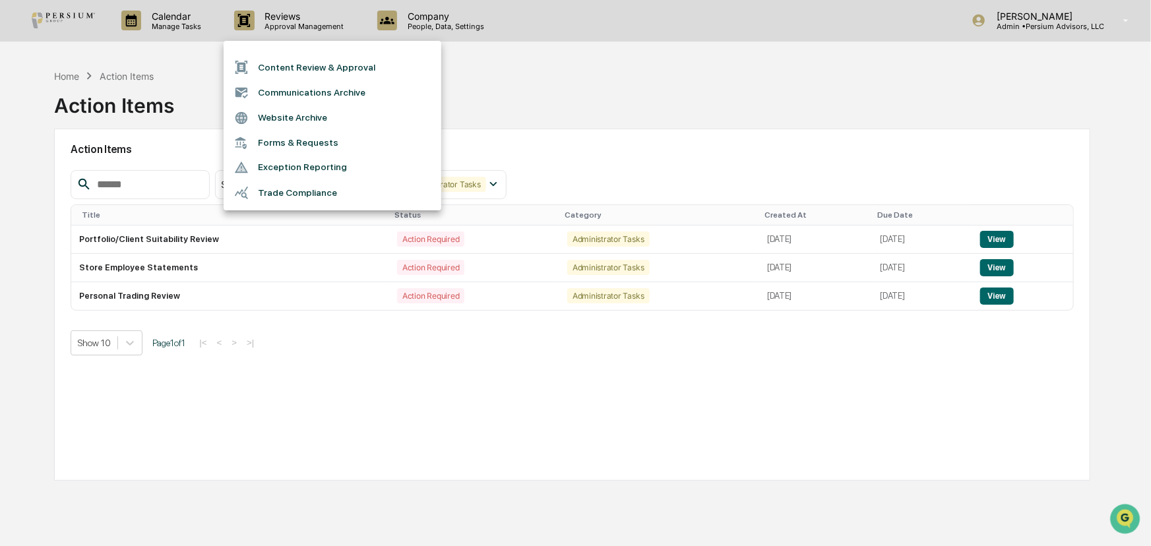
click at [608, 102] on div at bounding box center [575, 273] width 1151 height 546
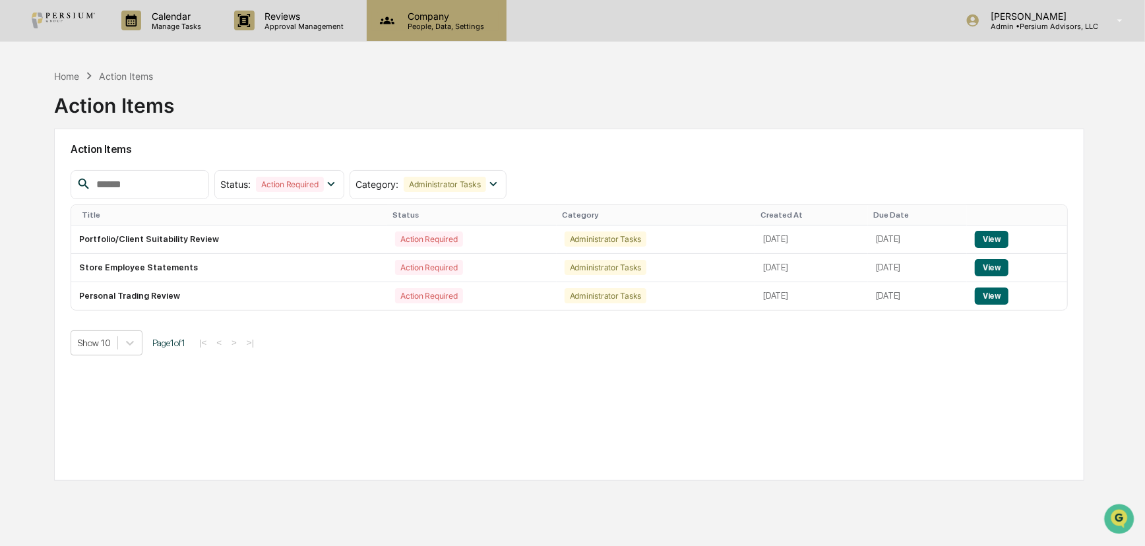
click at [449, 28] on p "People, Data, Settings" at bounding box center [444, 26] width 94 height 9
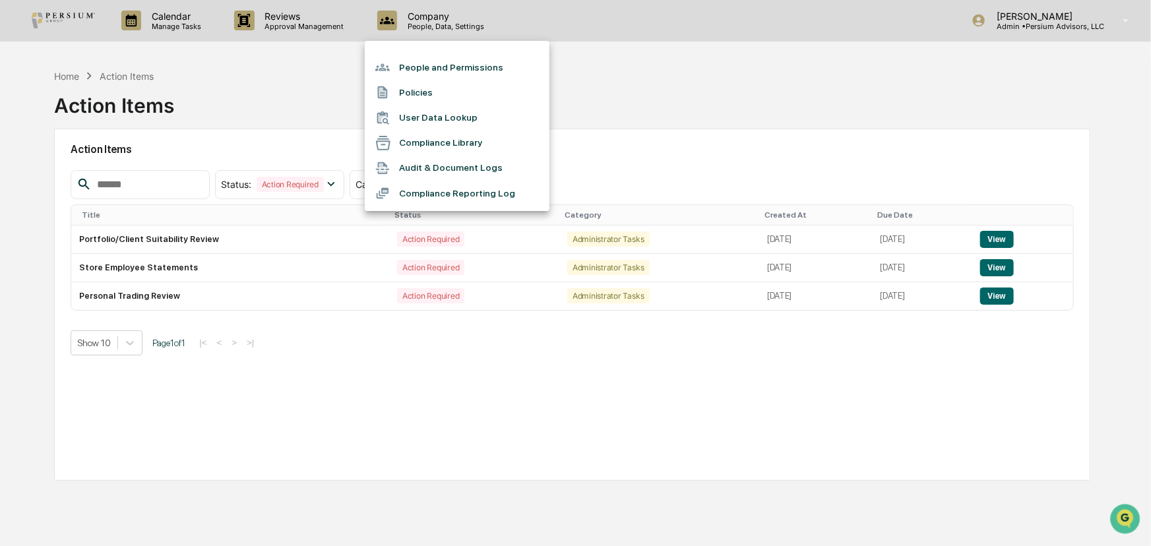
click at [648, 103] on div at bounding box center [575, 273] width 1151 height 546
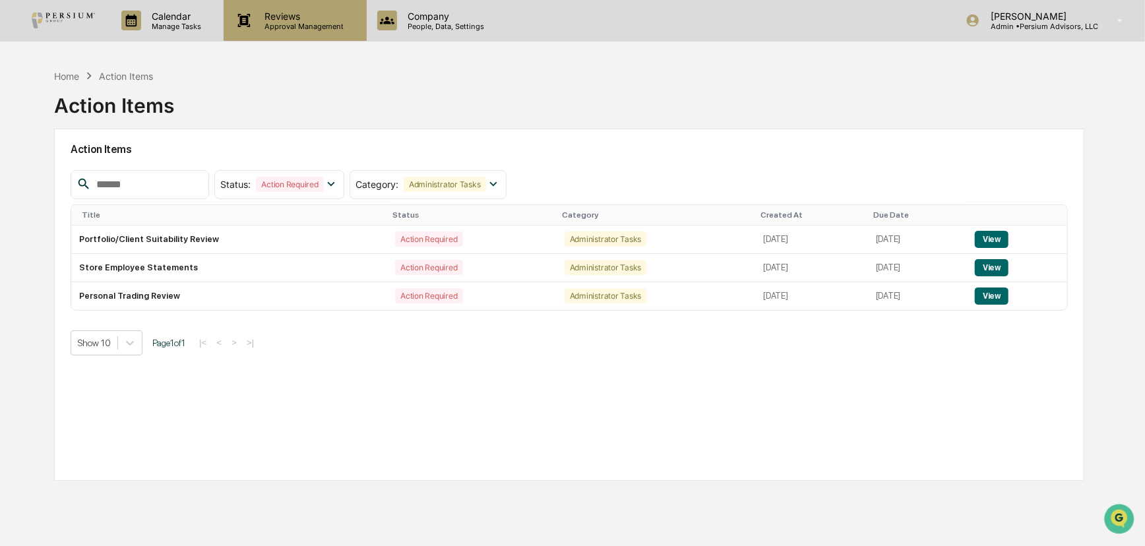
click at [339, 37] on div "Reviews Approval Management" at bounding box center [295, 20] width 142 height 41
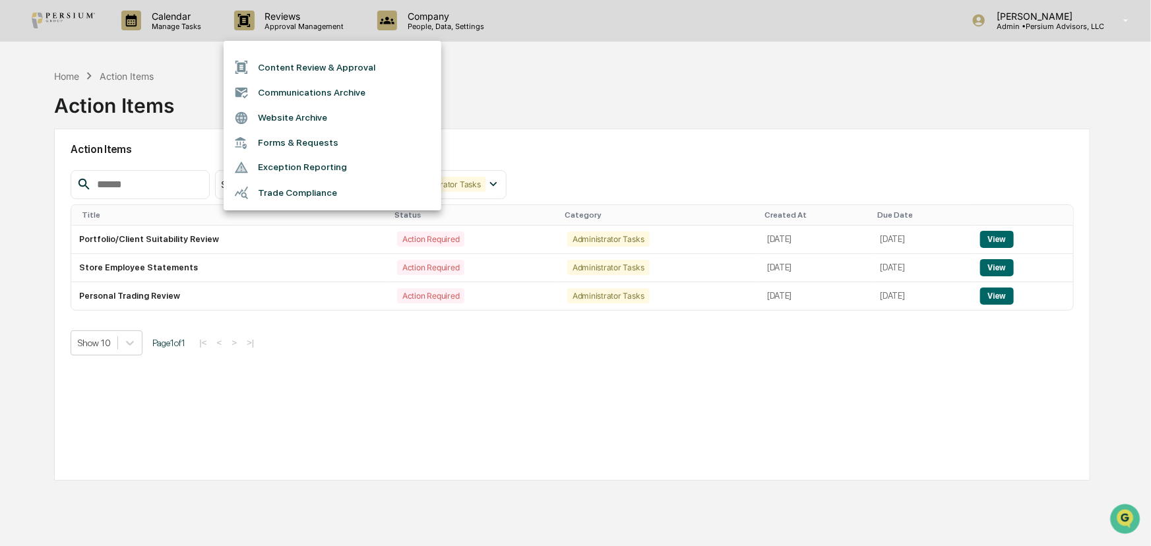
click at [587, 105] on div at bounding box center [575, 273] width 1151 height 546
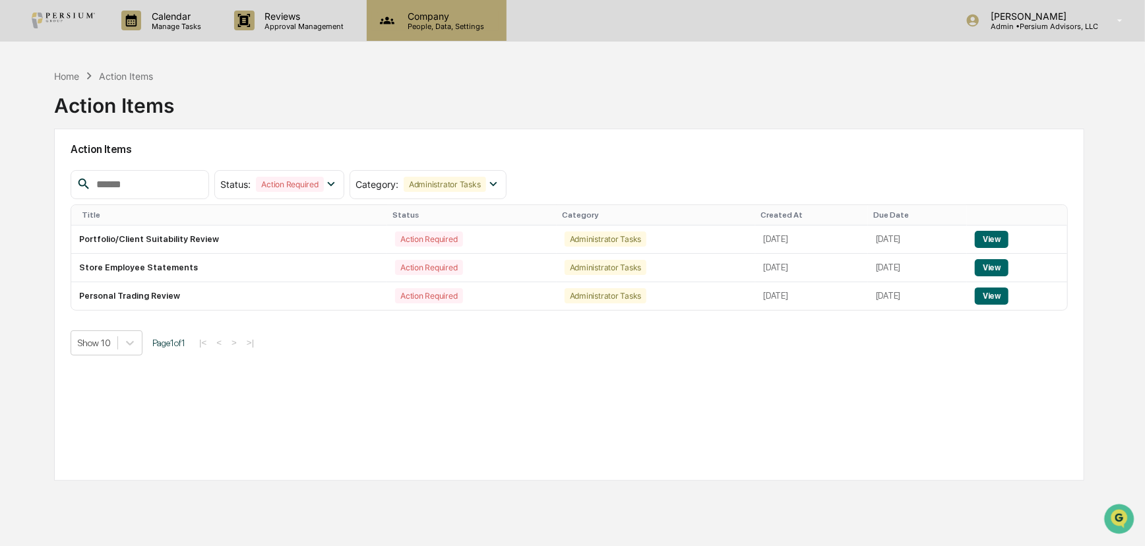
click at [449, 30] on p "People, Data, Settings" at bounding box center [444, 26] width 94 height 9
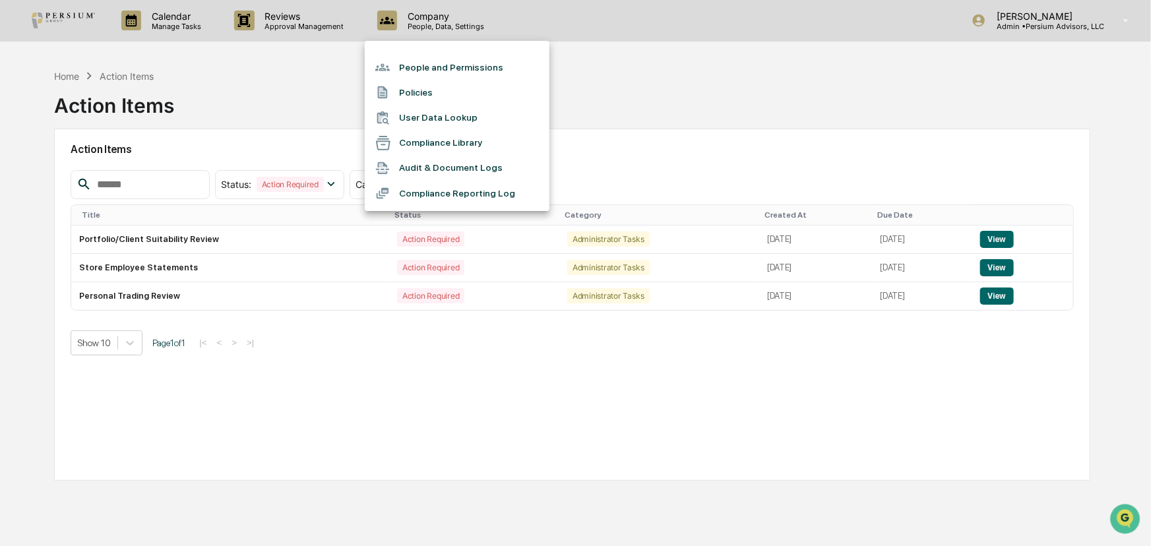
click at [659, 98] on div at bounding box center [575, 273] width 1151 height 546
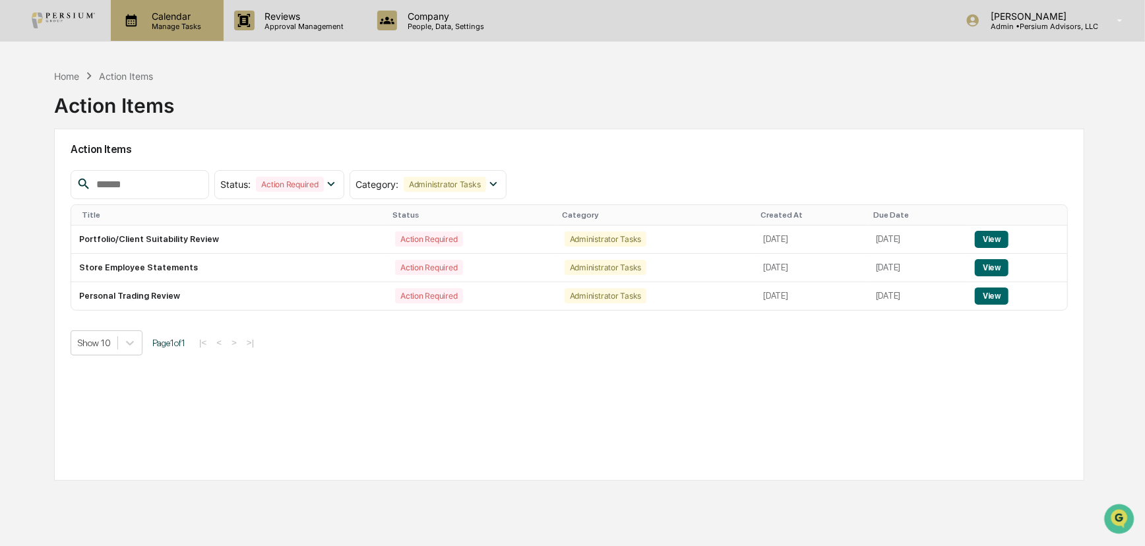
click at [190, 38] on div "Calendar Manage Tasks" at bounding box center [167, 20] width 113 height 41
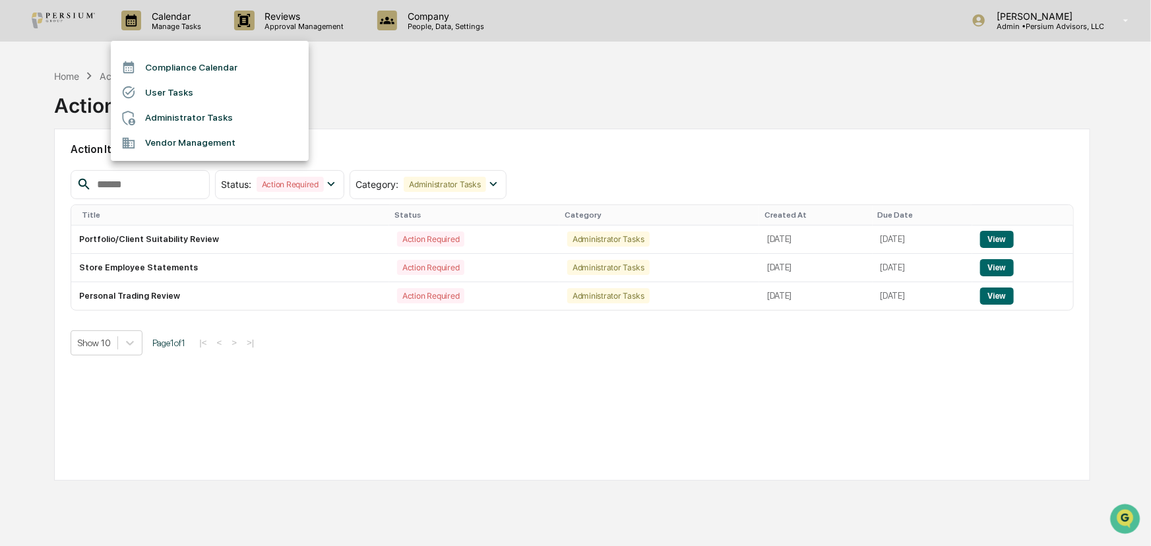
click at [530, 103] on div at bounding box center [575, 273] width 1151 height 546
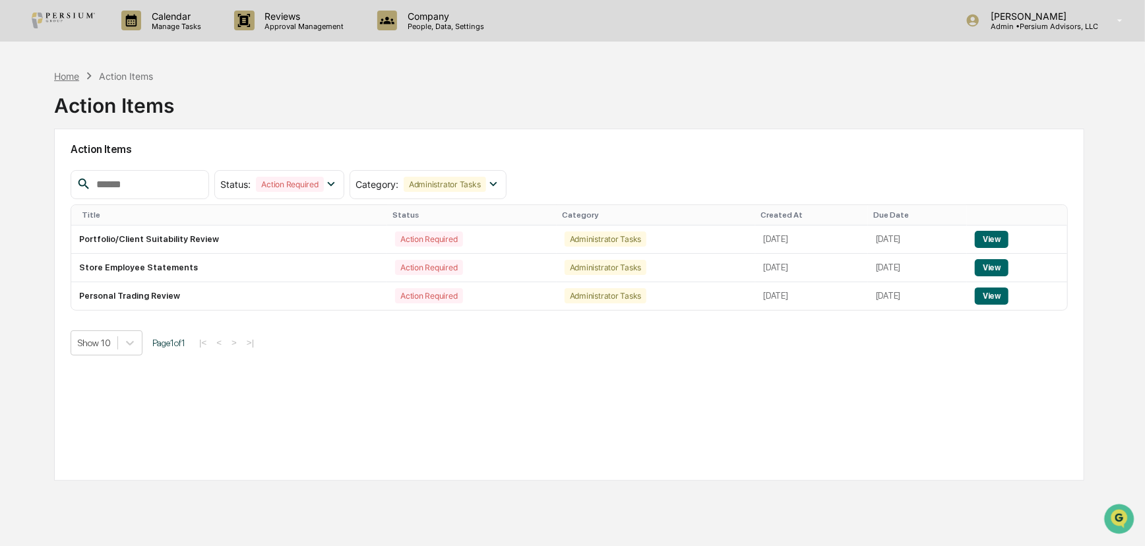
click at [71, 77] on div "Home" at bounding box center [66, 76] width 25 height 11
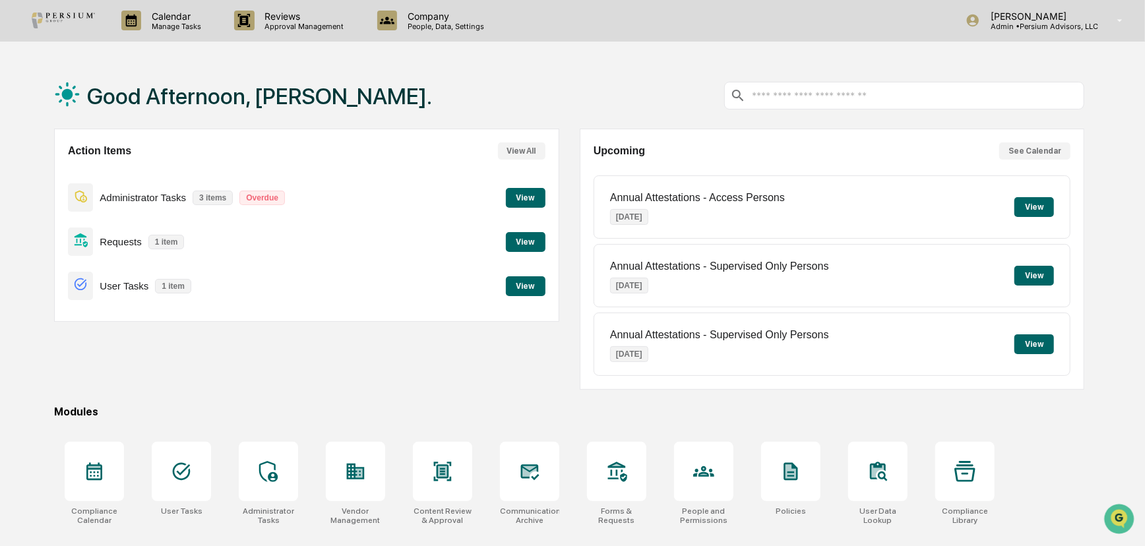
click at [521, 244] on button "View" at bounding box center [526, 242] width 40 height 20
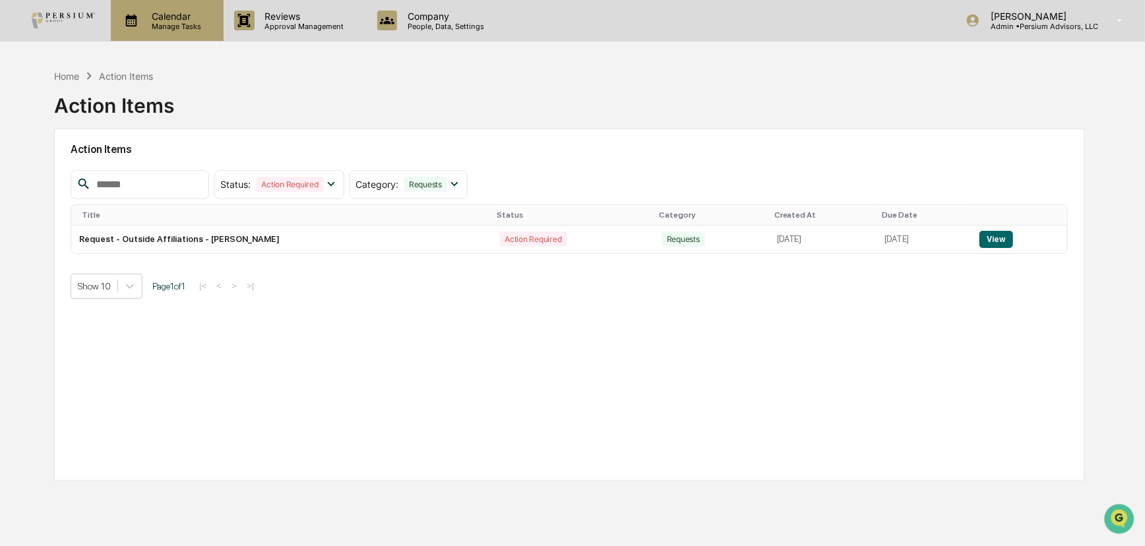
click at [159, 28] on p "Manage Tasks" at bounding box center [174, 26] width 67 height 9
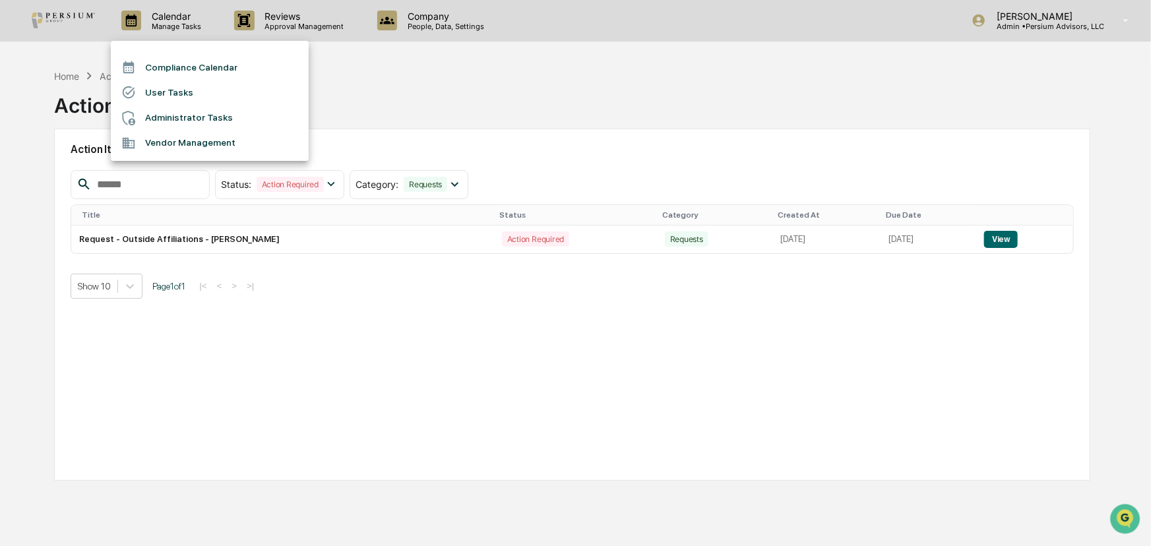
click at [438, 98] on div at bounding box center [575, 273] width 1151 height 546
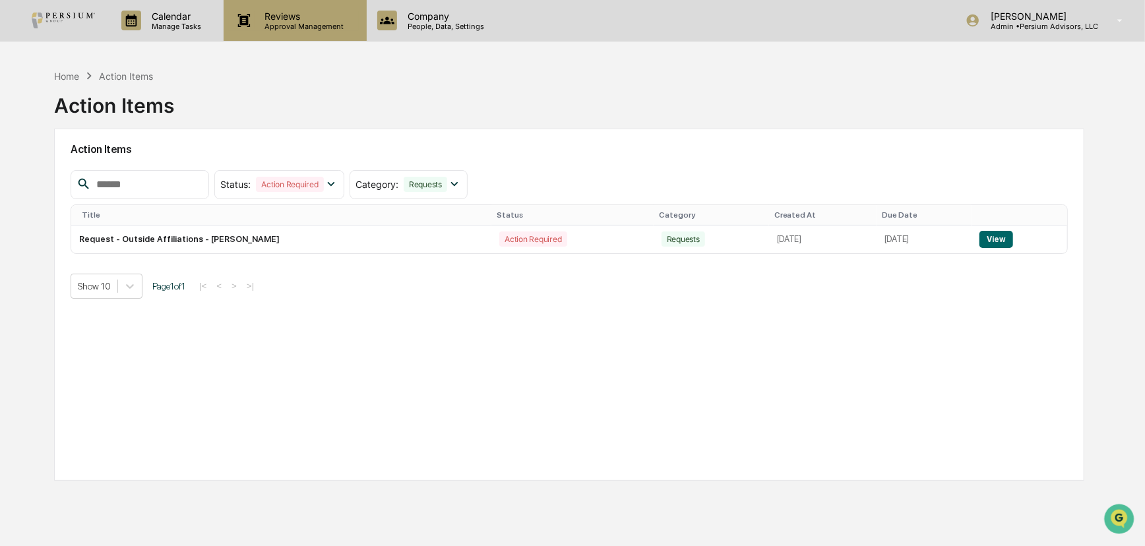
click at [315, 20] on p "Reviews" at bounding box center [303, 16] width 96 height 11
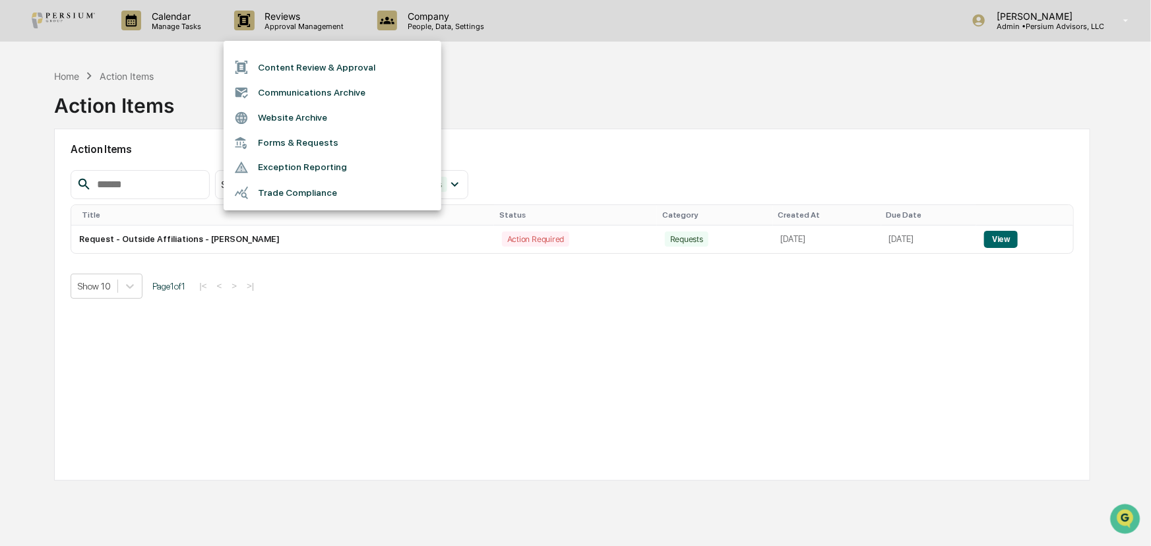
click at [501, 26] on div at bounding box center [575, 273] width 1151 height 546
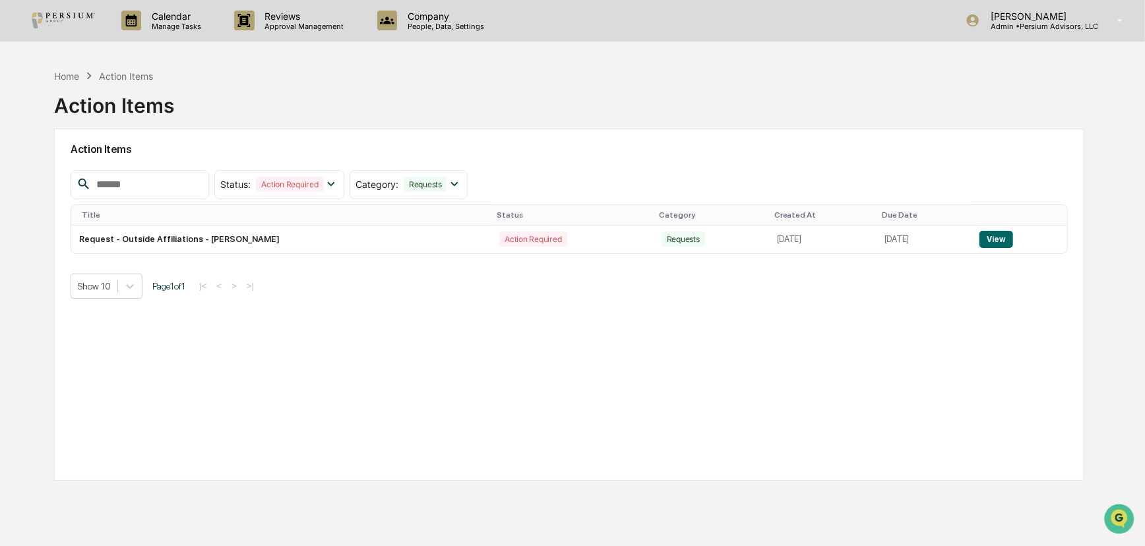
click at [445, 27] on div "Content Review & Approval Communications Archive Website Archive Forms & Reques…" at bounding box center [572, 273] width 1145 height 546
click at [450, 19] on p "Company" at bounding box center [444, 16] width 94 height 11
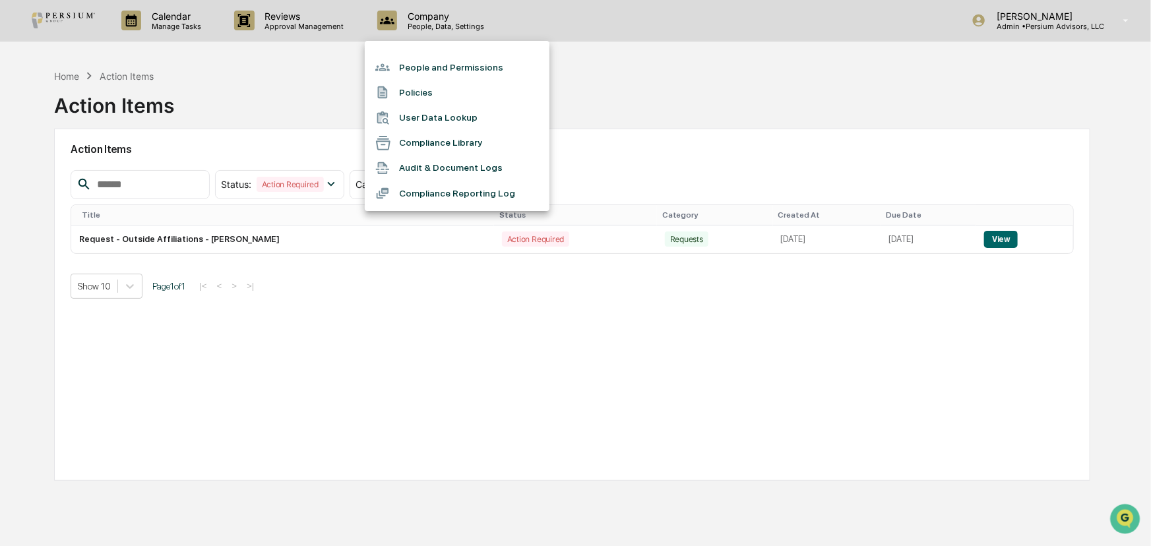
click at [300, 53] on div at bounding box center [575, 273] width 1151 height 546
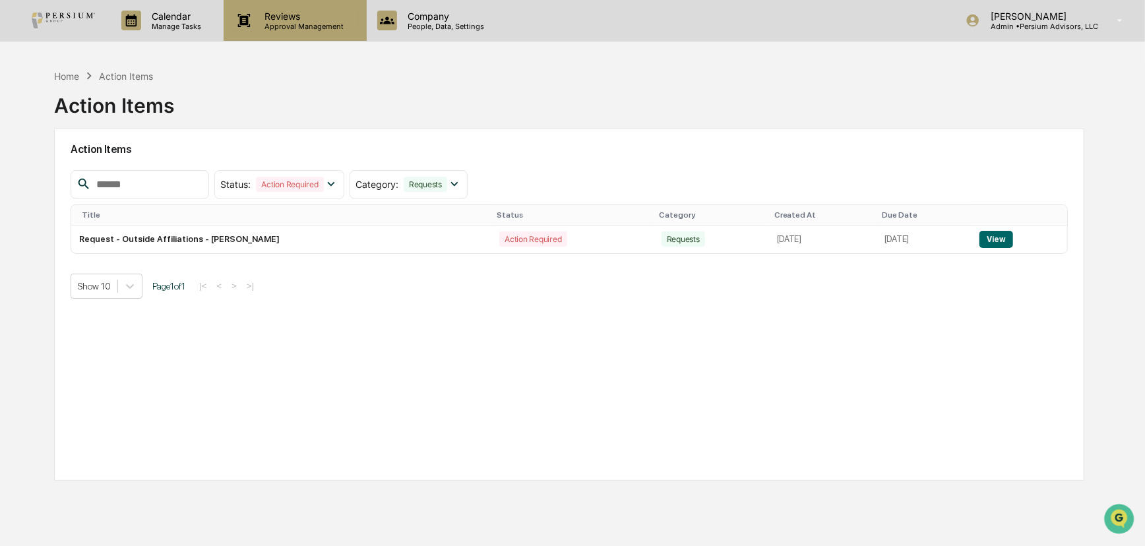
click at [288, 18] on p "Reviews" at bounding box center [303, 16] width 96 height 11
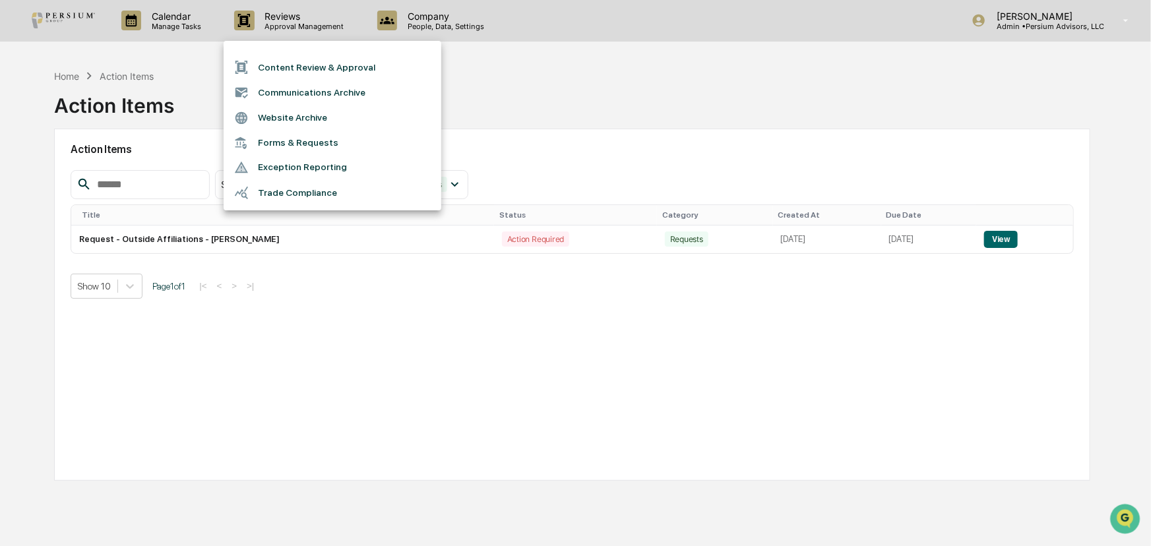
click at [296, 131] on li "Forms & Requests" at bounding box center [333, 143] width 218 height 24
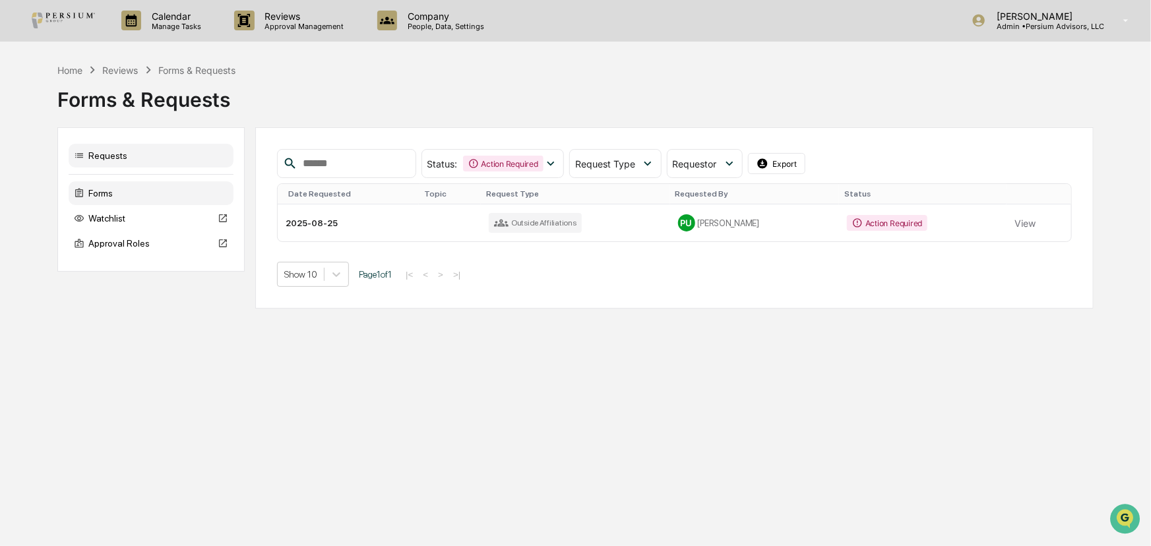
click at [170, 193] on div "Forms" at bounding box center [151, 193] width 165 height 24
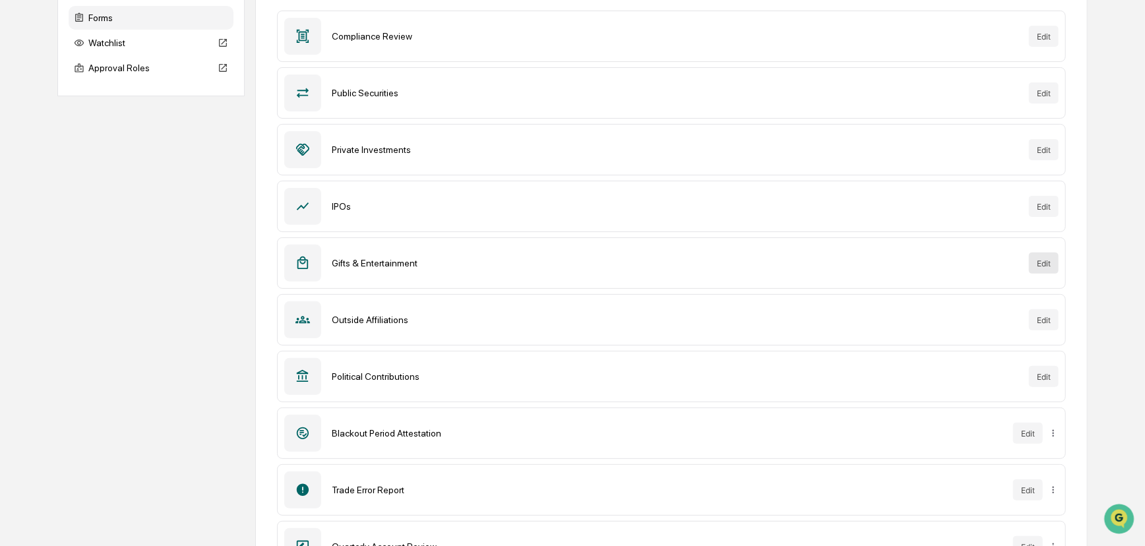
scroll to position [284, 0]
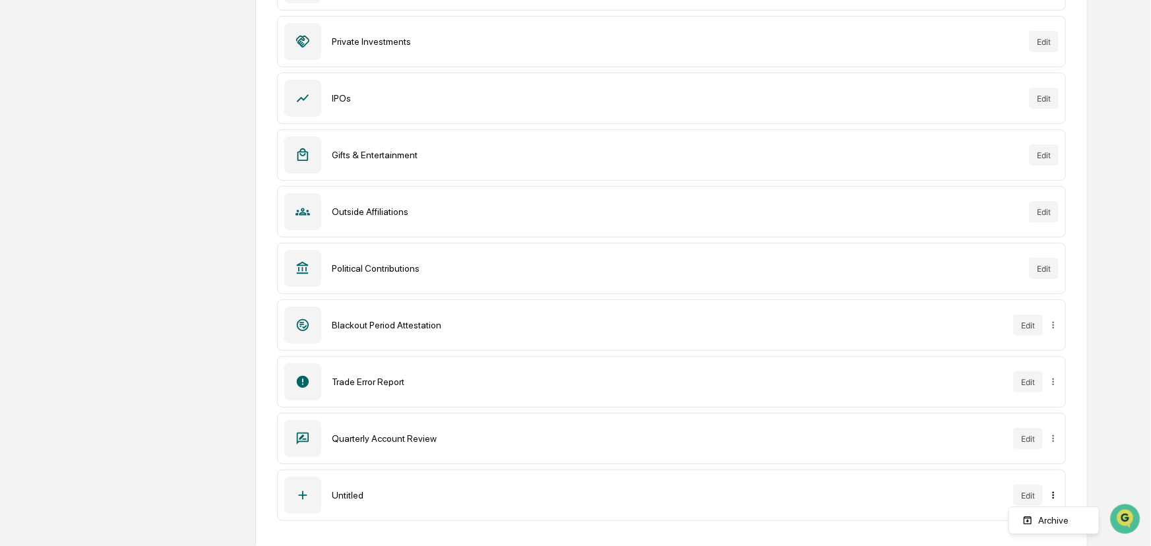
click at [987, 445] on div "Archive" at bounding box center [1054, 520] width 84 height 21
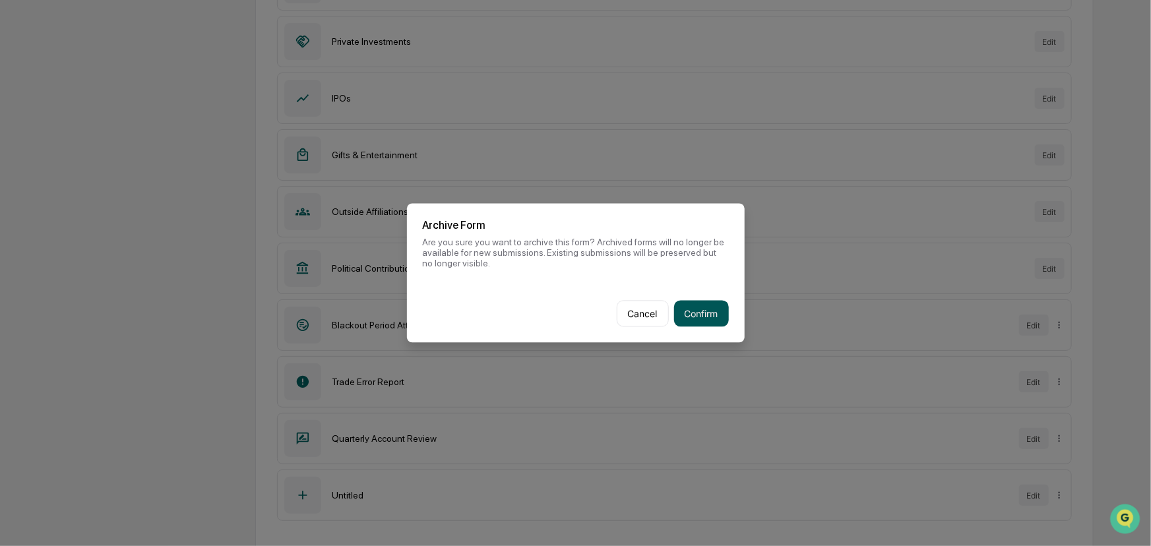
click at [701, 313] on button "Confirm" at bounding box center [701, 314] width 55 height 26
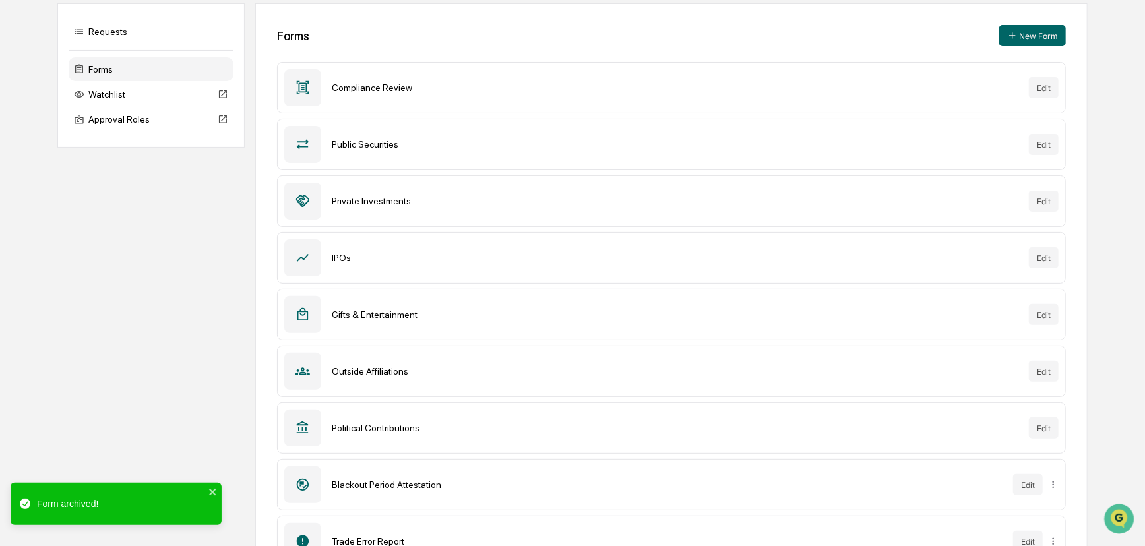
scroll to position [0, 0]
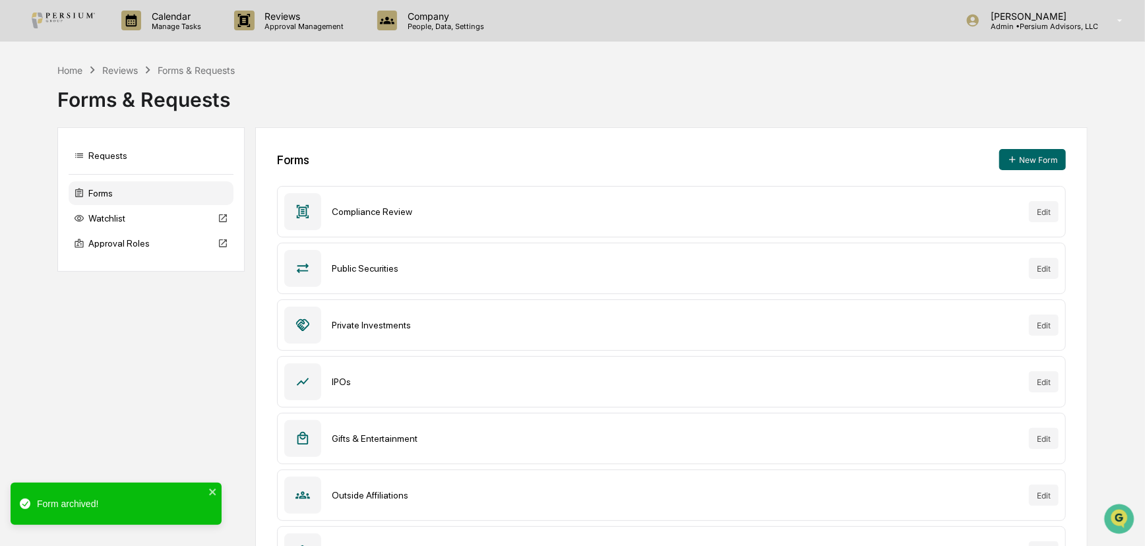
click at [482, 143] on div "Forms New Form Compliance Review Edit Public Securities Edit Private Investment…" at bounding box center [671, 451] width 833 height 648
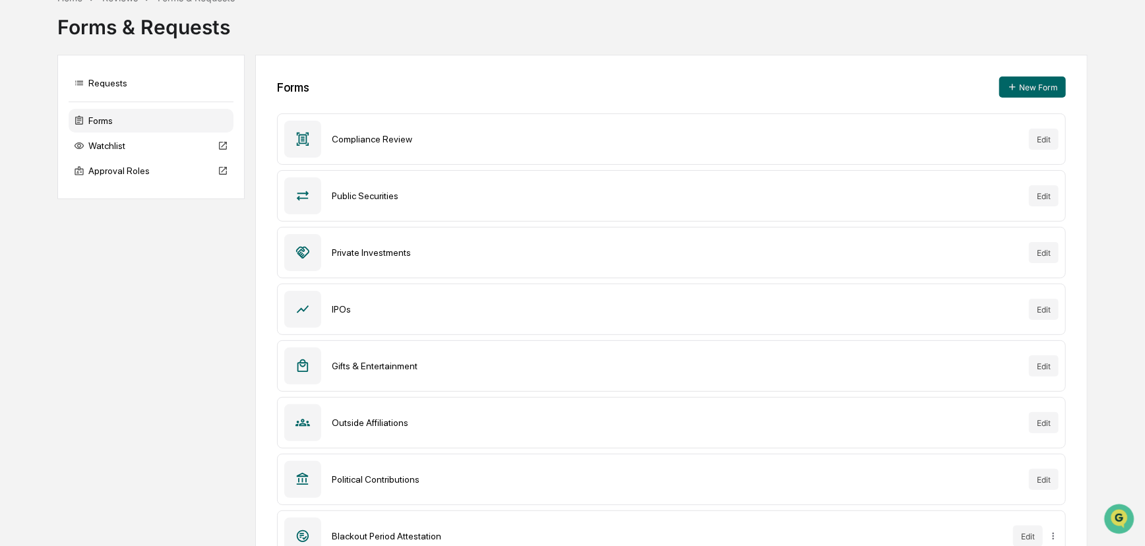
scroll to position [228, 0]
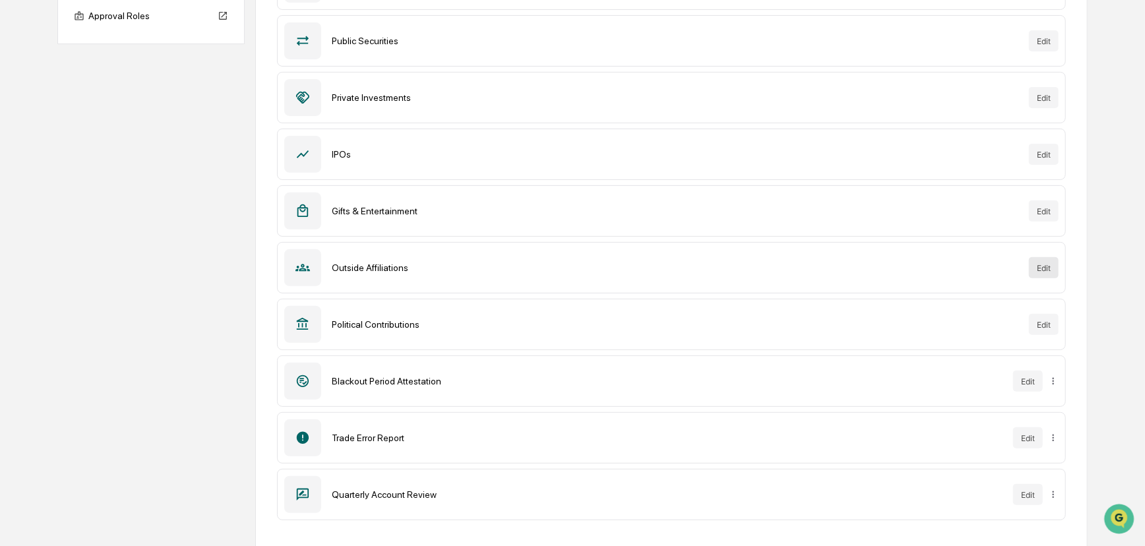
click at [987, 270] on button "Edit" at bounding box center [1044, 267] width 30 height 21
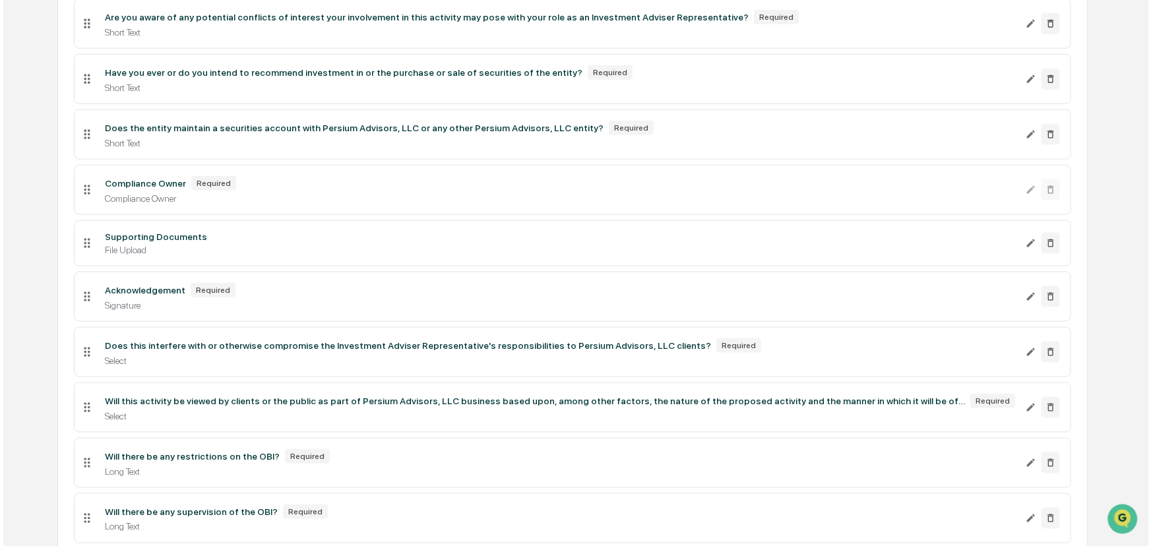
scroll to position [1281, 0]
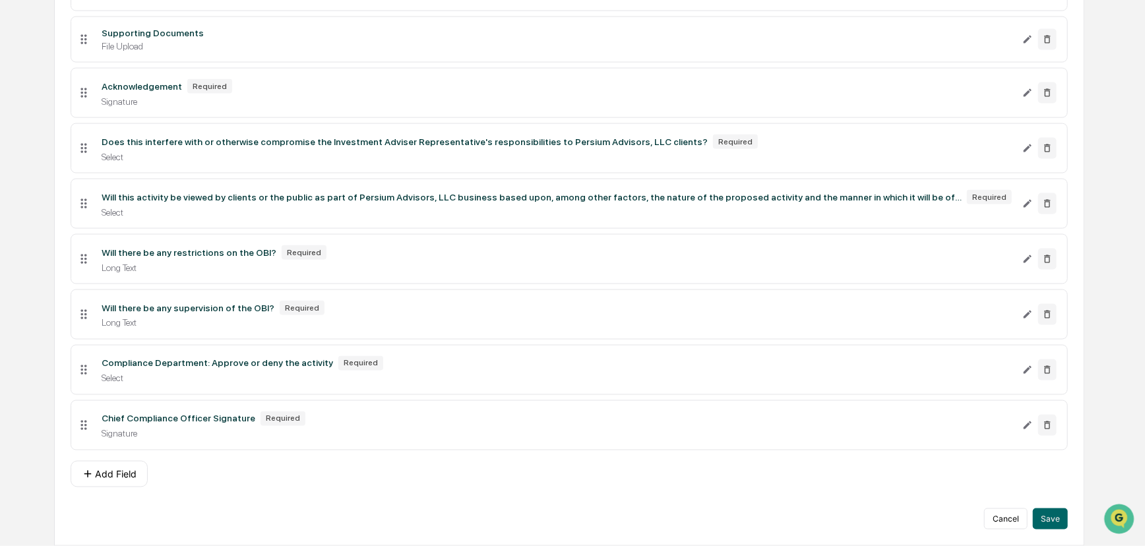
click at [239, 362] on div "Compliance Department: Approve or deny the activity" at bounding box center [218, 363] width 232 height 11
click at [987, 367] on icon "Edit Compliance Department: Approve or deny the activity field" at bounding box center [1028, 370] width 11 height 11
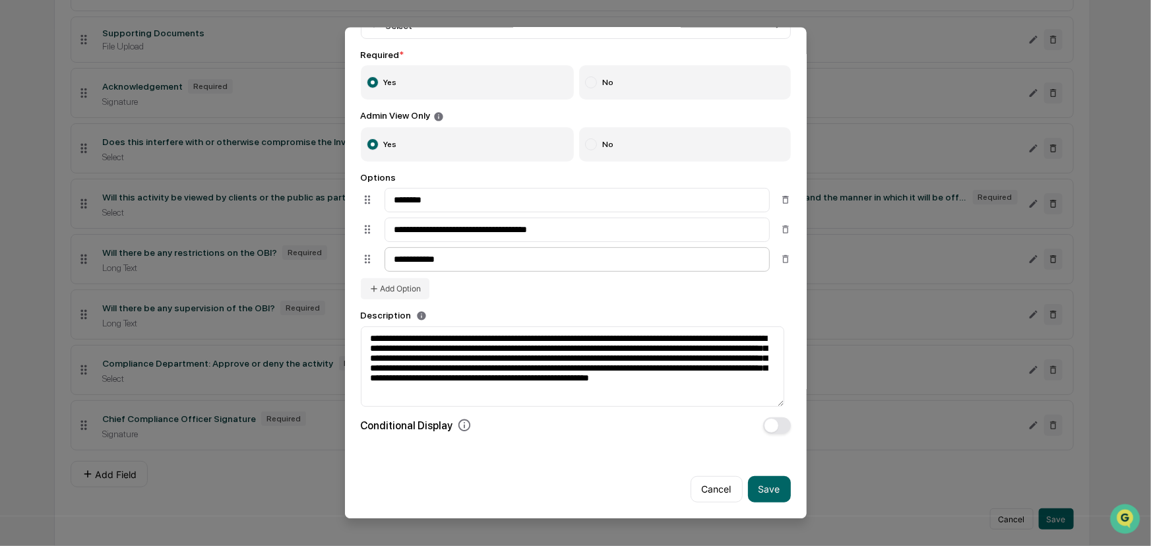
scroll to position [147, 0]
click at [718, 445] on button "Cancel" at bounding box center [717, 489] width 52 height 26
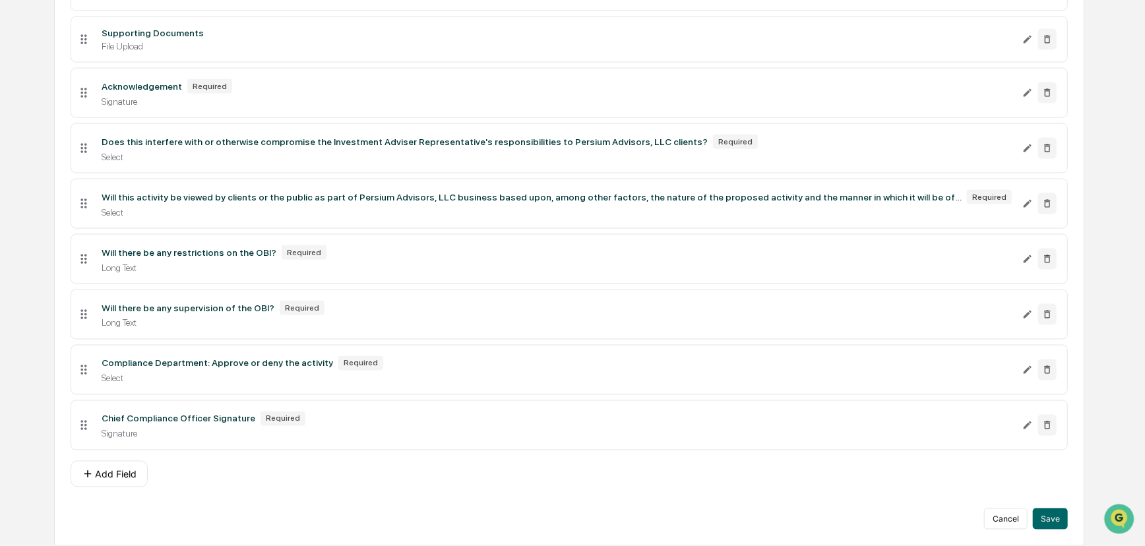
click at [89, 426] on icon at bounding box center [84, 425] width 15 height 15
click at [987, 426] on icon "Edit Chief Compliance Officer Signature field" at bounding box center [1028, 425] width 11 height 11
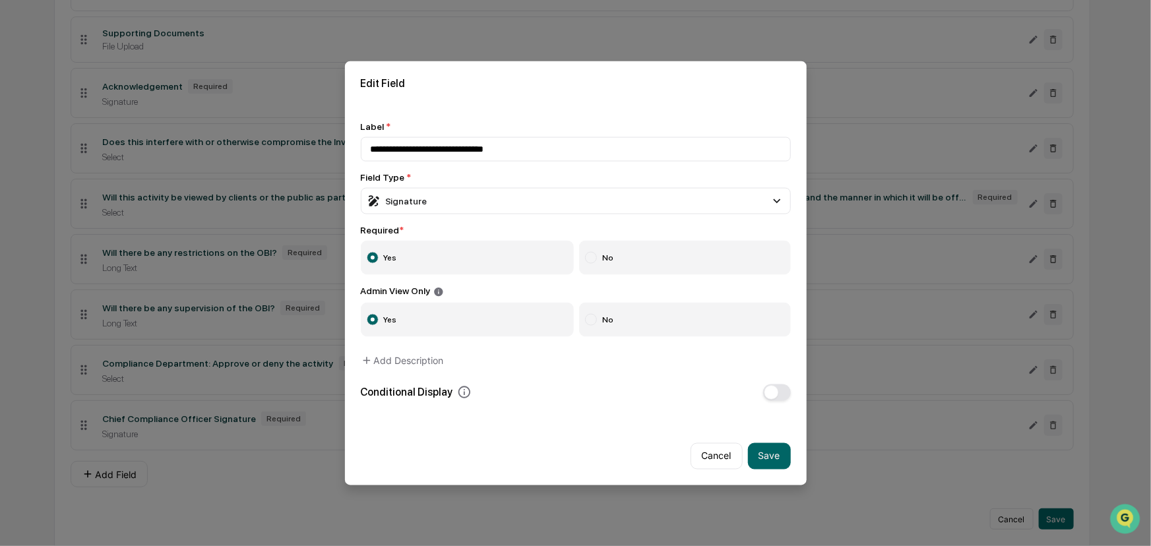
click at [575, 72] on div "Edit Field" at bounding box center [576, 83] width 462 height 44
click at [458, 396] on icon at bounding box center [464, 392] width 15 height 15
click at [460, 395] on icon at bounding box center [464, 393] width 13 height 13
click at [422, 198] on div "Signature" at bounding box center [397, 201] width 60 height 15
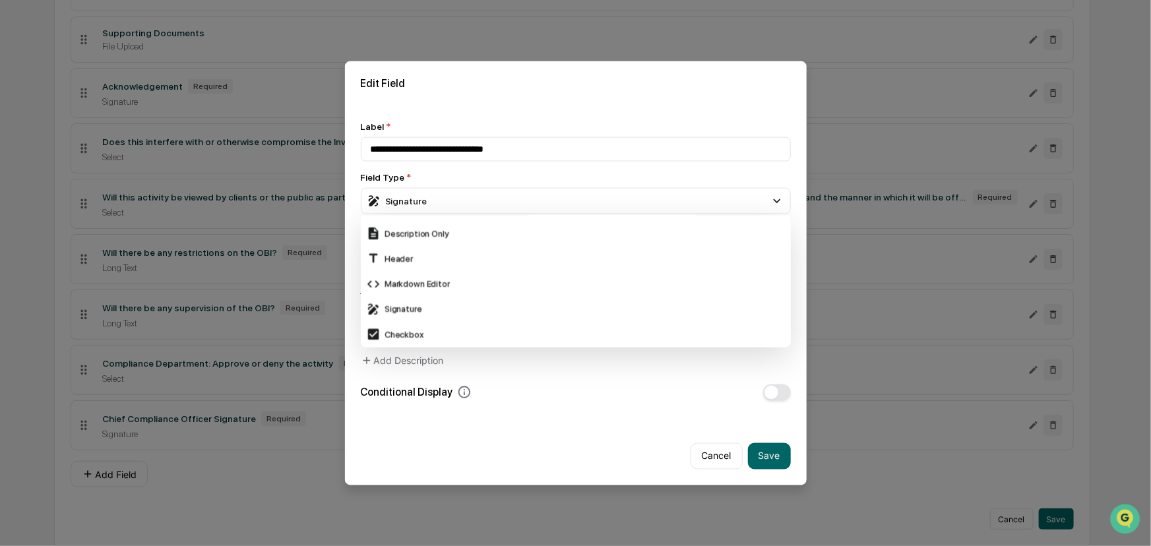
scroll to position [45, 0]
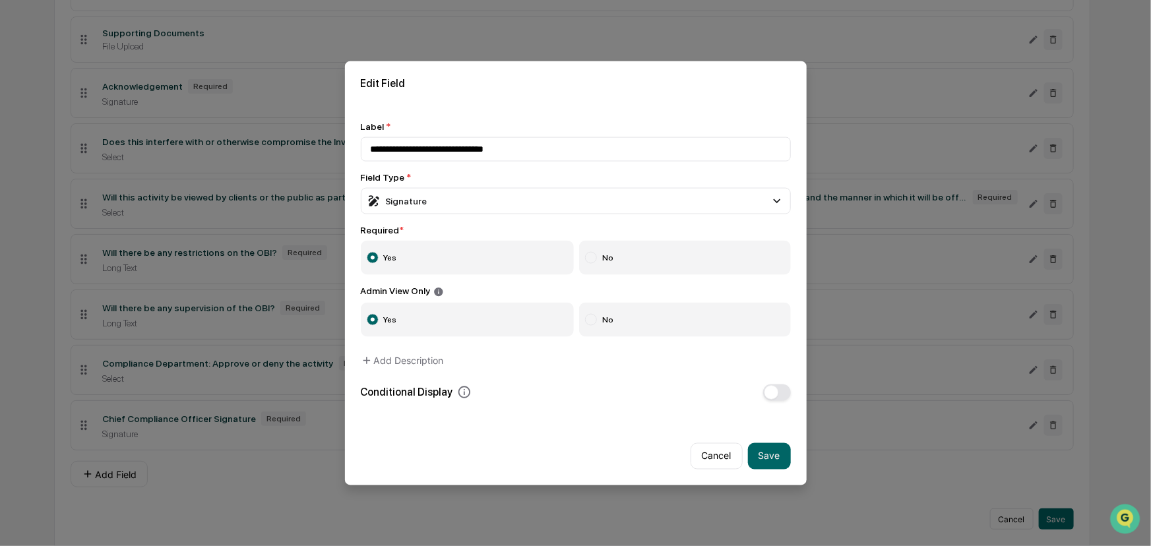
click at [568, 80] on h2 "Edit Field" at bounding box center [576, 83] width 430 height 13
click at [719, 445] on button "Cancel" at bounding box center [717, 456] width 52 height 26
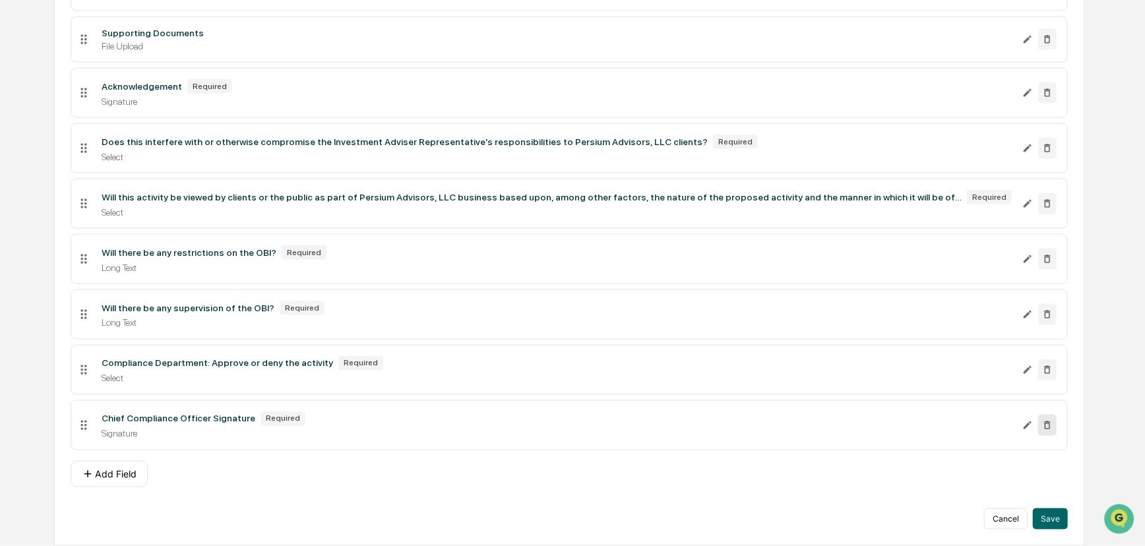
click at [987, 422] on icon at bounding box center [1047, 425] width 11 height 11
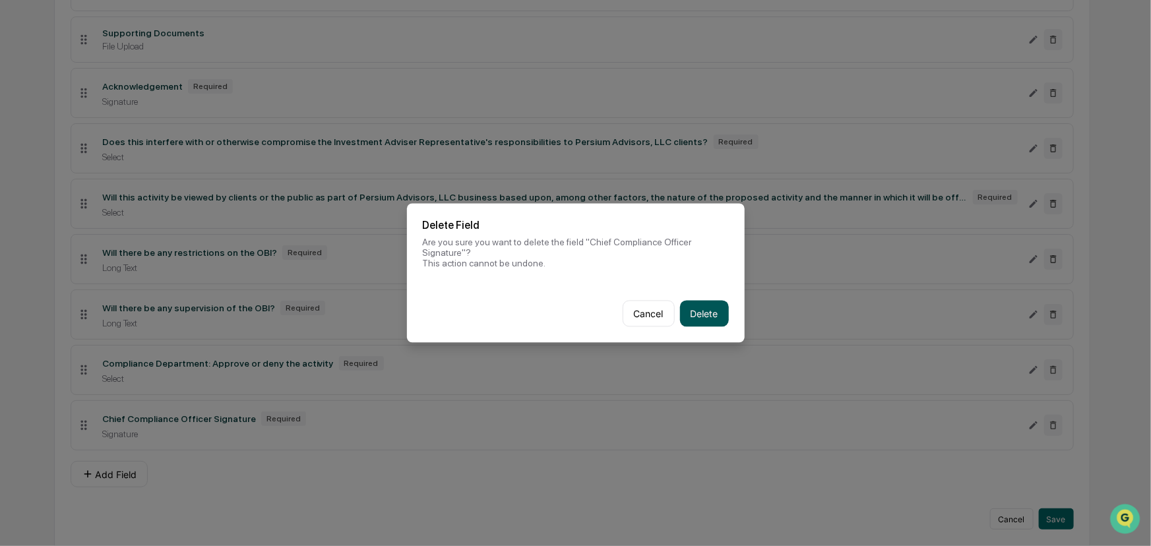
click at [716, 308] on button "Delete" at bounding box center [704, 314] width 49 height 26
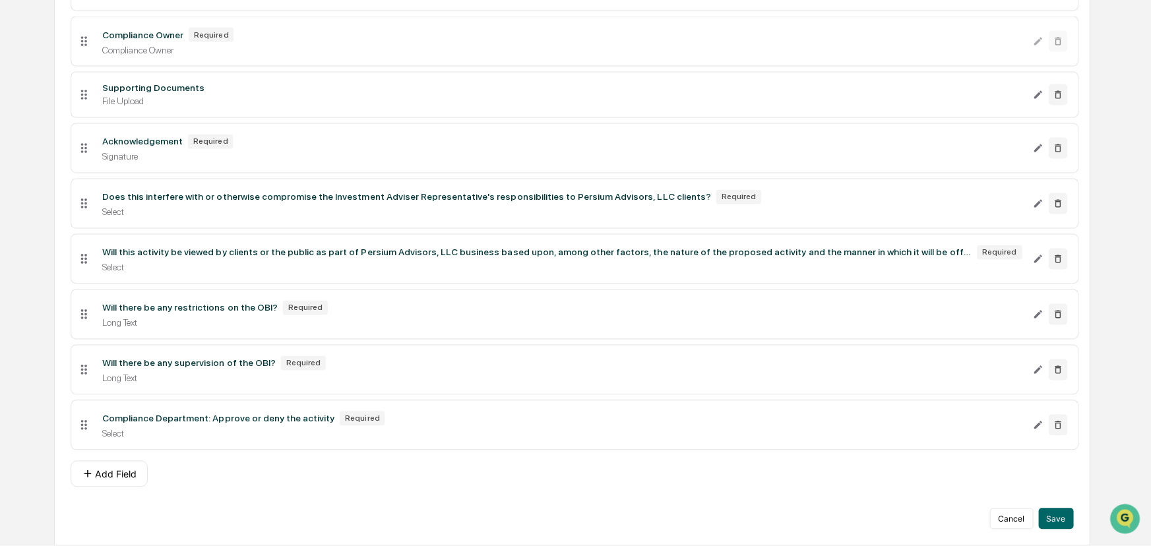
scroll to position [1225, 0]
click at [987, 445] on button "Save" at bounding box center [1050, 519] width 35 height 21
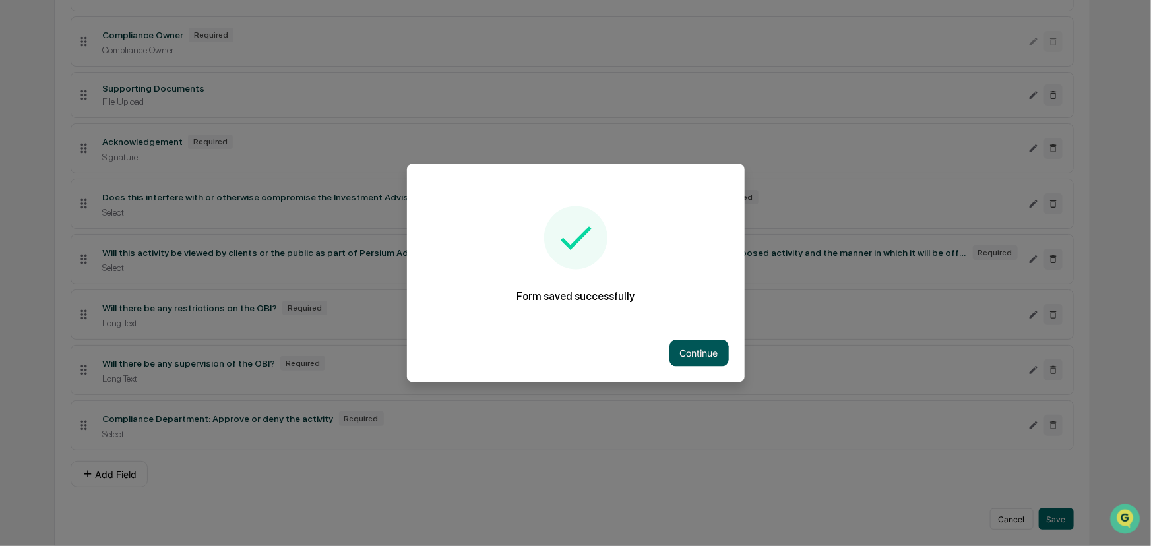
click at [710, 348] on button "Continue" at bounding box center [699, 353] width 59 height 26
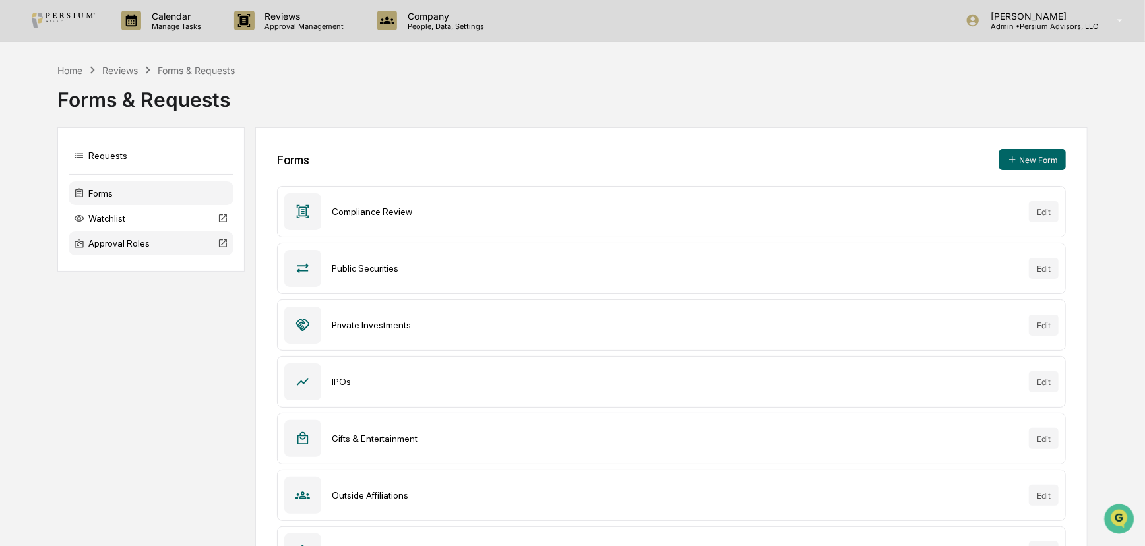
click at [143, 249] on div "Approval Roles" at bounding box center [151, 244] width 165 height 24
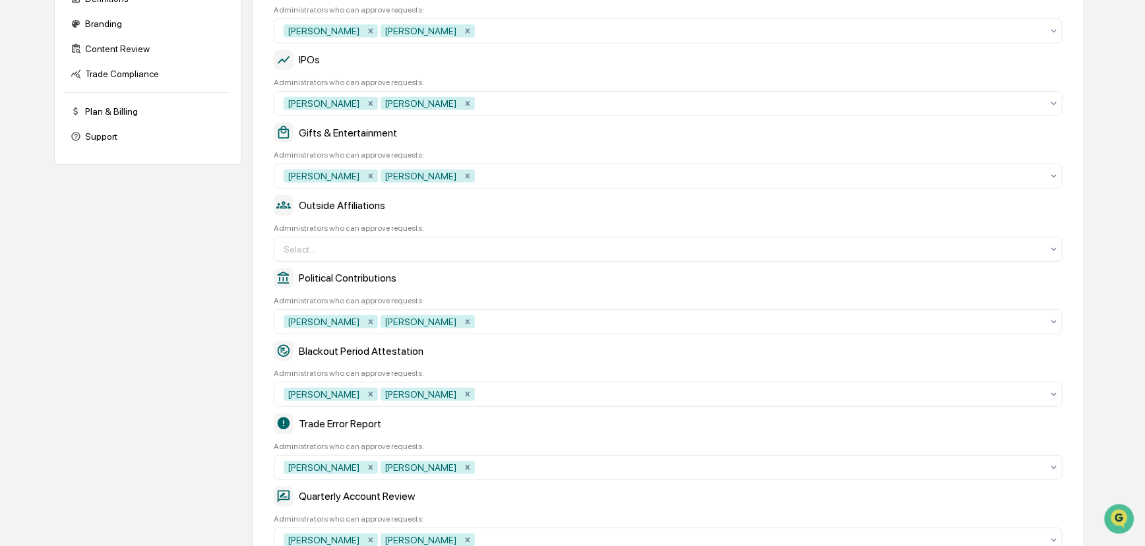
scroll to position [360, 0]
click at [362, 255] on div at bounding box center [663, 248] width 759 height 13
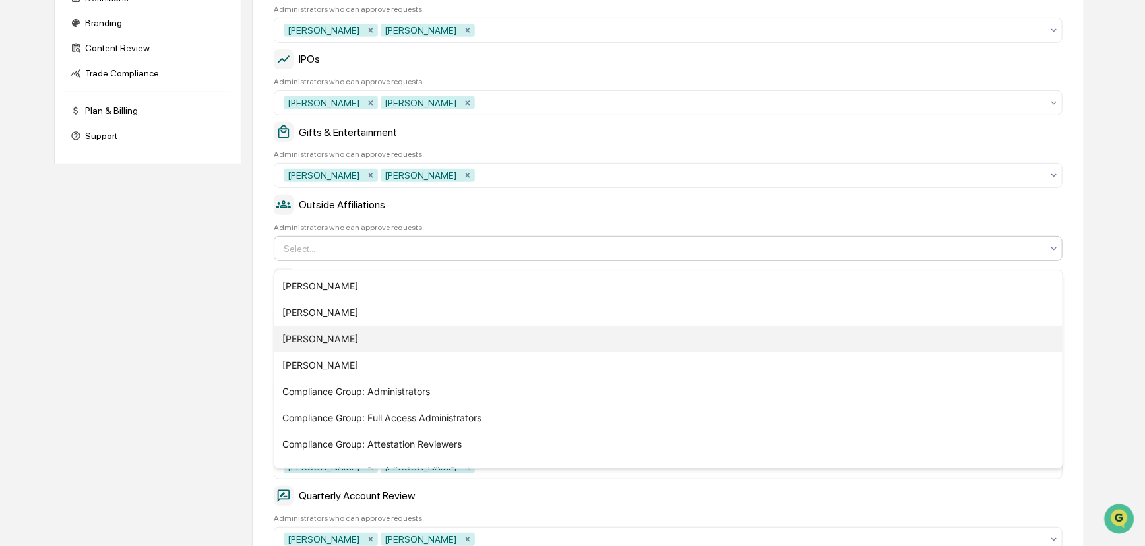
click at [342, 341] on div "[PERSON_NAME]" at bounding box center [668, 339] width 788 height 26
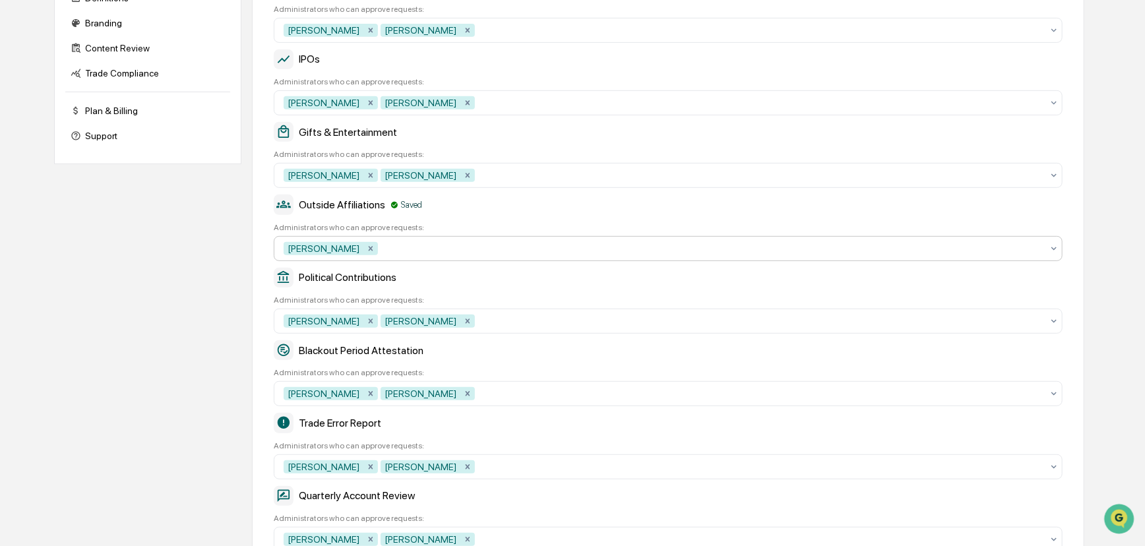
click at [381, 253] on div at bounding box center [712, 248] width 662 height 13
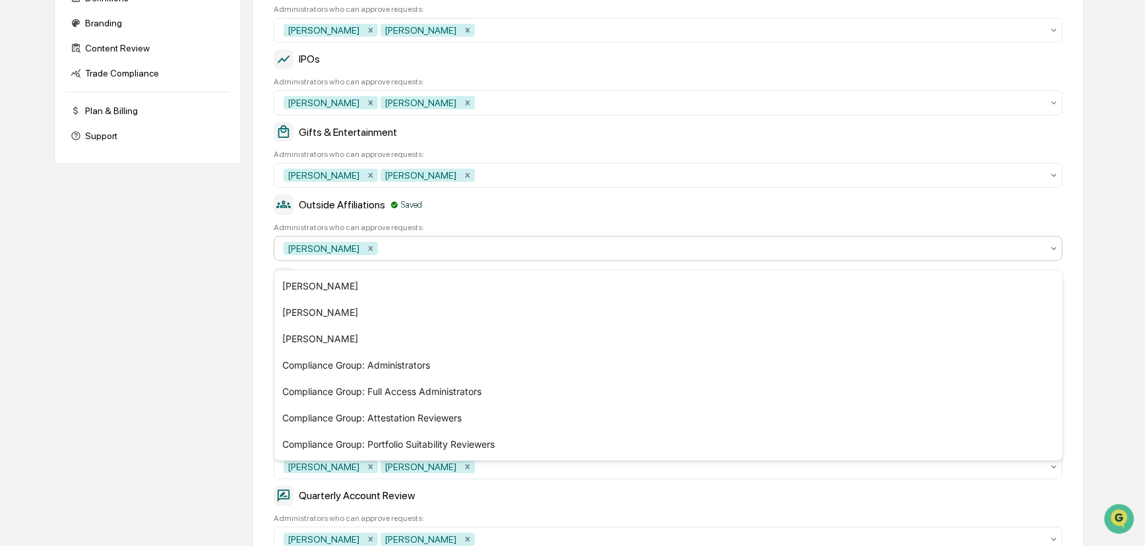
click at [381, 253] on div at bounding box center [712, 248] width 662 height 13
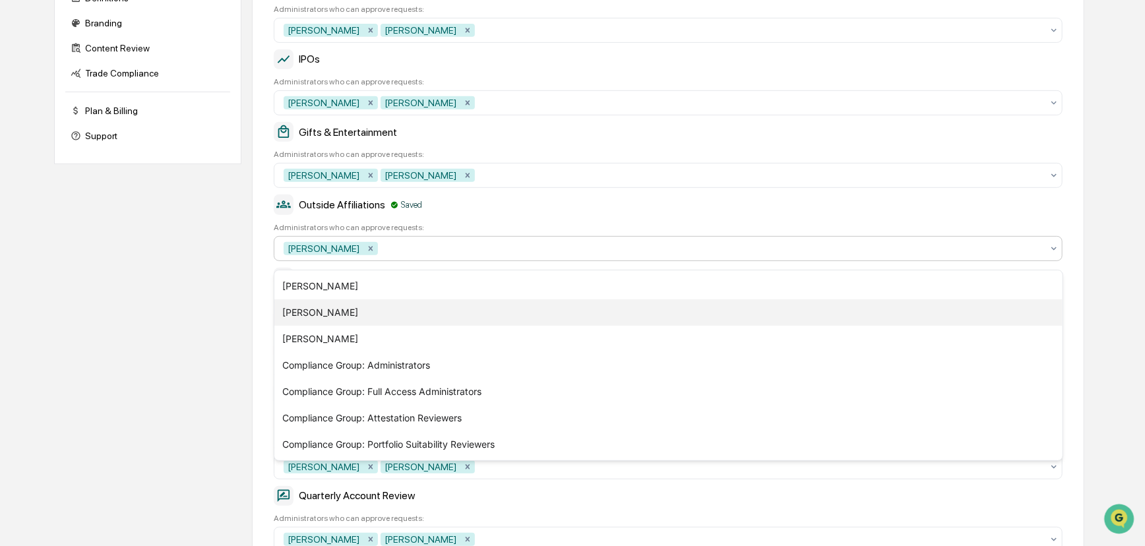
click at [345, 311] on div "[PERSON_NAME]" at bounding box center [668, 313] width 788 height 26
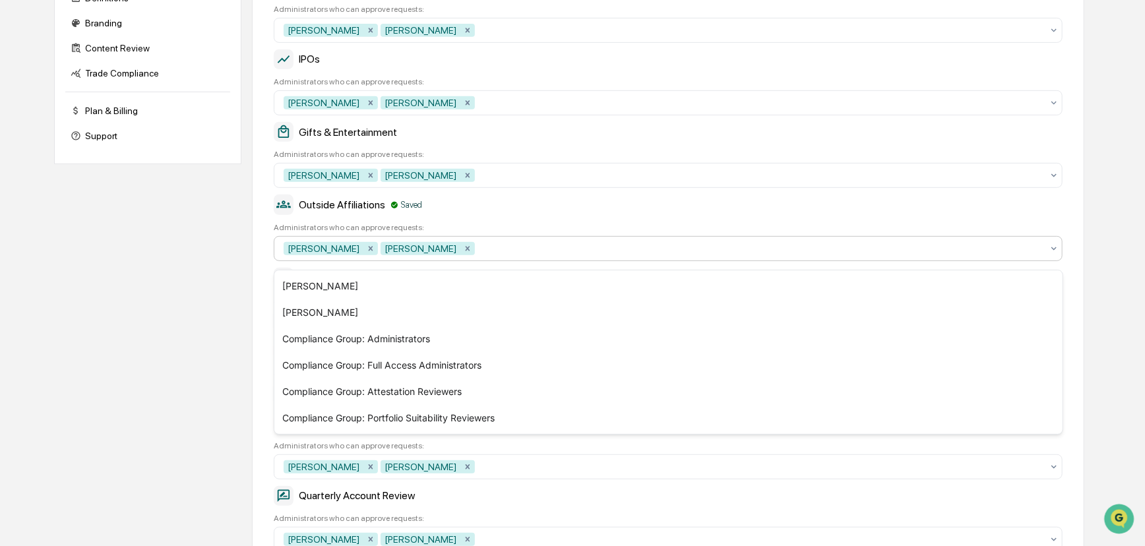
click at [204, 300] on div "Company Info Platform Configuration Admin Calendar Visibility Administrator Tas…" at bounding box center [569, 249] width 1030 height 961
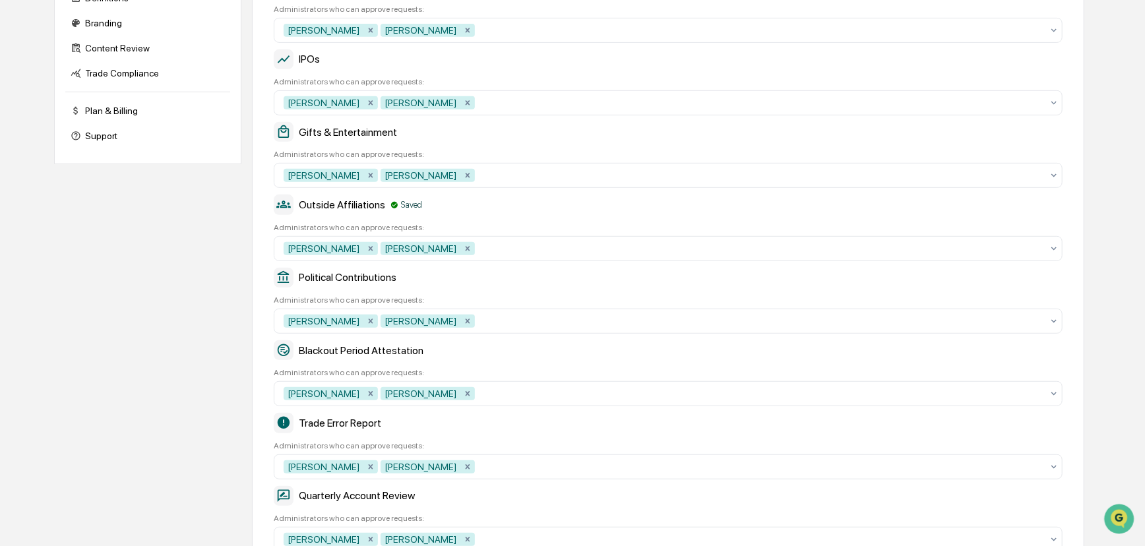
scroll to position [480, 0]
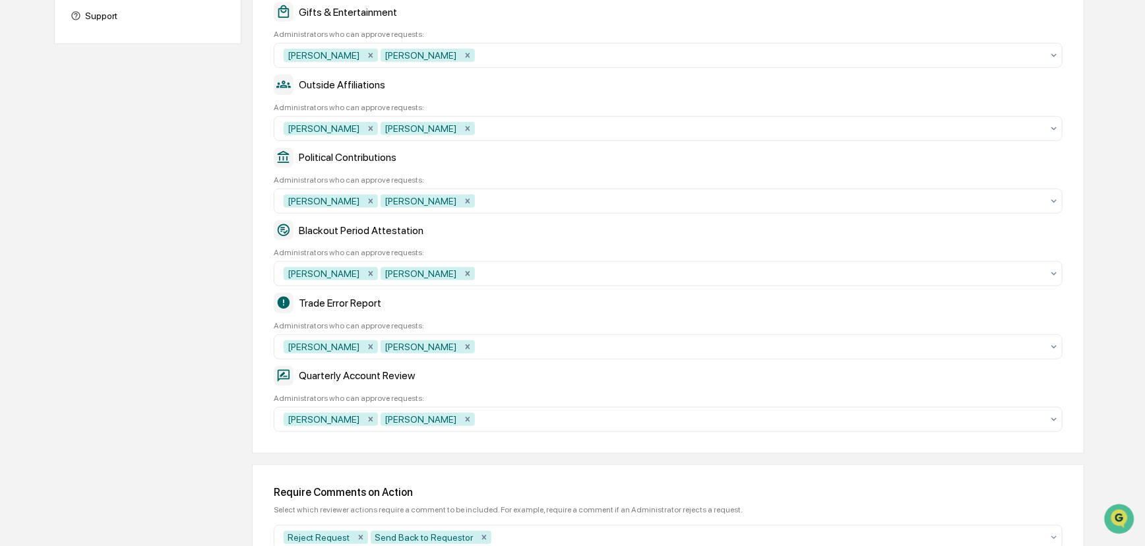
click at [552, 313] on div "Trade Error Report" at bounding box center [668, 303] width 789 height 20
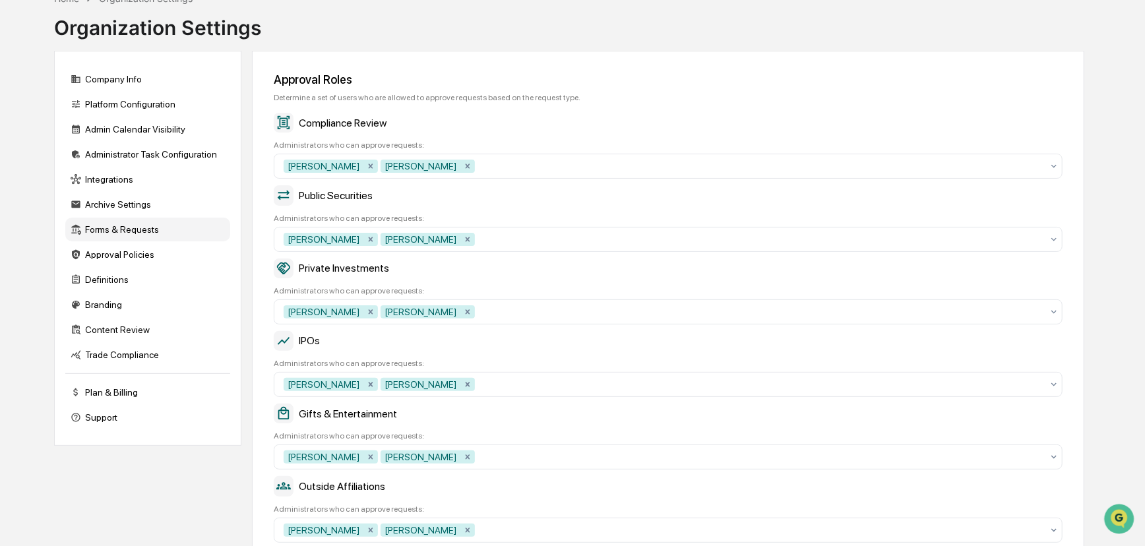
scroll to position [0, 0]
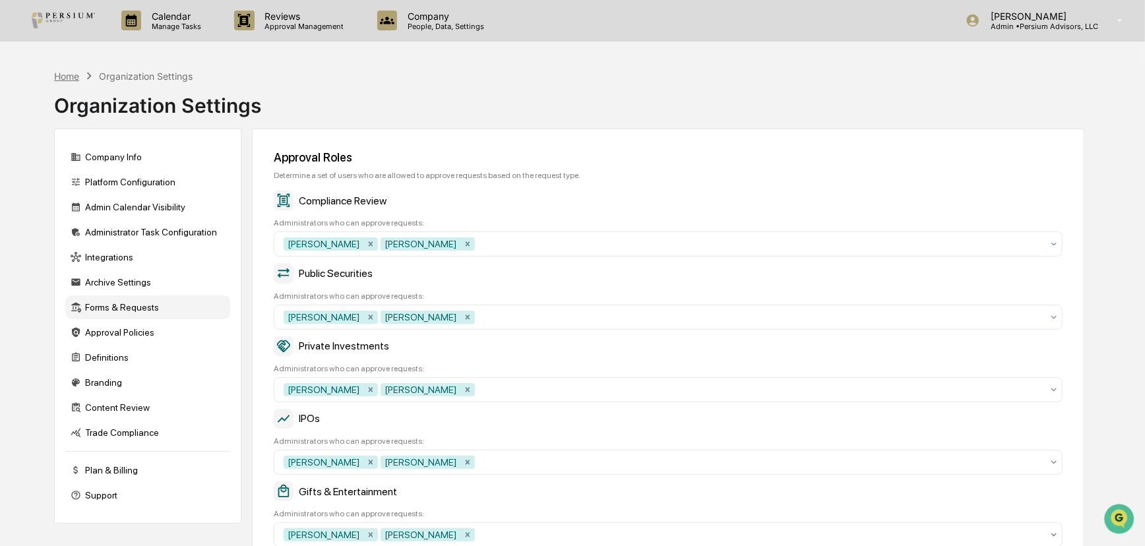
click at [66, 75] on div "Home" at bounding box center [66, 76] width 25 height 11
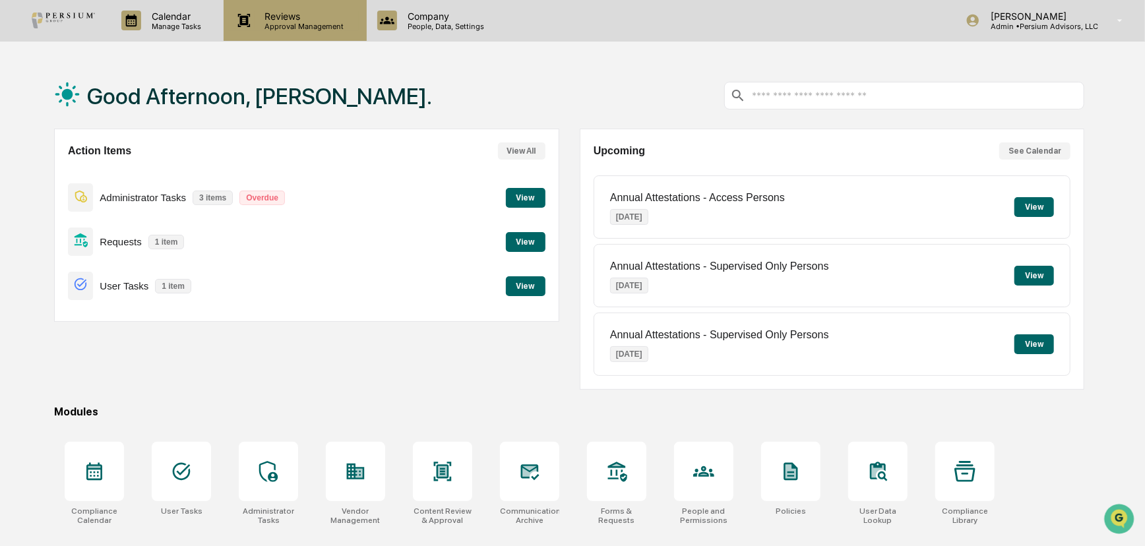
click at [301, 17] on p "Reviews" at bounding box center [303, 16] width 96 height 11
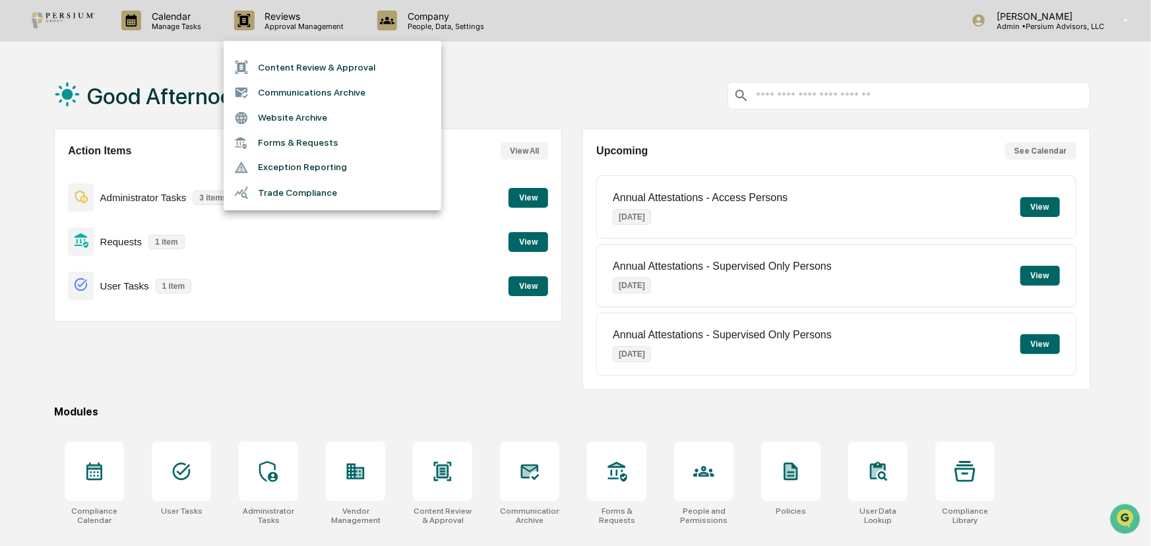
click at [280, 188] on li "Trade Compliance" at bounding box center [333, 192] width 218 height 25
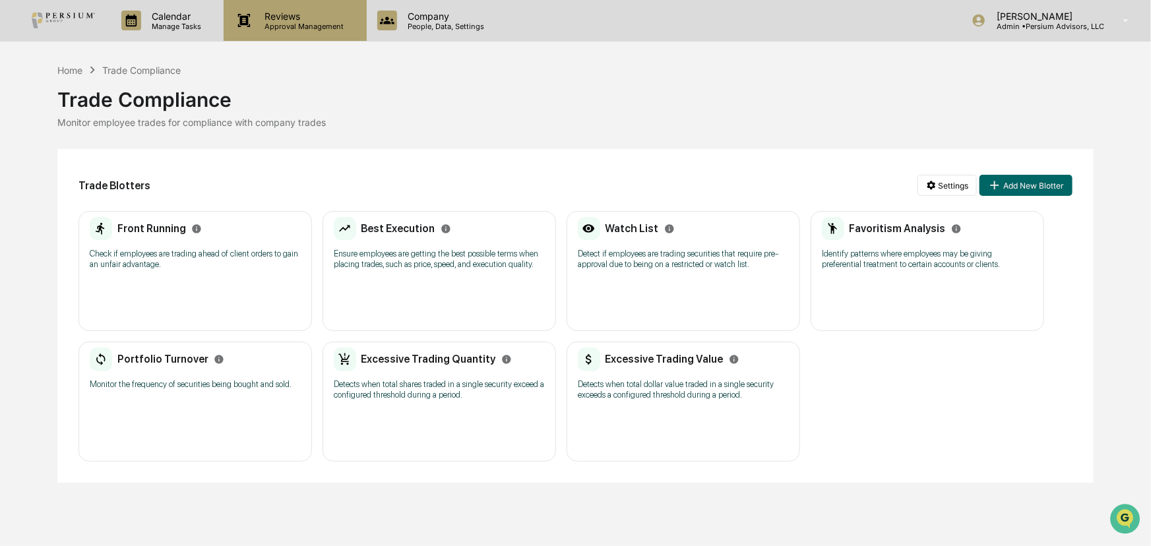
click at [286, 24] on p "Approval Management" at bounding box center [303, 26] width 96 height 9
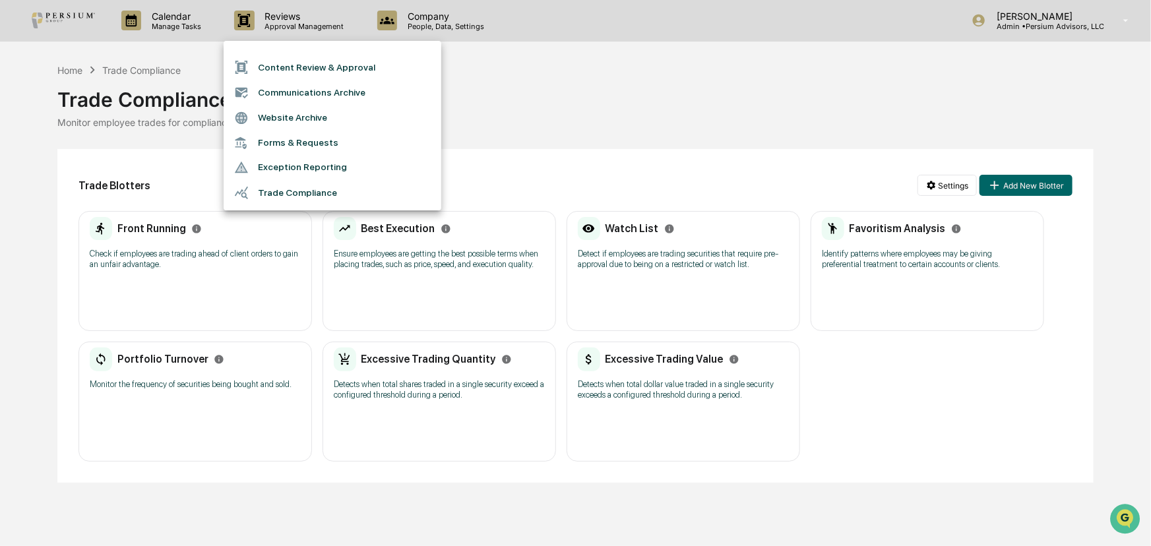
click at [287, 162] on li "Exception Reporting" at bounding box center [333, 167] width 218 height 25
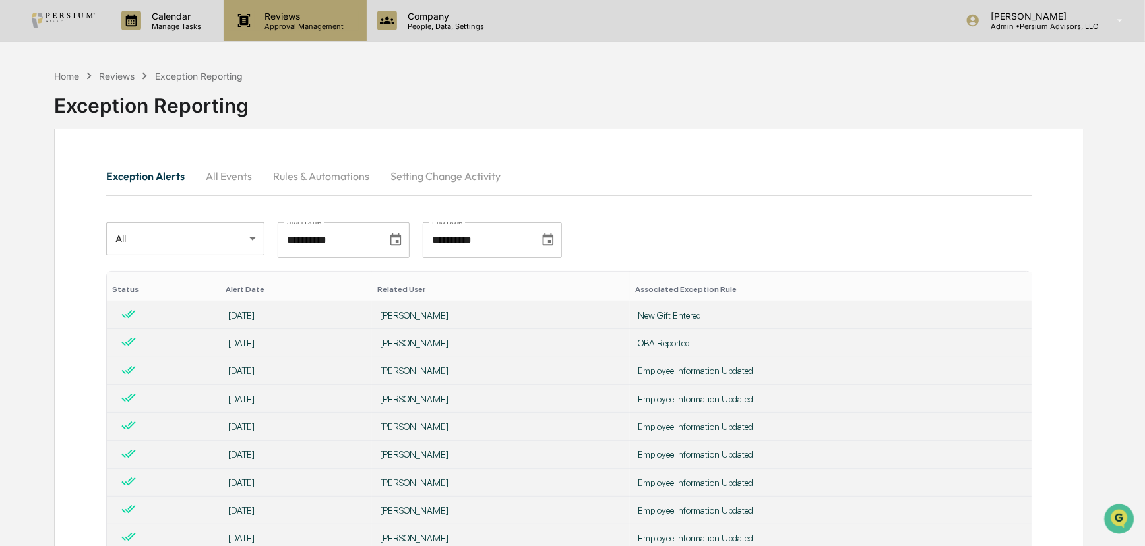
click at [286, 25] on p "Approval Management" at bounding box center [303, 26] width 96 height 9
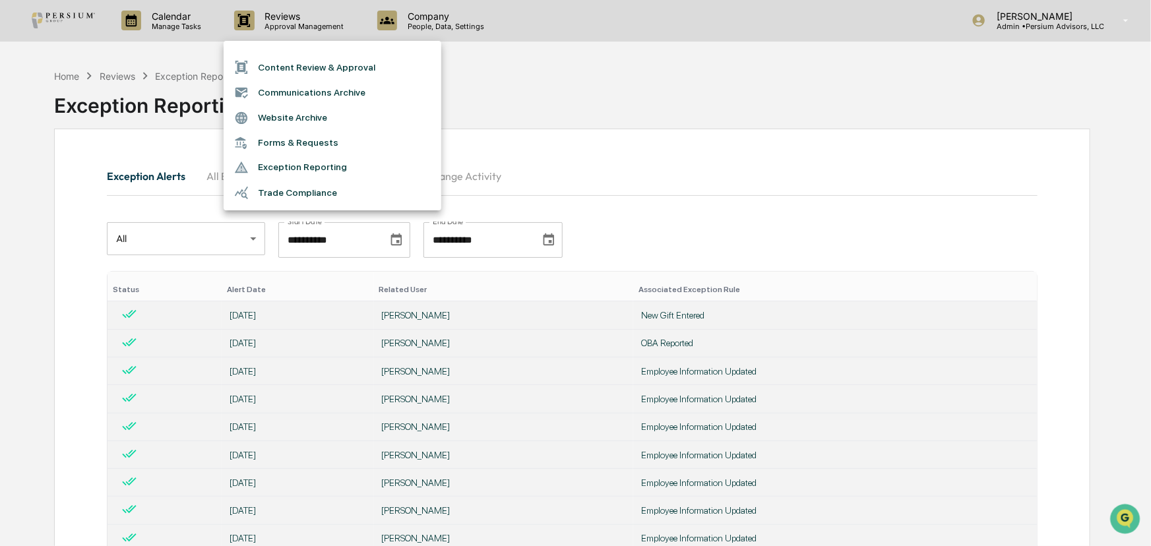
click at [290, 123] on li "Website Archive" at bounding box center [333, 118] width 218 height 25
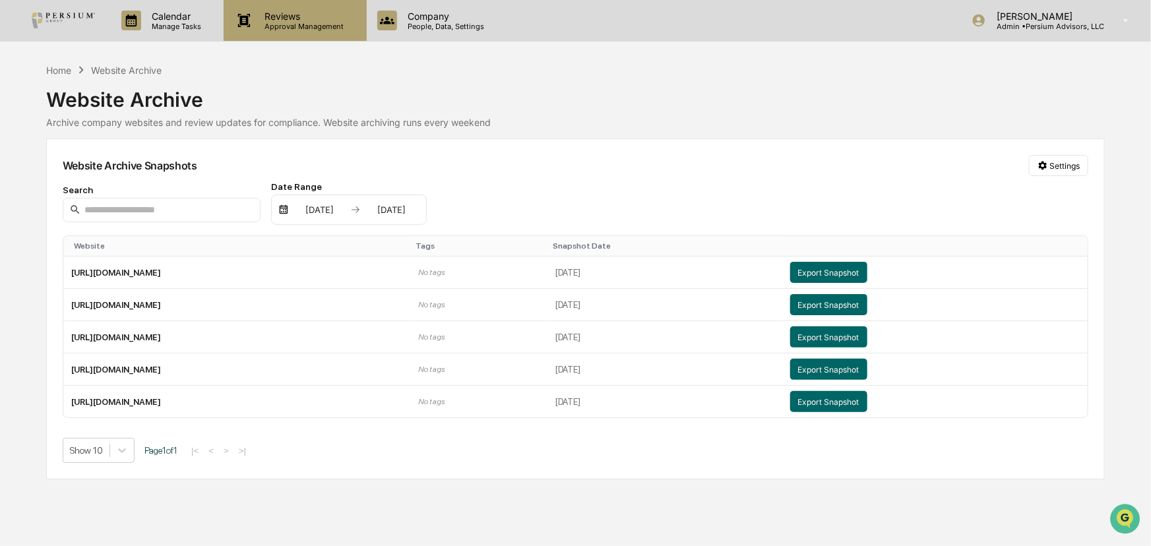
click at [286, 19] on p "Reviews" at bounding box center [303, 16] width 96 height 11
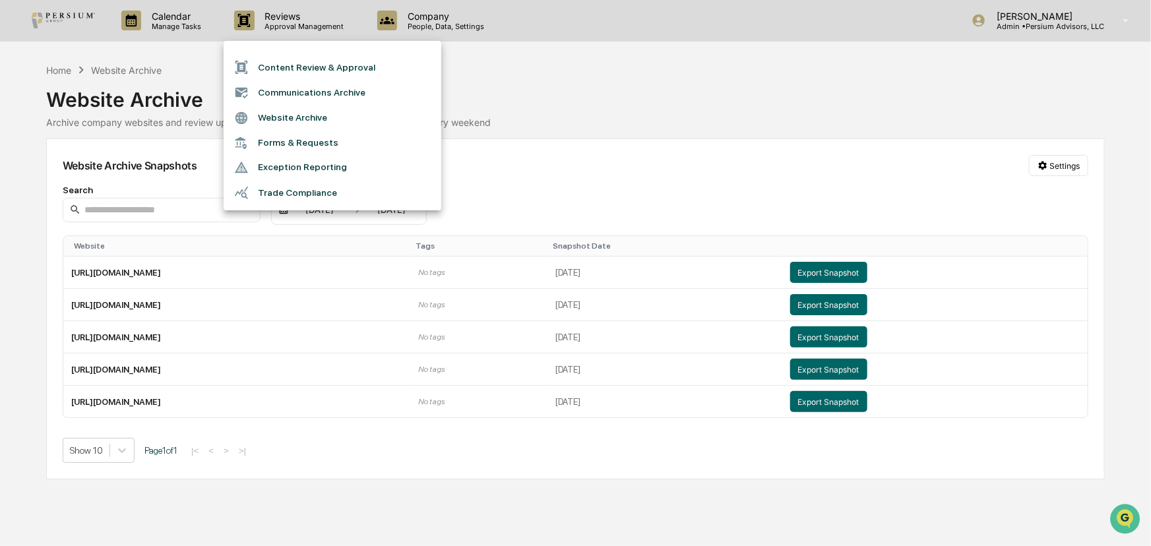
click at [296, 144] on li "Forms & Requests" at bounding box center [333, 143] width 218 height 24
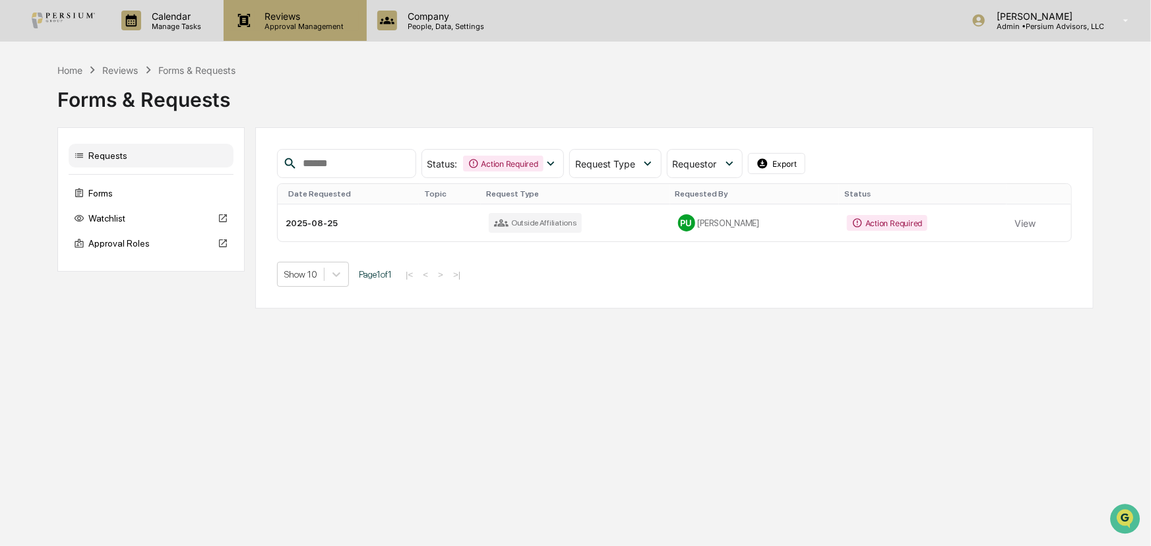
click at [286, 22] on p "Approval Management" at bounding box center [303, 26] width 96 height 9
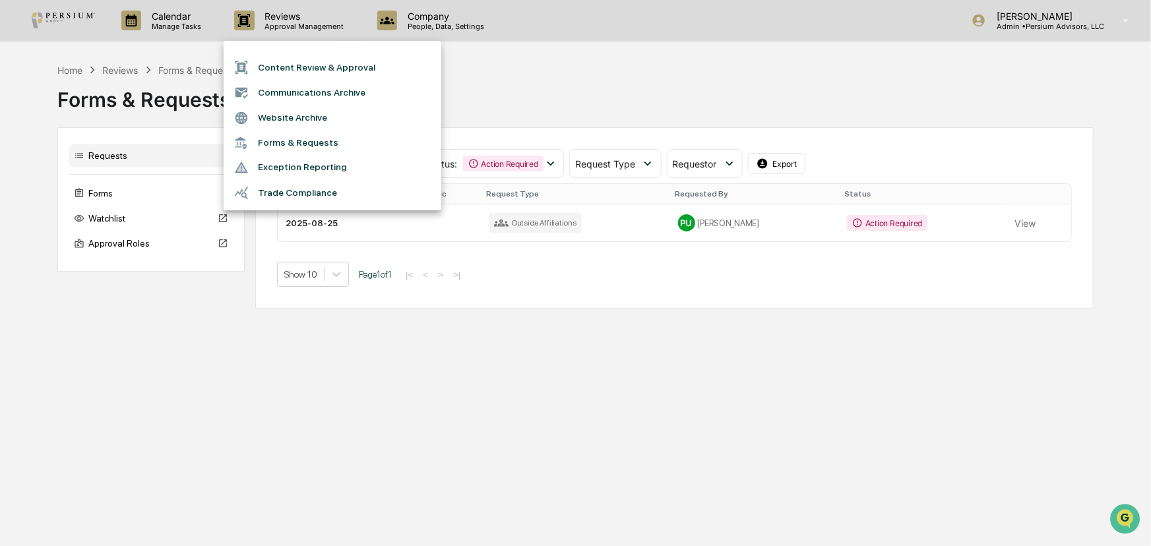
click at [301, 86] on li "Communications Archive" at bounding box center [333, 92] width 218 height 25
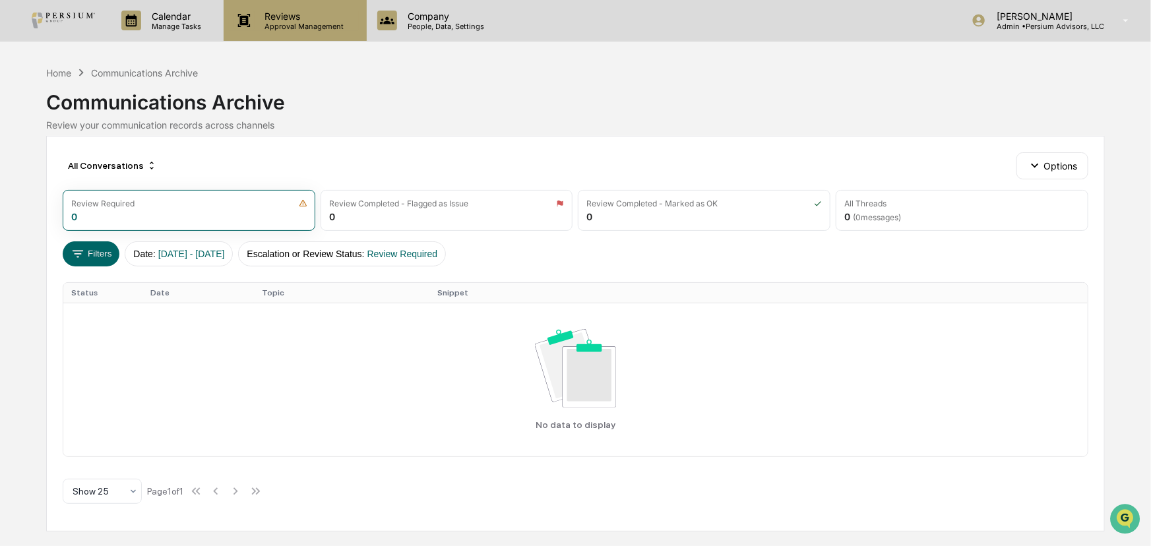
click at [286, 13] on p "Reviews" at bounding box center [303, 16] width 96 height 11
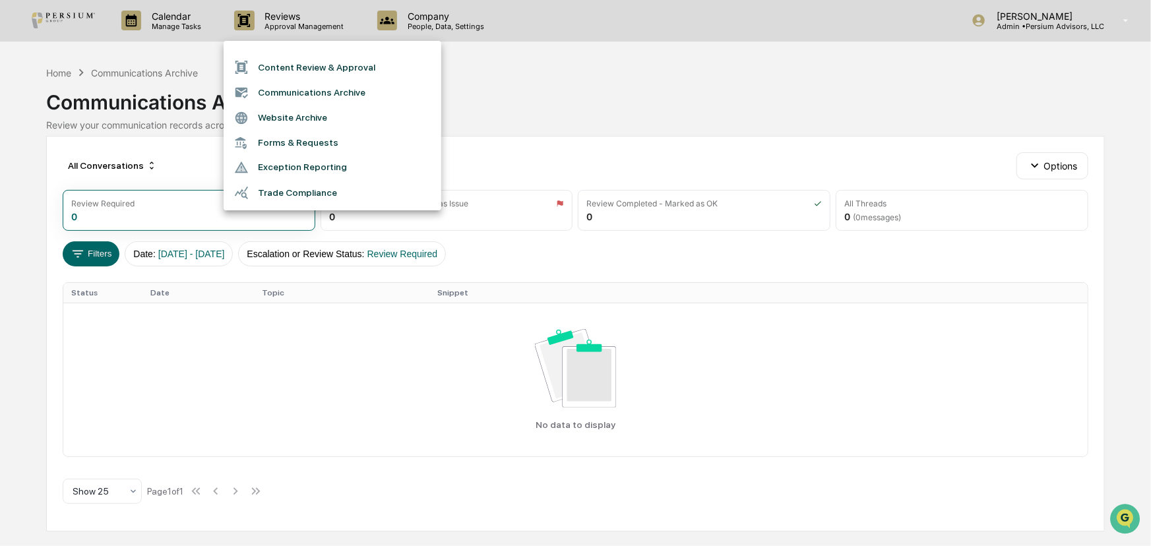
click at [300, 61] on li "Content Review & Approval" at bounding box center [333, 67] width 218 height 25
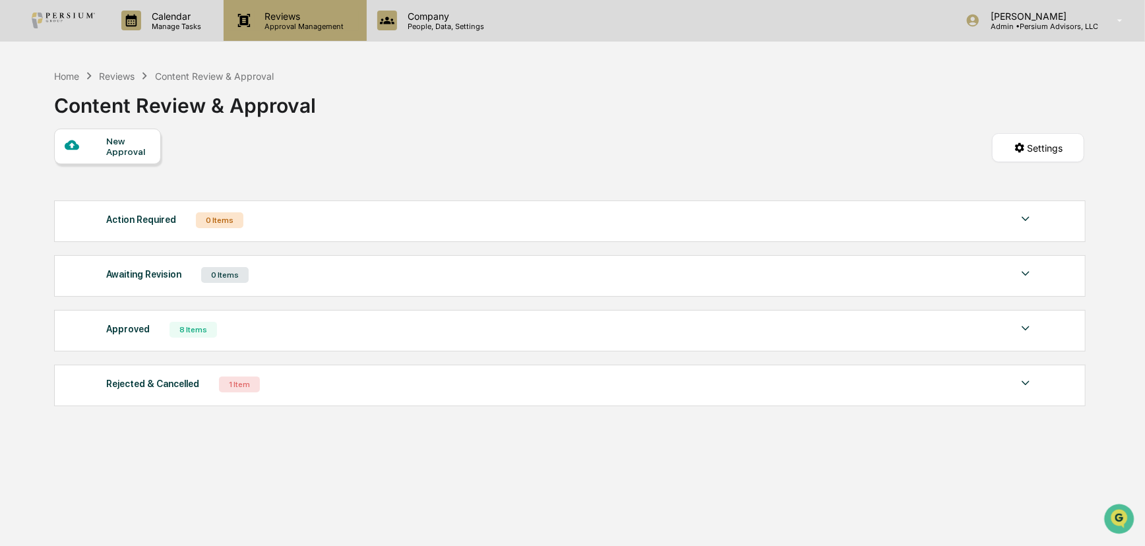
click at [286, 19] on p "Reviews" at bounding box center [303, 16] width 96 height 11
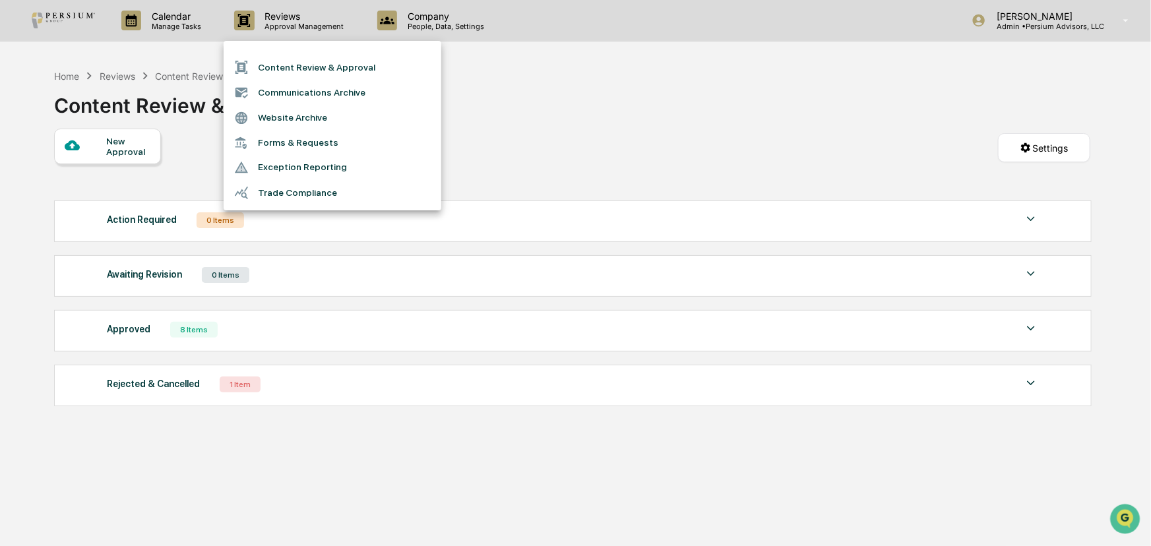
click at [267, 445] on div at bounding box center [575, 273] width 1151 height 546
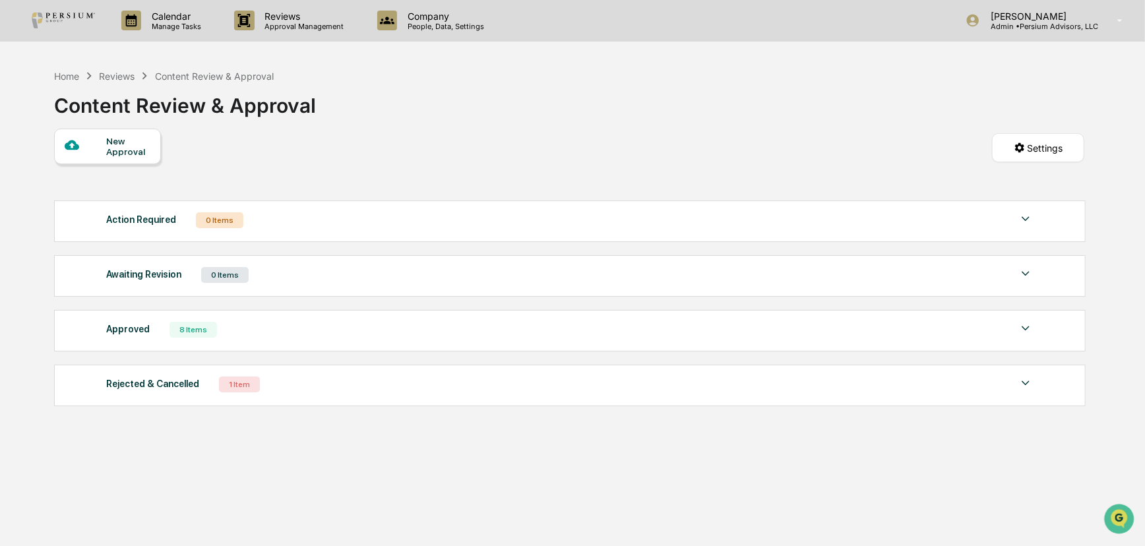
click at [168, 386] on div "Rejected & Cancelled" at bounding box center [152, 383] width 93 height 17
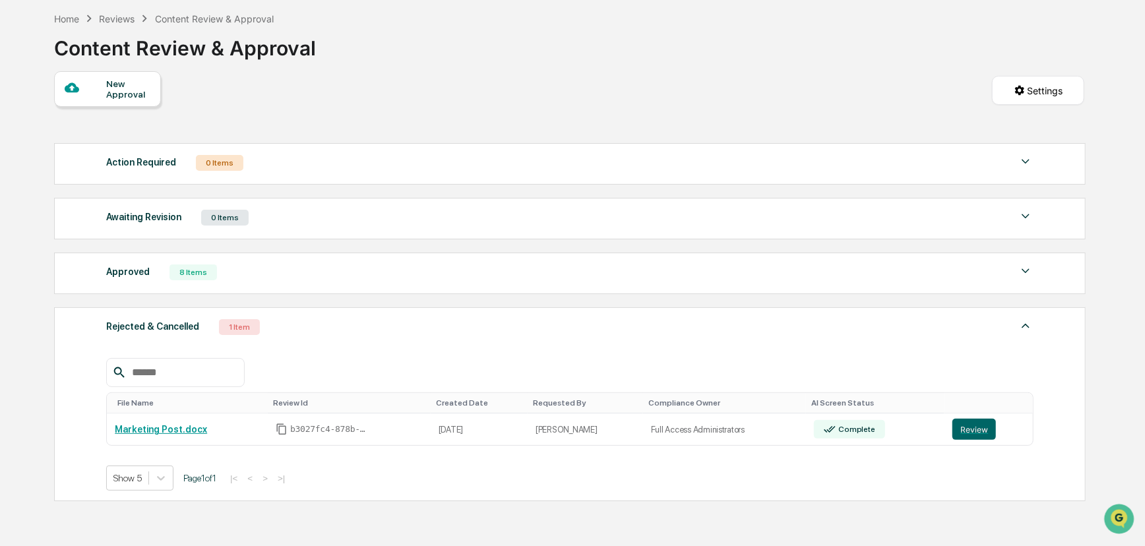
scroll to position [59, 0]
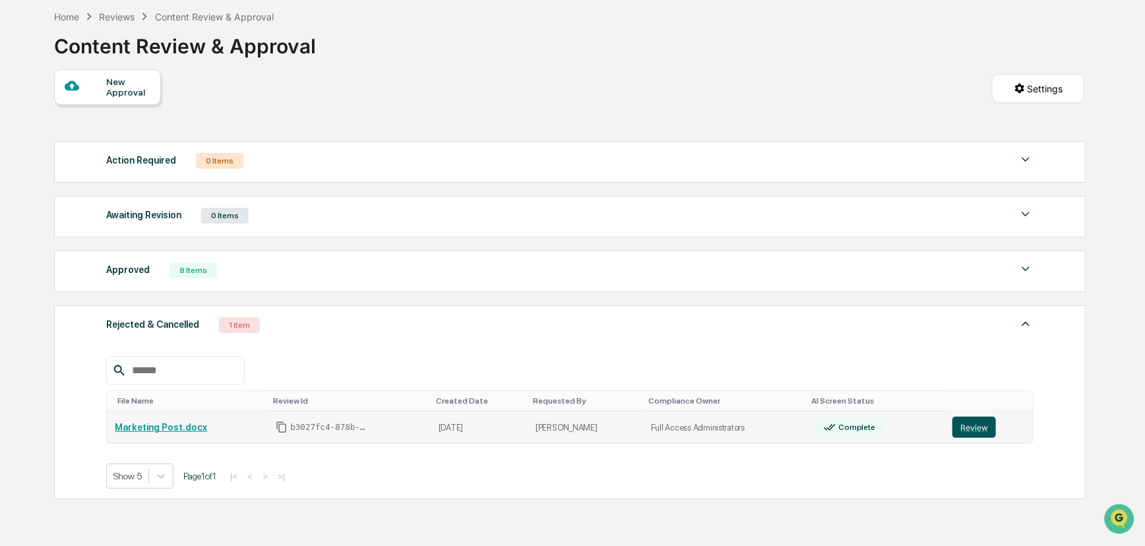
click at [975, 429] on button "Review" at bounding box center [975, 427] width 44 height 21
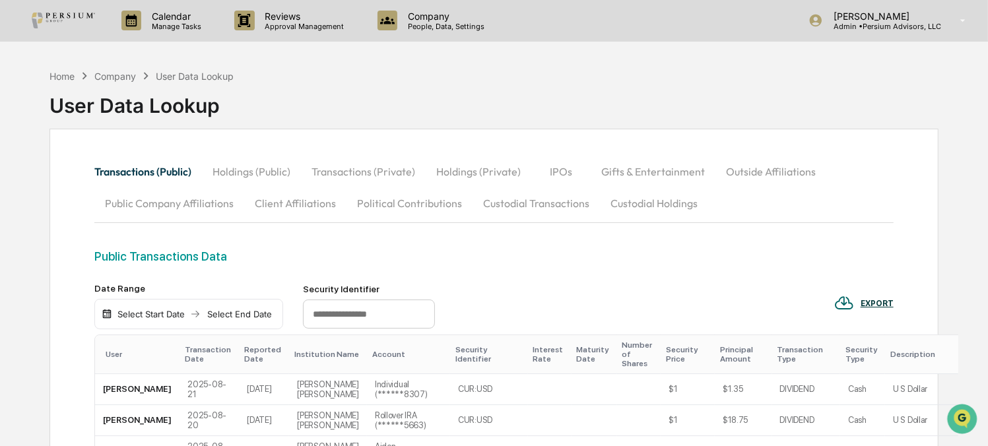
click at [261, 177] on button "Holdings (Public)" at bounding box center [251, 172] width 99 height 32
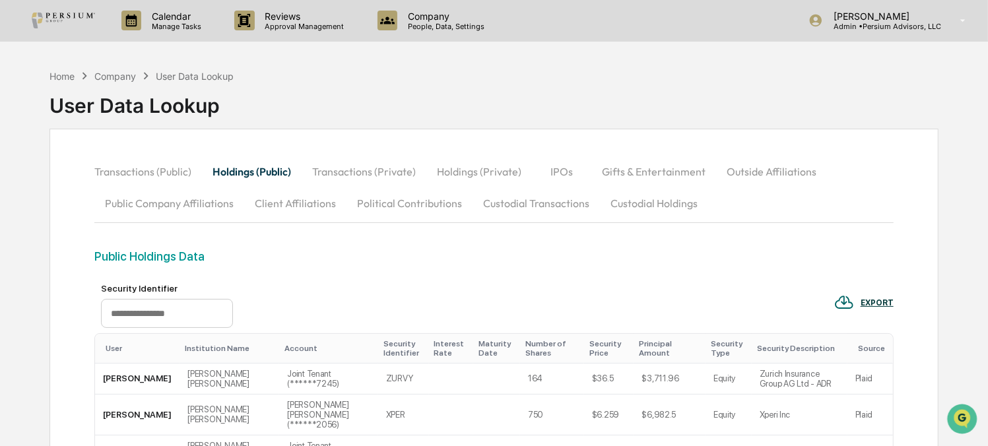
click at [534, 205] on button "Custodial Transactions" at bounding box center [535, 203] width 127 height 32
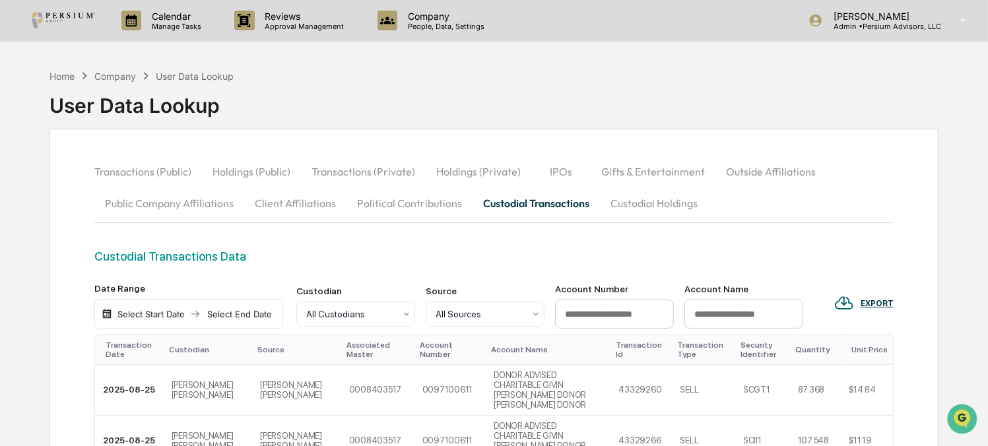
click at [638, 204] on button "Custodial Holdings" at bounding box center [654, 203] width 108 height 32
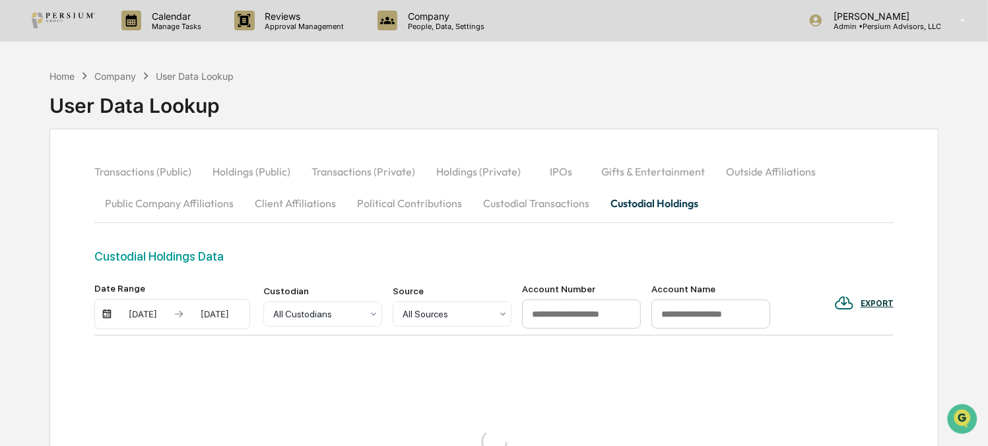
click at [522, 197] on button "Custodial Transactions" at bounding box center [535, 203] width 127 height 32
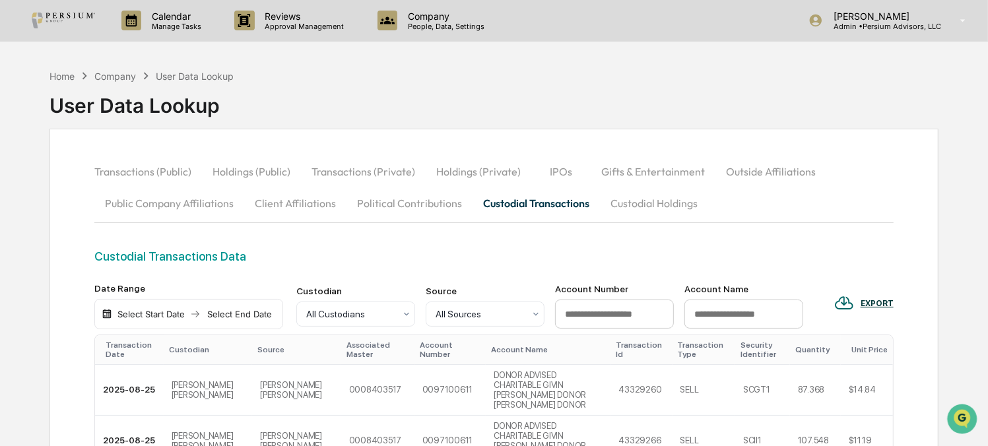
click at [688, 187] on button "Custodial Holdings" at bounding box center [654, 203] width 108 height 32
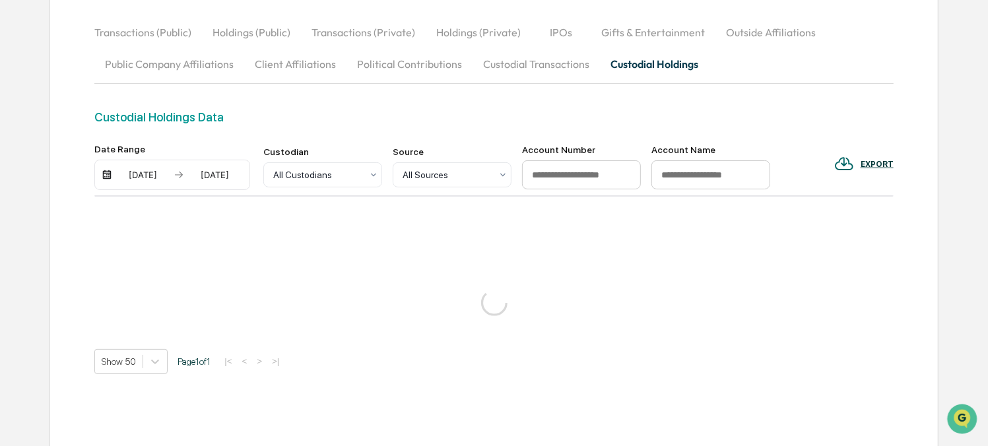
scroll to position [175, 0]
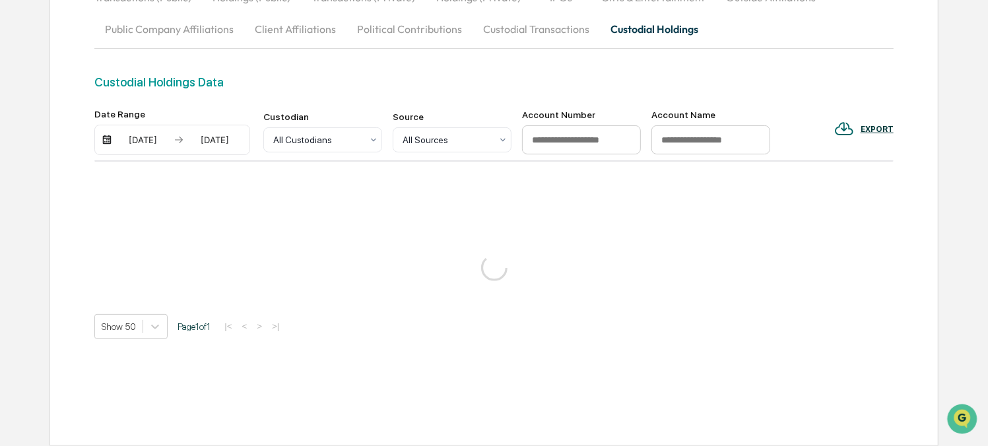
click at [422, 86] on div "Custodial Holdings Data" at bounding box center [493, 82] width 799 height 14
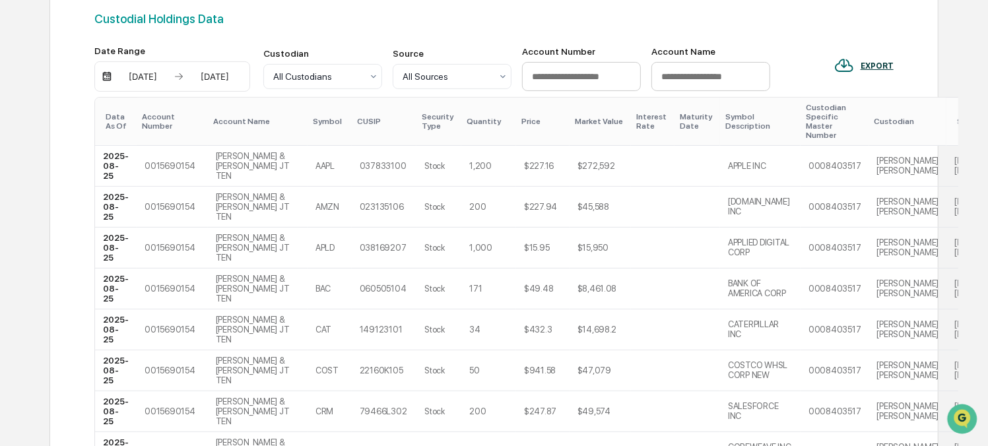
scroll to position [235, 0]
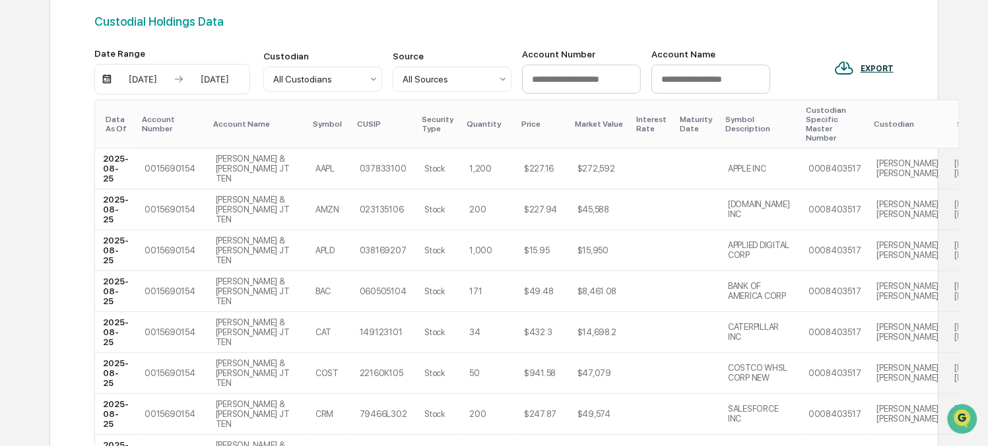
click at [307, 119] on th "Symbol" at bounding box center [329, 124] width 44 height 48
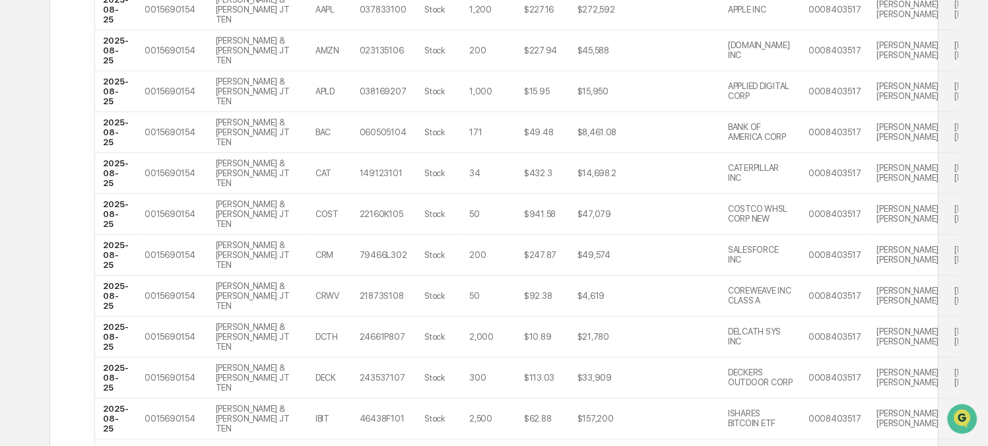
scroll to position [0, 0]
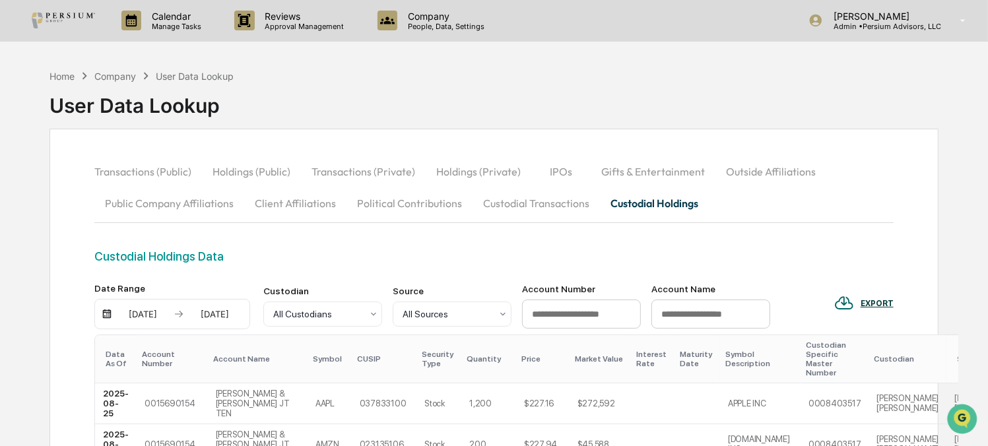
click at [774, 170] on button "Outside Affiliations" at bounding box center [770, 172] width 111 height 32
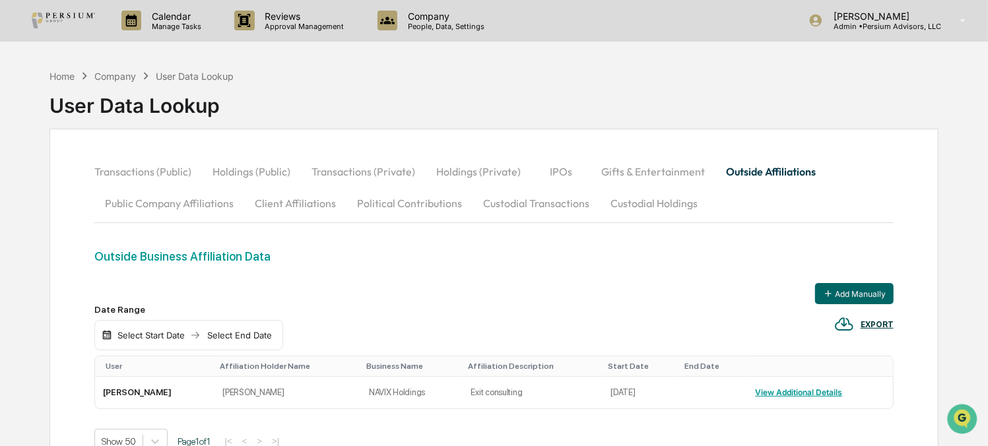
click at [143, 161] on button "Transactions (Public)" at bounding box center [148, 172] width 108 height 32
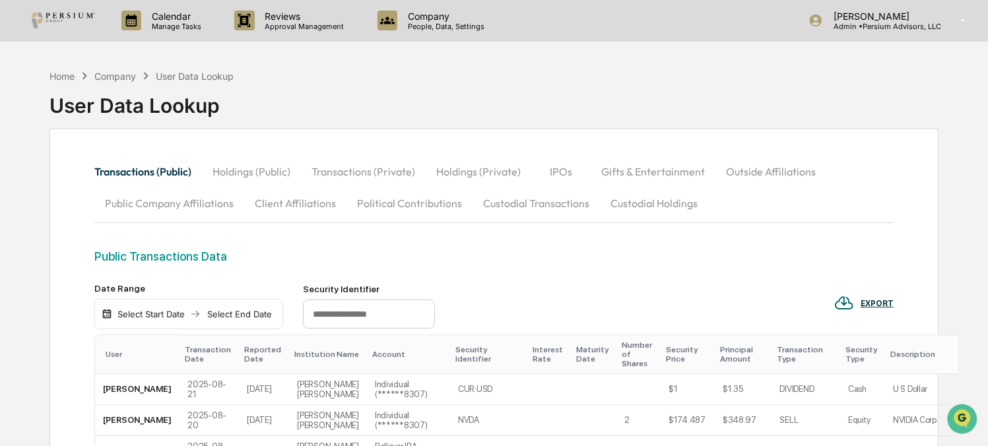
click at [240, 177] on button "Holdings (Public)" at bounding box center [251, 172] width 99 height 32
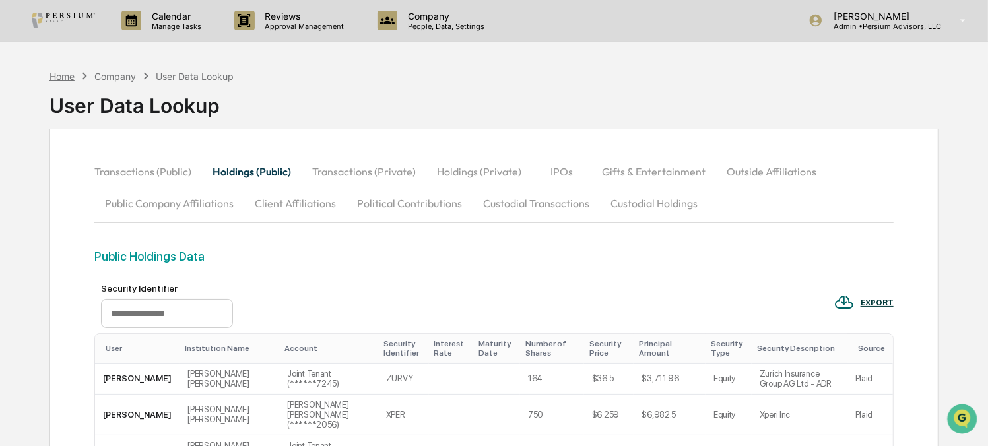
click at [54, 74] on div "Home" at bounding box center [61, 76] width 25 height 11
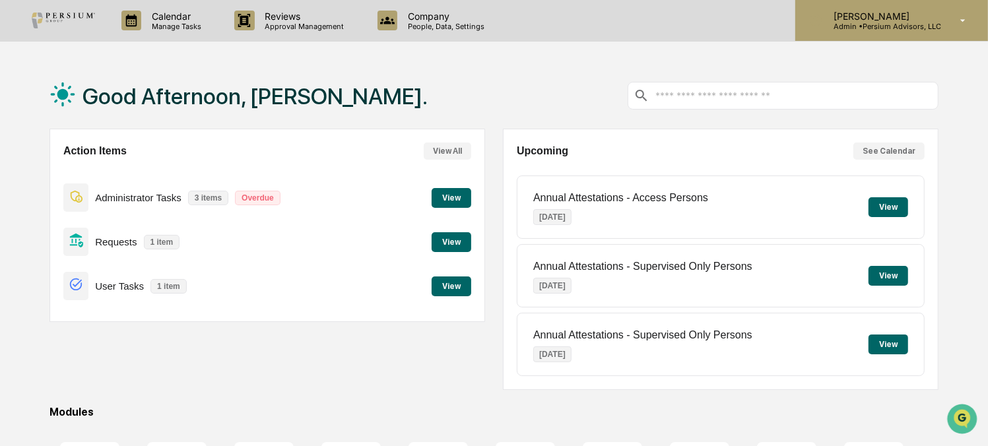
click at [846, 15] on p "[PERSON_NAME]" at bounding box center [882, 16] width 118 height 11
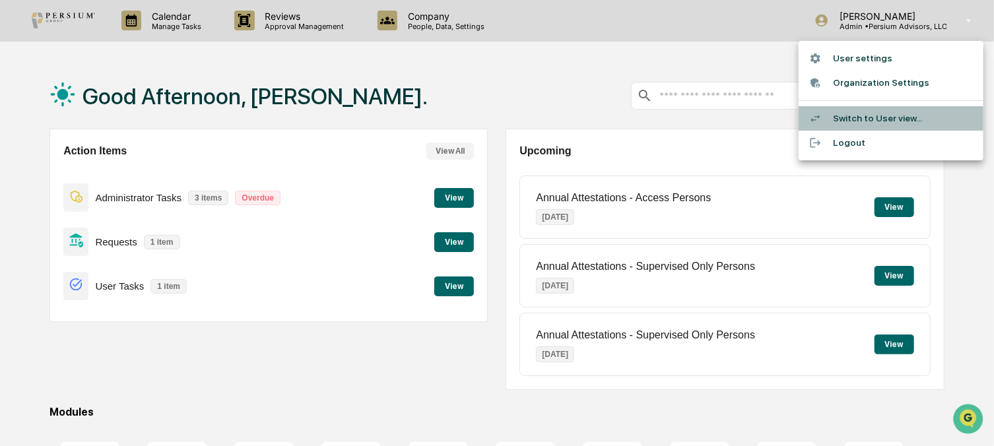
click at [851, 116] on li "Switch to User view..." at bounding box center [890, 118] width 185 height 24
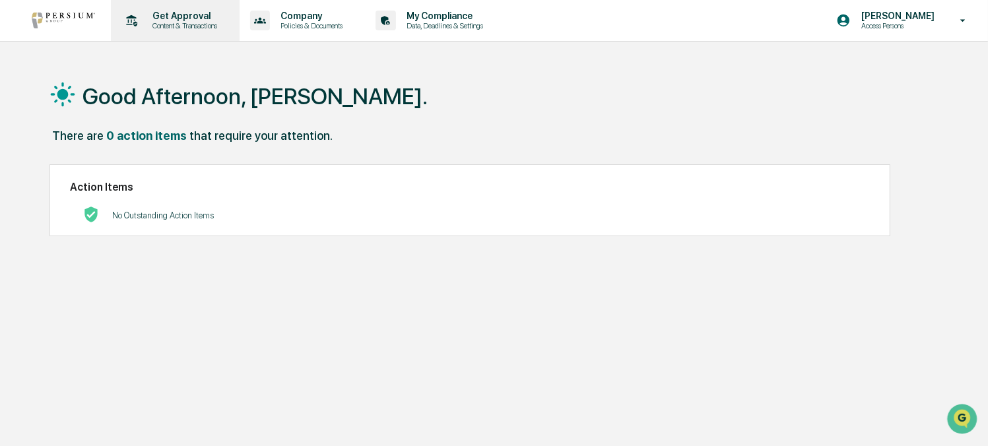
click at [167, 7] on div "Get Approval Content & Transactions" at bounding box center [173, 20] width 115 height 41
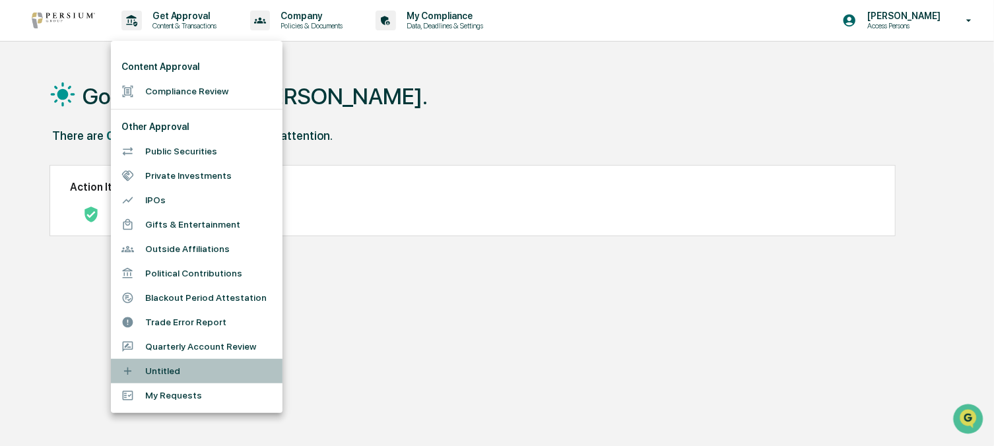
click at [168, 369] on li "Untitled" at bounding box center [197, 371] width 172 height 24
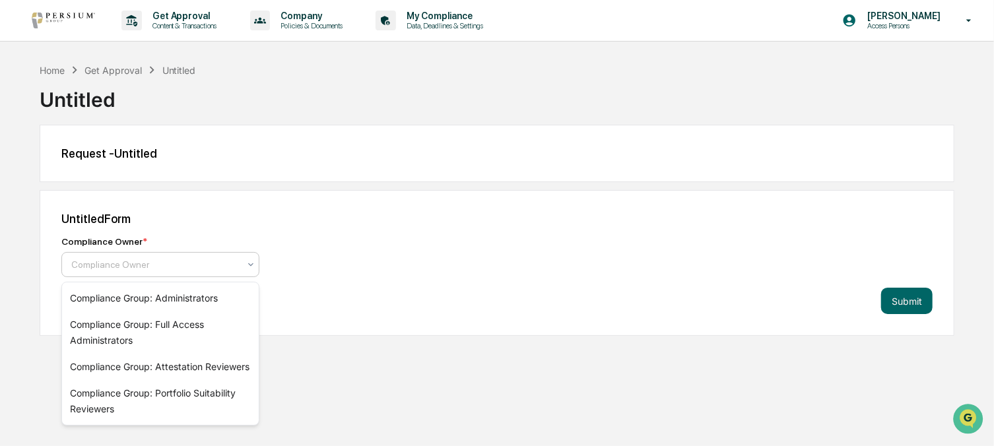
click at [175, 261] on div at bounding box center [155, 264] width 168 height 13
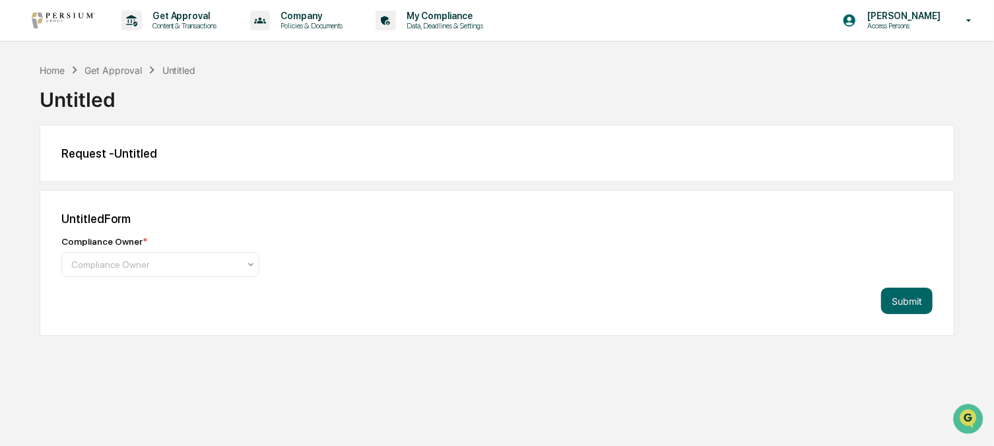
click at [206, 230] on div "Untitled Form Compliance Owner * Compliance Owner Submit" at bounding box center [497, 263] width 914 height 146
click at [174, 33] on div "Get Approval Content & Transactions" at bounding box center [173, 20] width 115 height 41
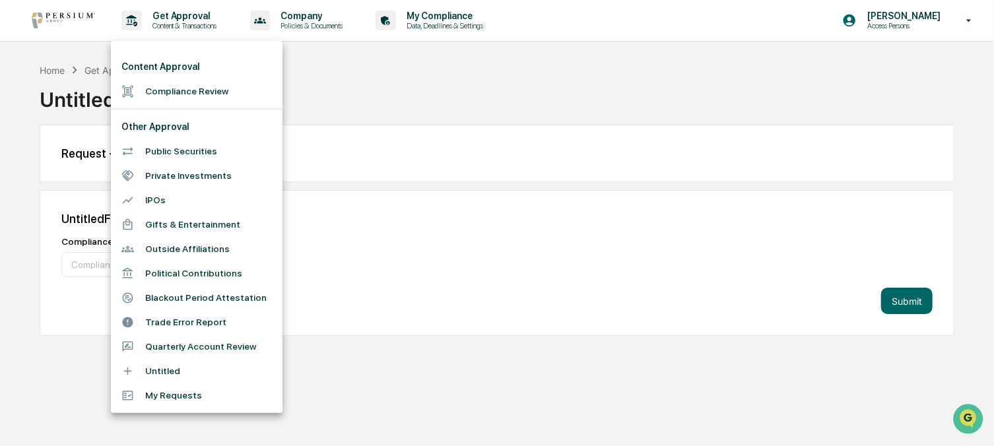
click at [189, 398] on li "My Requests" at bounding box center [197, 395] width 172 height 24
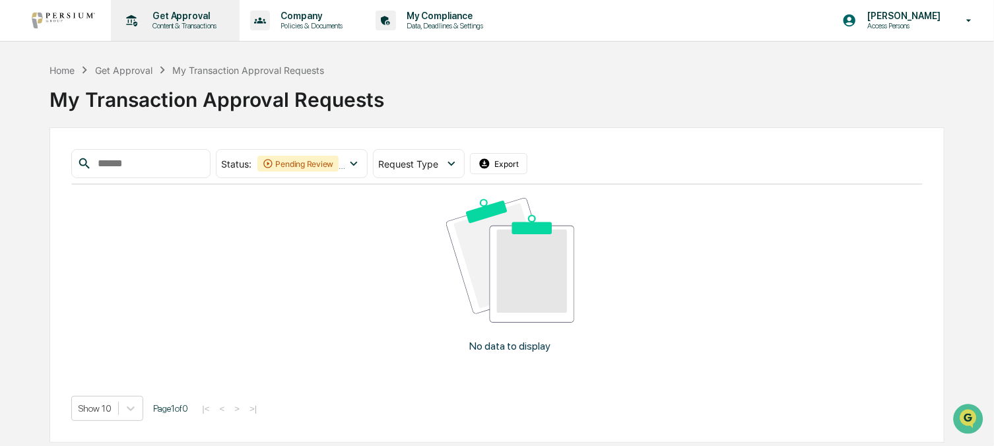
click at [186, 14] on p "Get Approval" at bounding box center [183, 16] width 82 height 11
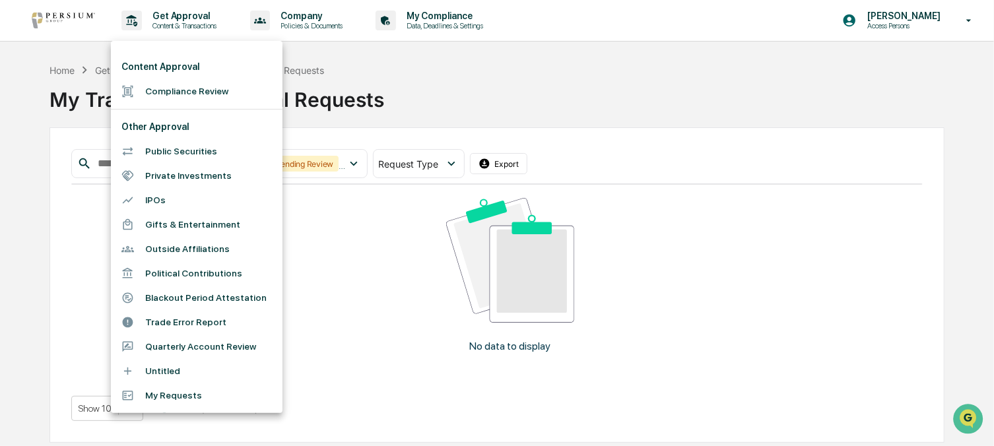
click at [178, 152] on li "Public Securities" at bounding box center [197, 151] width 172 height 24
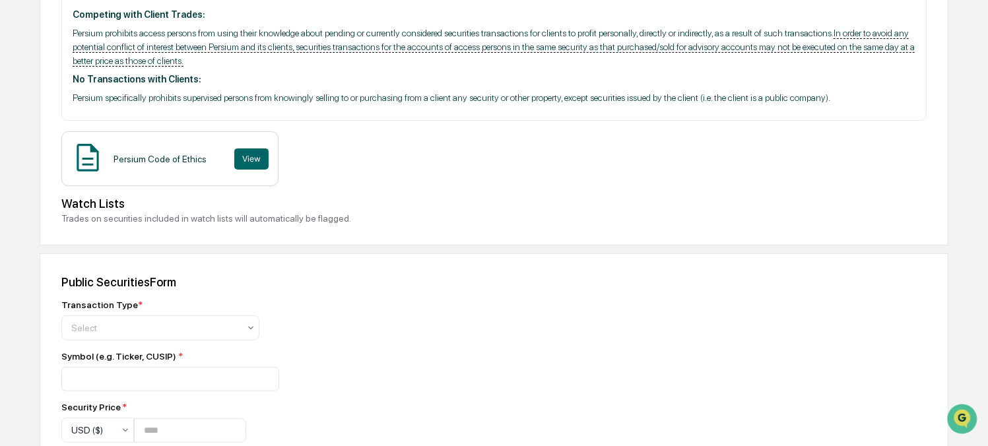
scroll to position [300, 0]
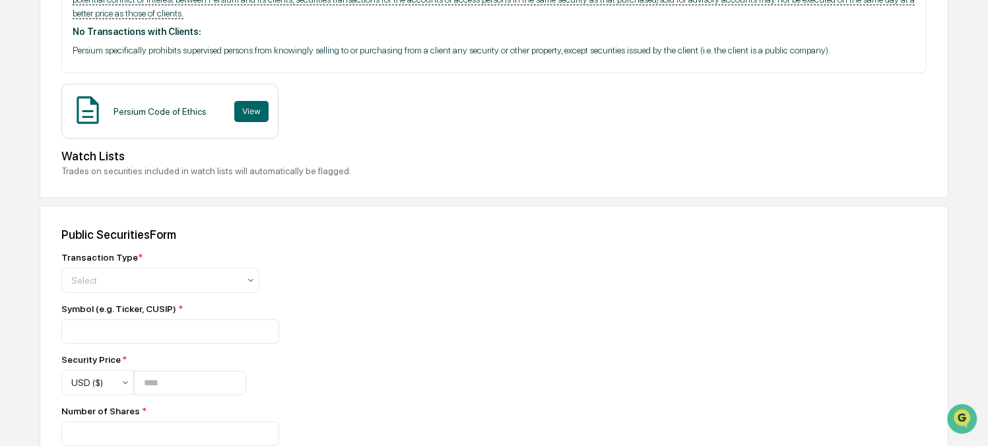
click at [344, 171] on div "Trades on securities included in watch lists will automatically be flagged." at bounding box center [493, 171] width 865 height 11
click at [205, 173] on div "Trades on securities included in watch lists will automatically be flagged." at bounding box center [493, 171] width 865 height 11
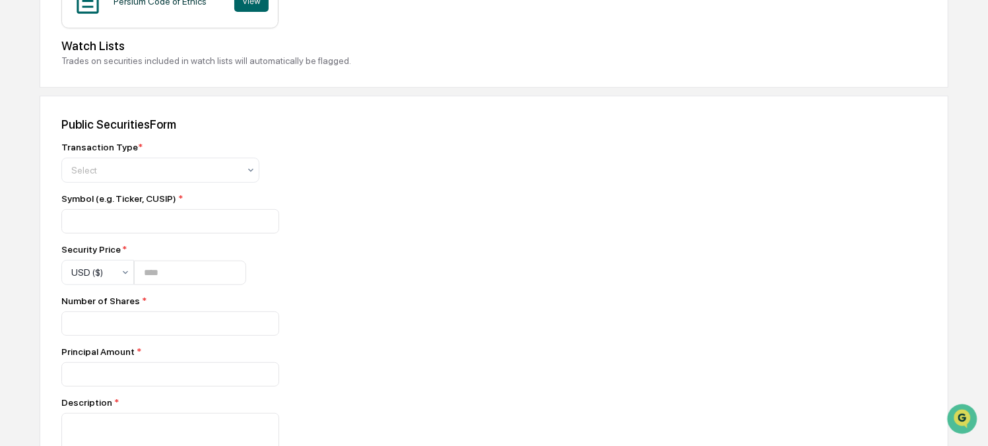
scroll to position [420, 0]
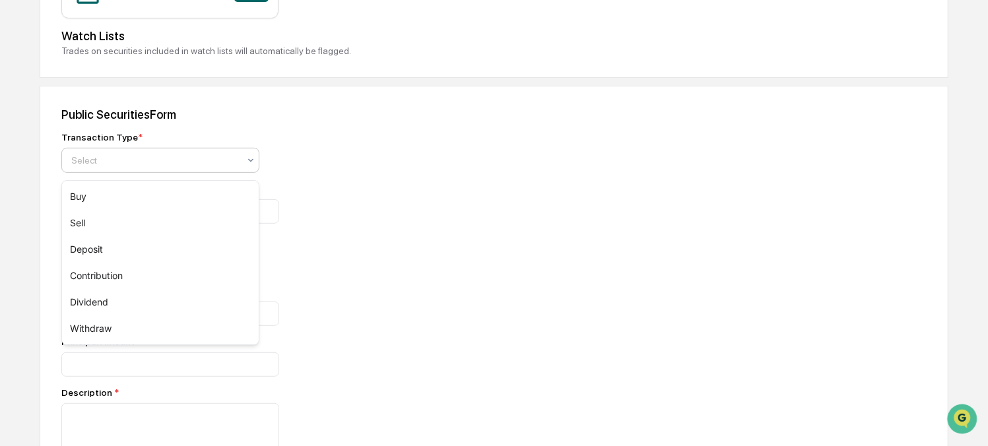
click at [210, 157] on div "Select" at bounding box center [155, 160] width 181 height 18
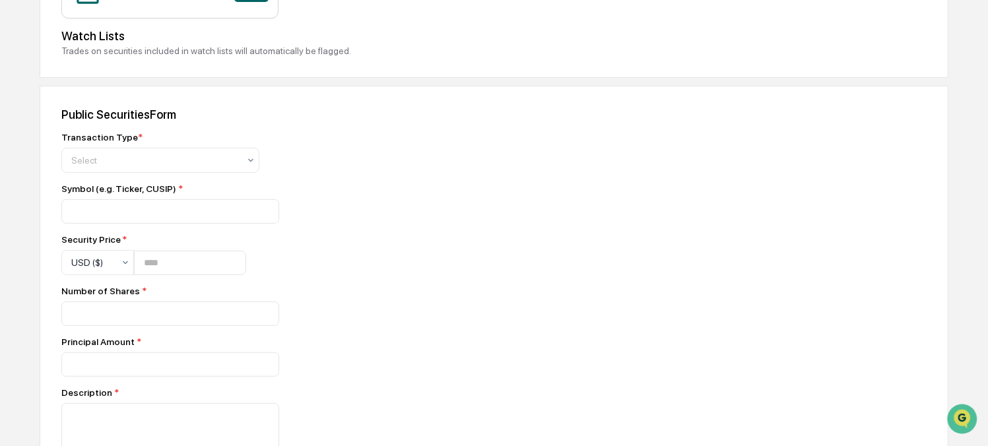
click at [472, 208] on div at bounding box center [292, 211] width 462 height 24
click at [382, 151] on div "Transaction Type * Select" at bounding box center [292, 152] width 462 height 41
click at [453, 202] on div "Symbol (e.g. Ticker, CUSIP) *" at bounding box center [292, 203] width 462 height 40
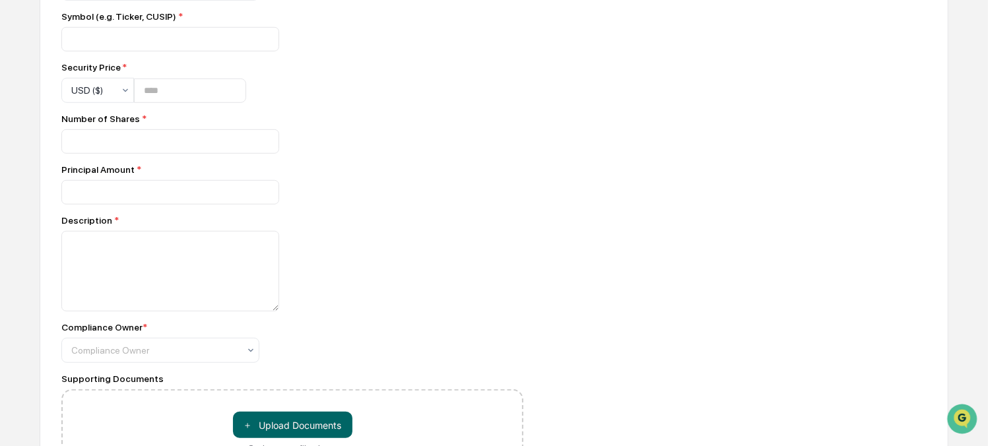
scroll to position [600, 0]
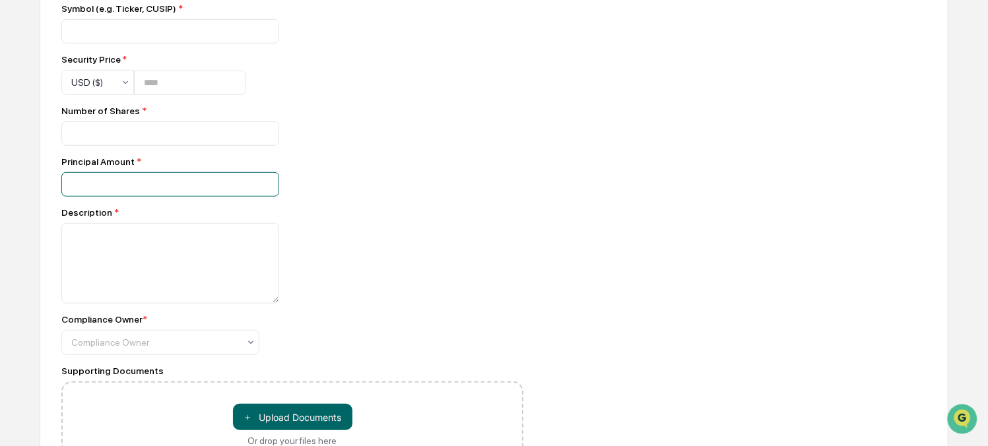
click at [153, 146] on input "number" at bounding box center [170, 133] width 218 height 24
click at [435, 158] on div "Transaction Type * Select Symbol (e.g. Ticker, CUSIP) * Security Price * USD ($…" at bounding box center [292, 210] width 462 height 517
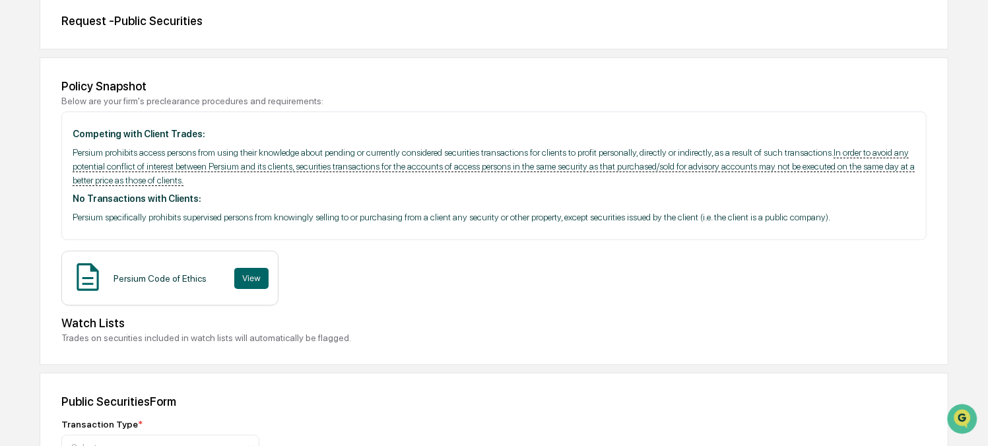
scroll to position [0, 0]
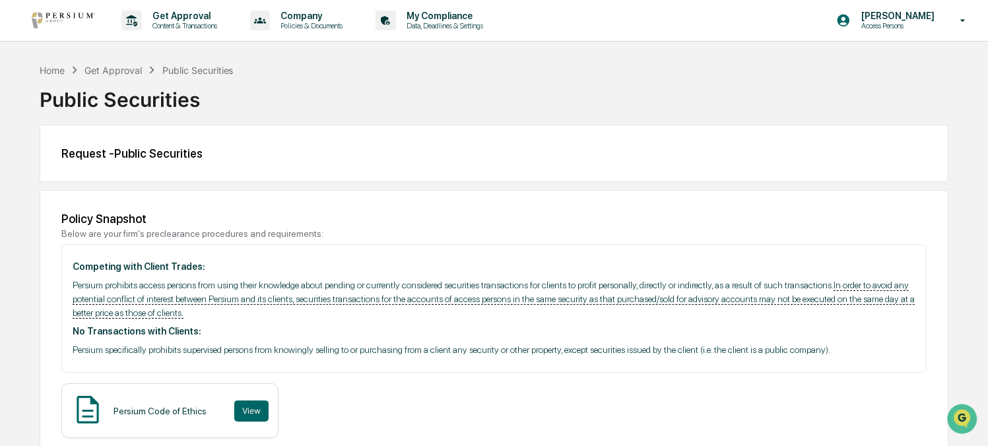
click at [575, 300] on u "In order to avoid any potential conflict of interest between Persium and its cl…" at bounding box center [494, 299] width 842 height 39
click at [561, 301] on u "In order to avoid any potential conflict of interest between Persium and its cl…" at bounding box center [494, 299] width 842 height 39
click at [57, 68] on div "Home" at bounding box center [52, 70] width 25 height 11
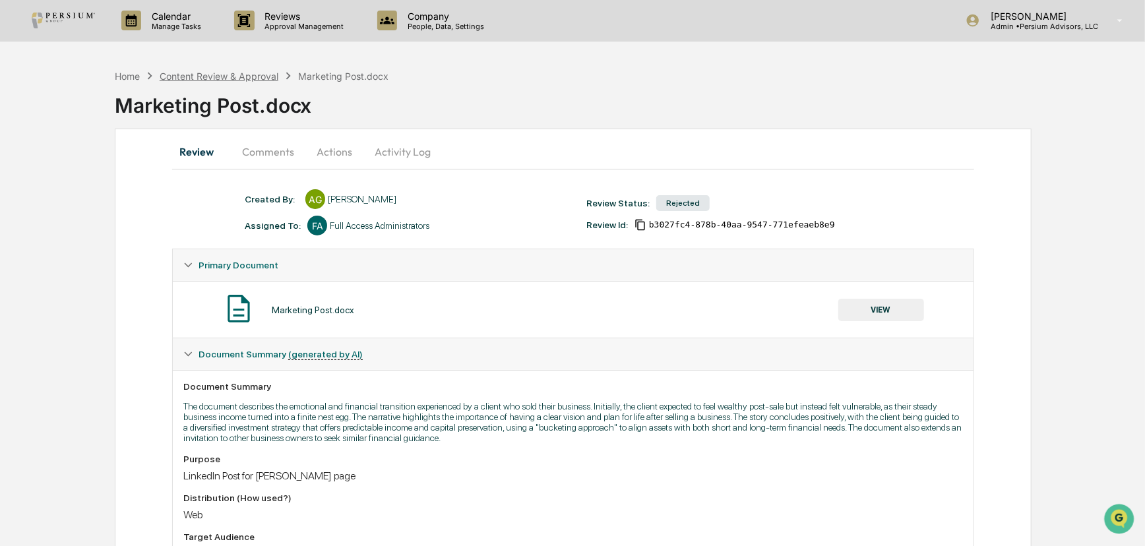
click at [208, 72] on div "Content Review & Approval" at bounding box center [219, 76] width 119 height 11
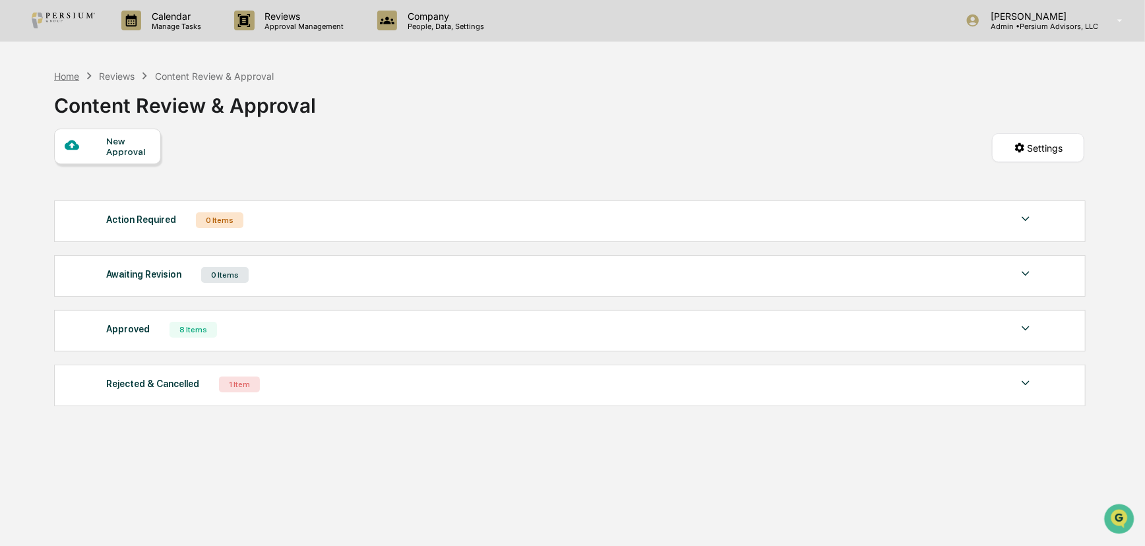
click at [69, 79] on div "Home" at bounding box center [66, 76] width 25 height 11
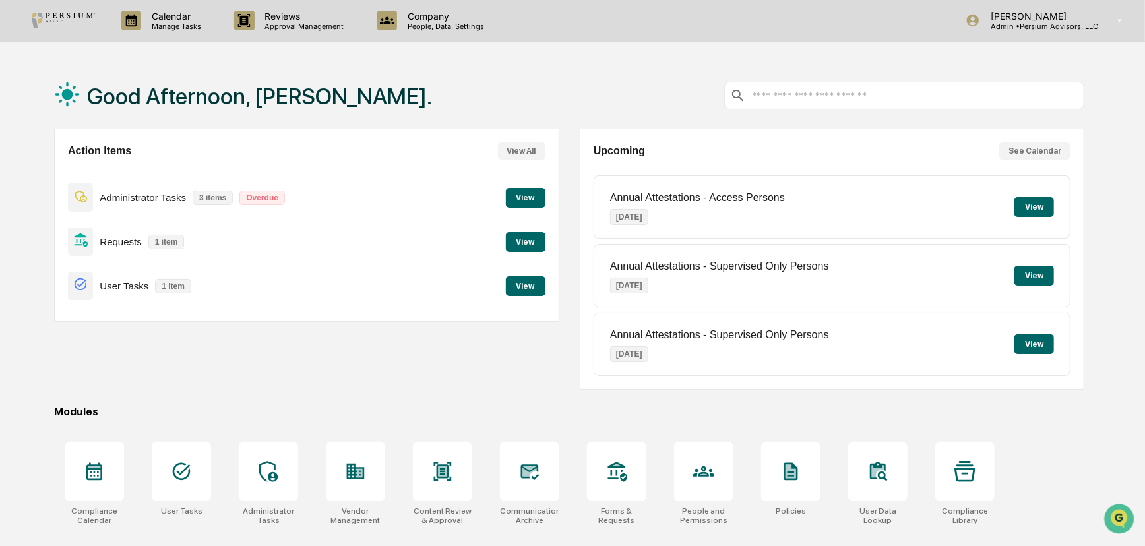
click at [516, 191] on button "View" at bounding box center [526, 198] width 40 height 20
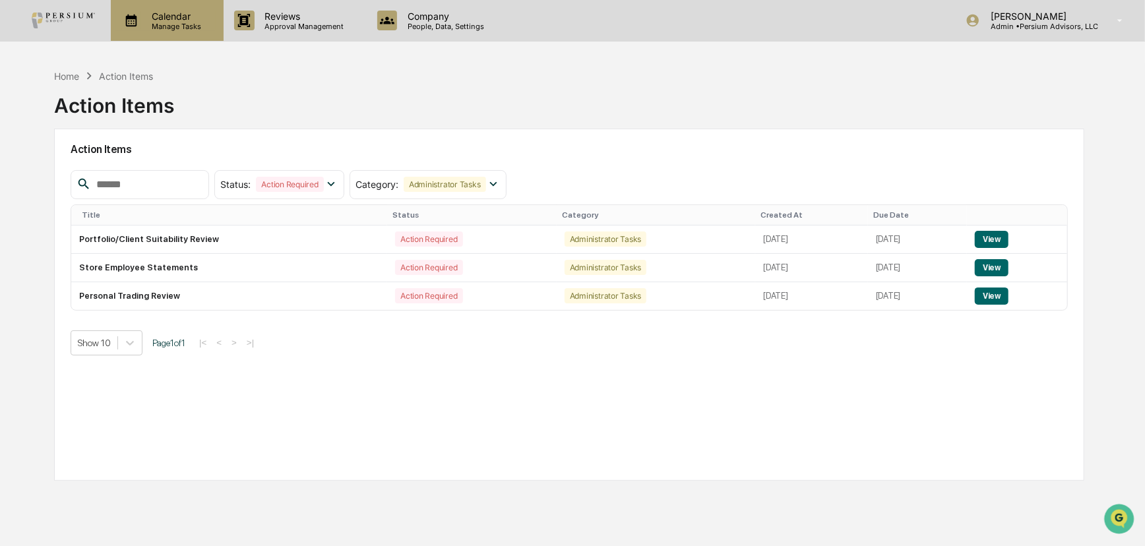
click at [151, 25] on p "Manage Tasks" at bounding box center [174, 26] width 67 height 9
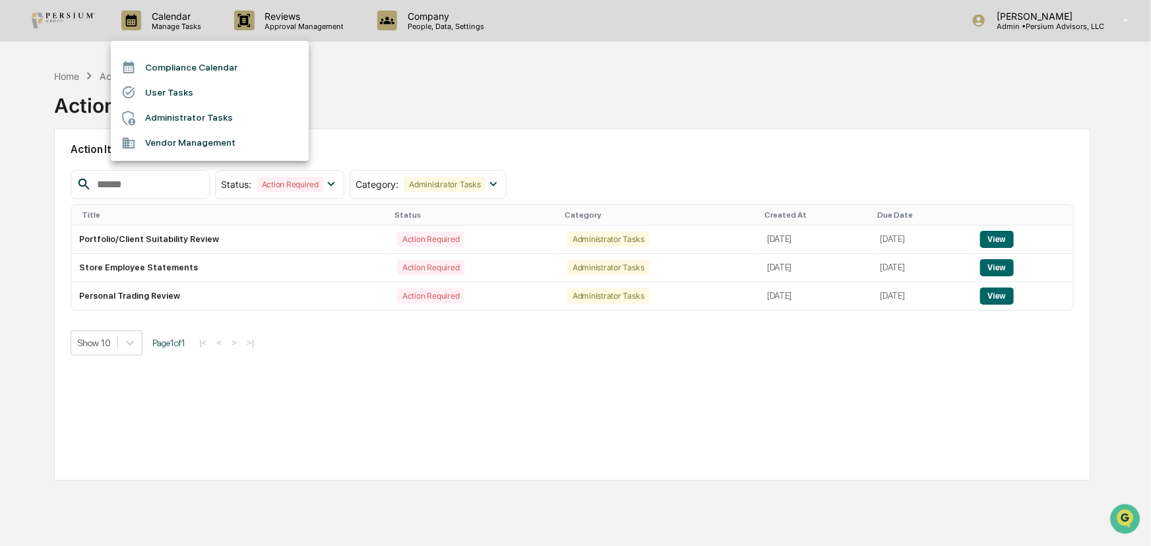
click at [77, 64] on div at bounding box center [575, 273] width 1151 height 546
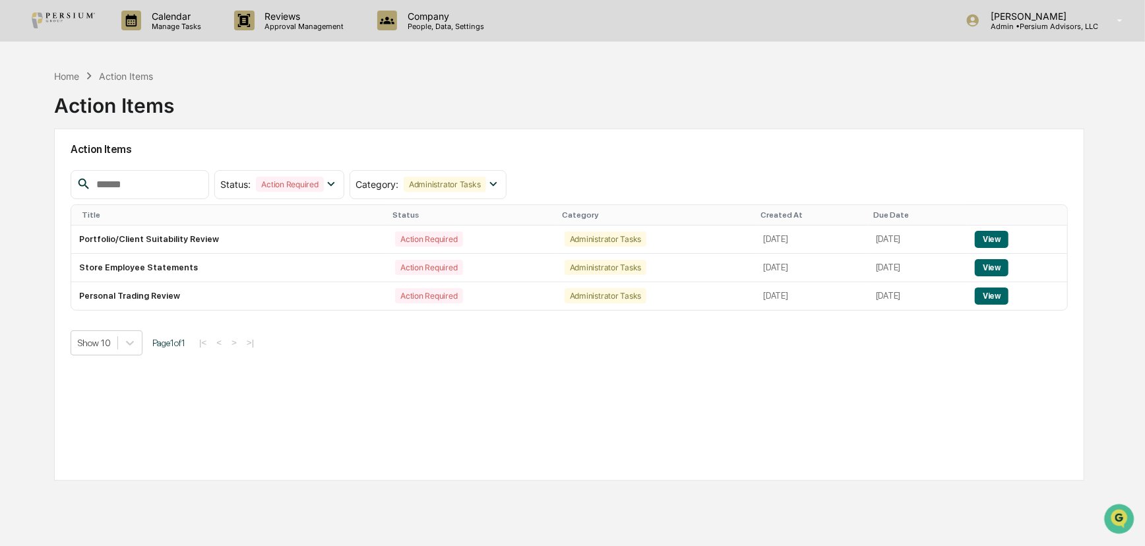
click at [75, 79] on div "Compliance Calendar User Tasks Administrator Tasks Vendor Management" at bounding box center [572, 273] width 1145 height 546
click at [73, 79] on div "Home" at bounding box center [66, 76] width 25 height 11
